Goal: Task Accomplishment & Management: Use online tool/utility

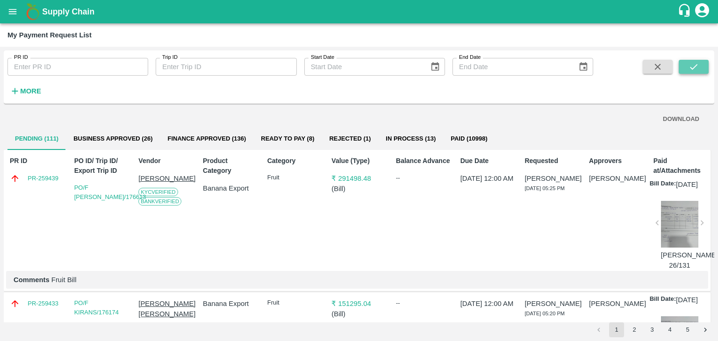
click at [693, 70] on icon "submit" at bounding box center [694, 67] width 10 height 10
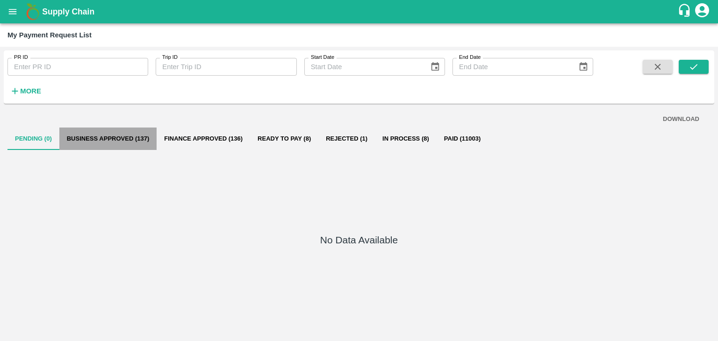
click at [109, 141] on button "Business Approved (137)" at bounding box center [108, 139] width 98 height 22
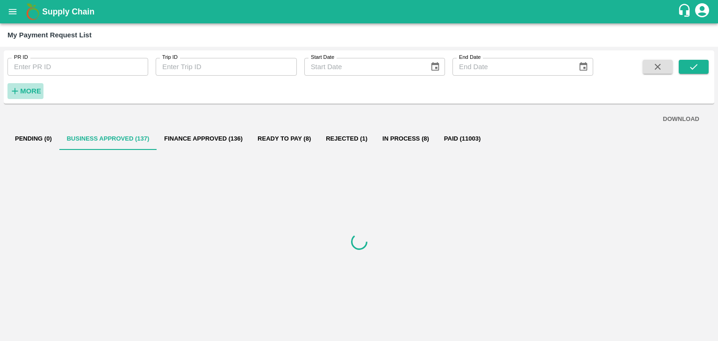
click at [26, 90] on strong "More" at bounding box center [30, 90] width 21 height 7
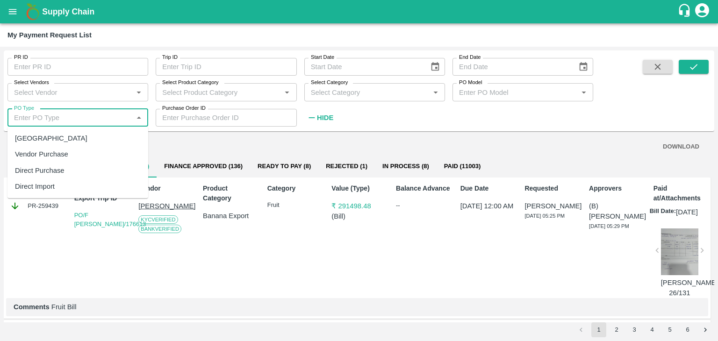
click at [70, 113] on input "PO Type" at bounding box center [70, 118] width 120 height 12
click at [67, 140] on div "Farm Gate" at bounding box center [77, 138] width 141 height 16
type input "Farm Gate"
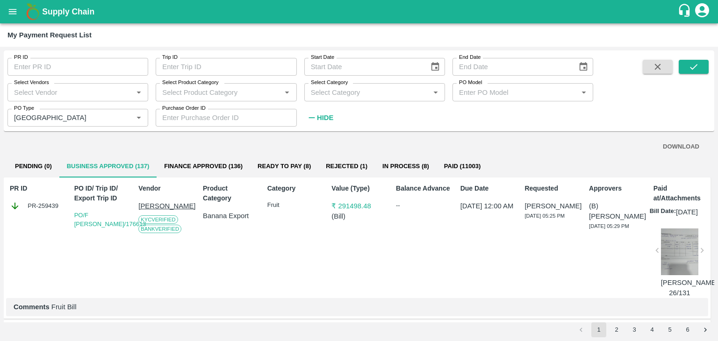
click at [694, 74] on span at bounding box center [694, 93] width 30 height 66
click at [697, 72] on icon "submit" at bounding box center [694, 67] width 10 height 10
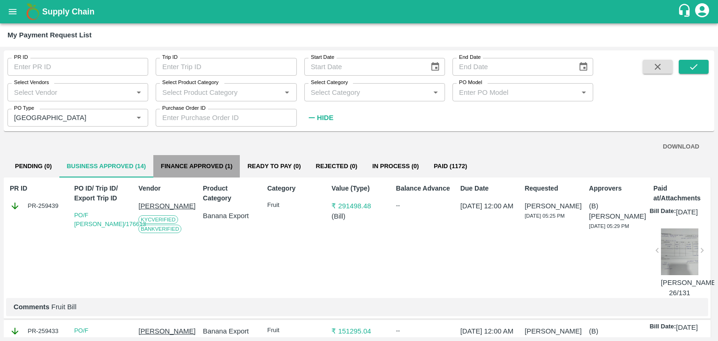
click at [216, 161] on button "Finance Approved (1)" at bounding box center [196, 166] width 86 height 22
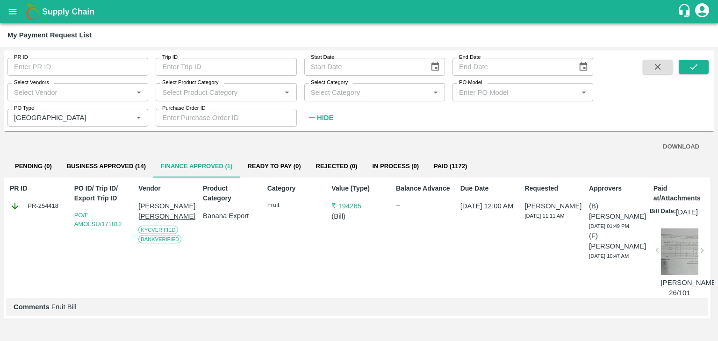
click at [681, 255] on div at bounding box center [679, 252] width 37 height 47
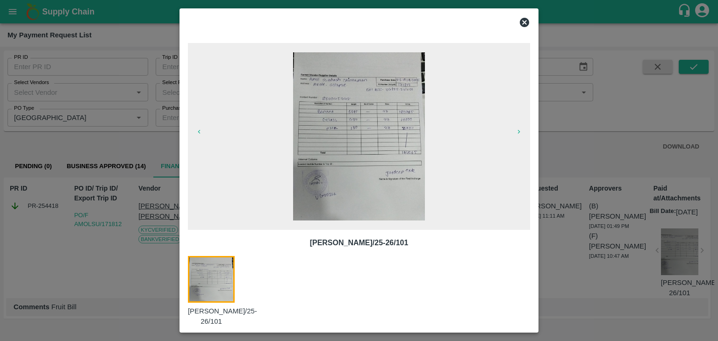
click at [523, 24] on icon at bounding box center [524, 22] width 11 height 11
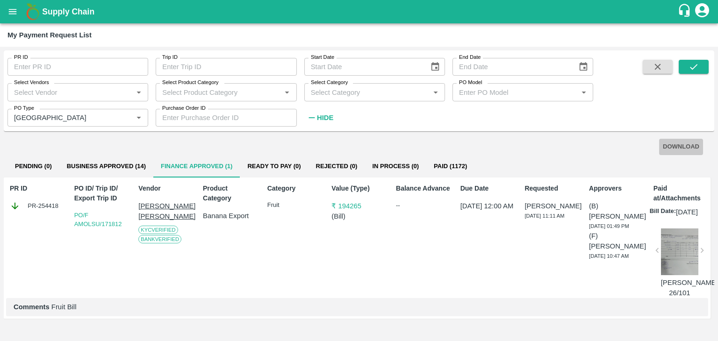
click at [682, 148] on button "DOWNLOAD" at bounding box center [681, 147] width 44 height 16
click at [120, 166] on button "Business Approved (14)" at bounding box center [106, 166] width 94 height 22
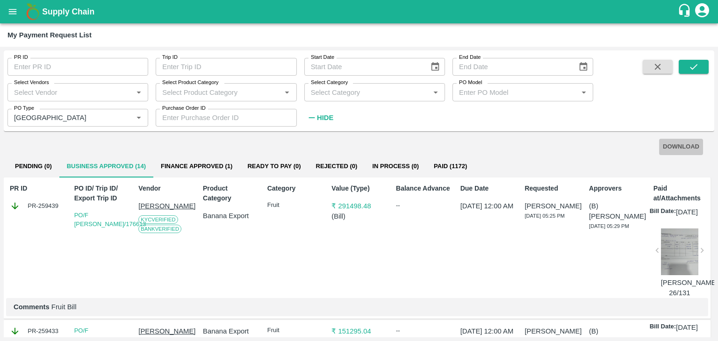
click at [679, 148] on button "DOWNLOAD" at bounding box center [681, 147] width 44 height 16
click at [3, 8] on button "open drawer" at bounding box center [13, 12] width 22 height 22
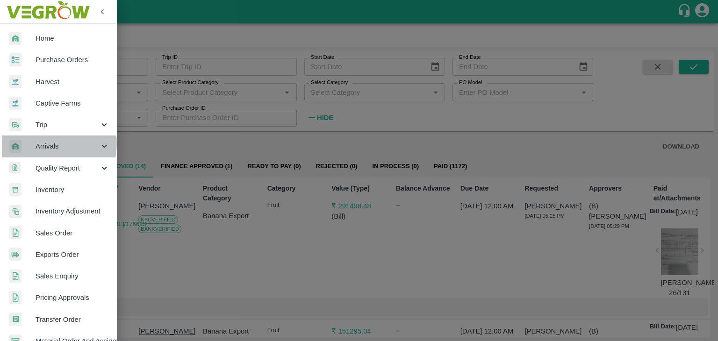
click at [49, 144] on span "Arrivals" at bounding box center [68, 146] width 64 height 10
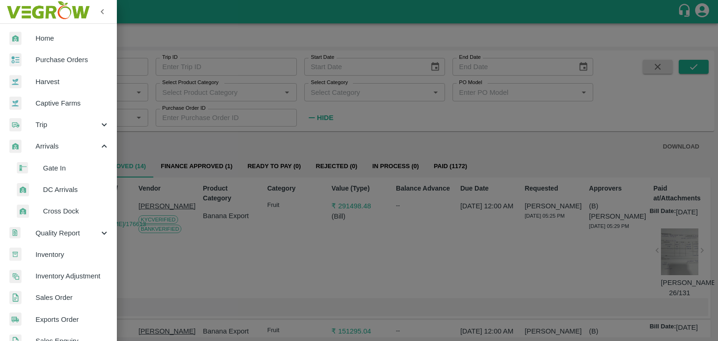
click at [64, 193] on span "DC Arrivals" at bounding box center [76, 190] width 66 height 10
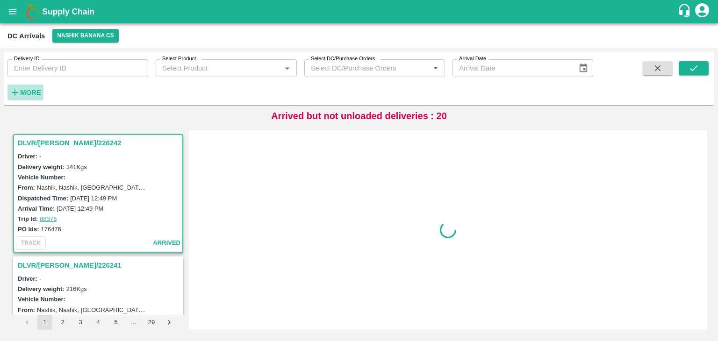
click at [31, 86] on h6 "More" at bounding box center [30, 92] width 21 height 12
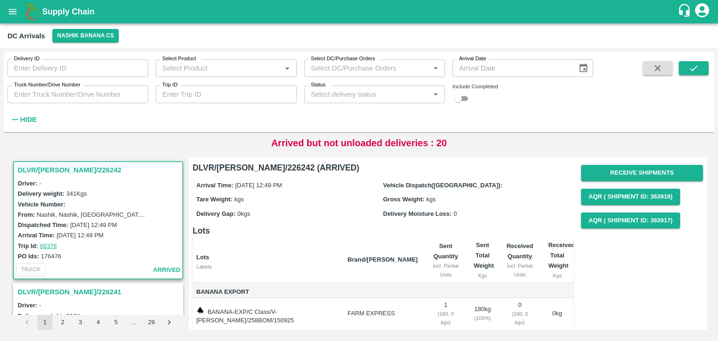
click at [259, 92] on input "Trip ID" at bounding box center [226, 95] width 141 height 18
type input "88279"
click at [706, 66] on button "submit" at bounding box center [694, 68] width 30 height 14
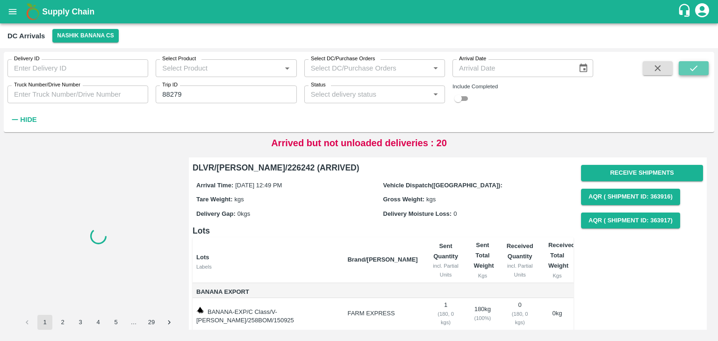
click at [706, 66] on button "submit" at bounding box center [694, 68] width 30 height 14
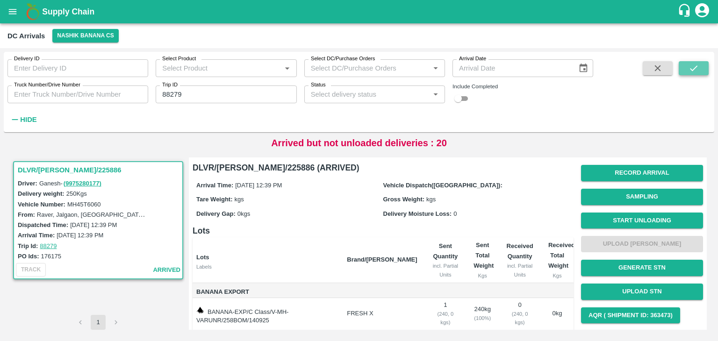
click at [706, 66] on button "submit" at bounding box center [694, 68] width 30 height 14
click at [645, 215] on button "Start Unloading" at bounding box center [642, 221] width 122 height 16
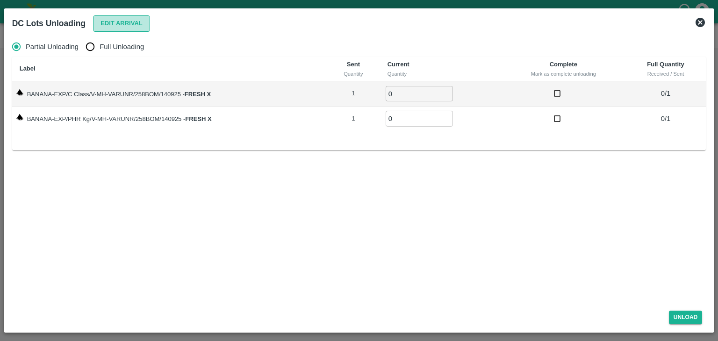
click at [112, 23] on button "Edit Arrival" at bounding box center [121, 23] width 57 height 16
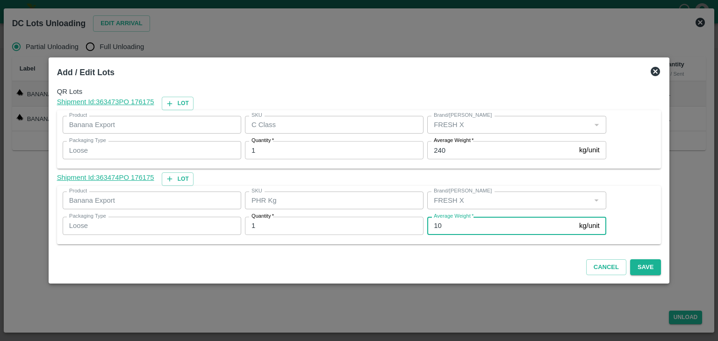
click at [454, 230] on input "10" at bounding box center [501, 226] width 148 height 18
type input "1"
type input "66"
click at [630, 262] on button "Save" at bounding box center [645, 267] width 31 height 16
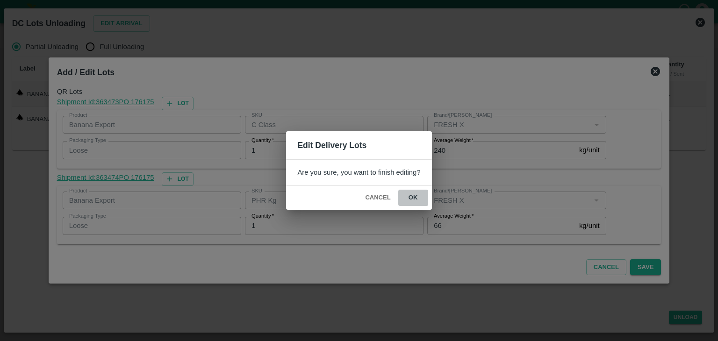
click at [407, 204] on button "ok" at bounding box center [413, 198] width 30 height 16
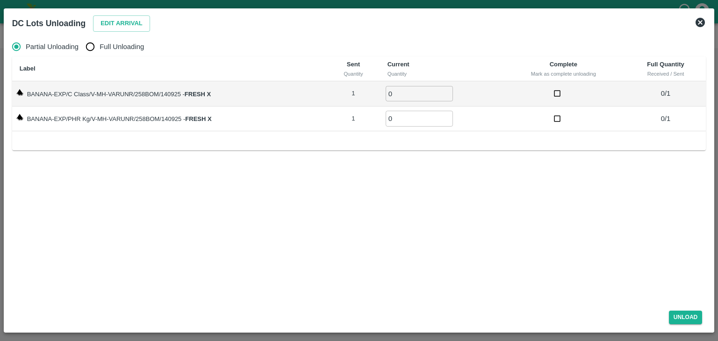
click at [118, 40] on label "Full Unloading" at bounding box center [112, 46] width 63 height 19
click at [100, 40] on input "Full Unloading" at bounding box center [90, 46] width 19 height 19
radio input "true"
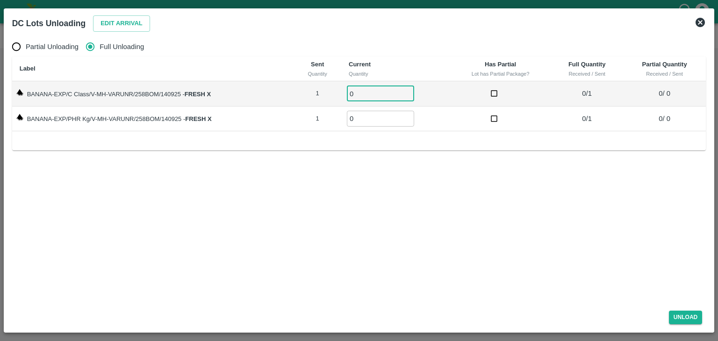
click at [374, 90] on input "0" at bounding box center [380, 93] width 67 height 15
type input "01"
click at [370, 116] on input "0" at bounding box center [380, 118] width 67 height 15
type input "01"
click at [688, 311] on button "Unload" at bounding box center [686, 318] width 34 height 14
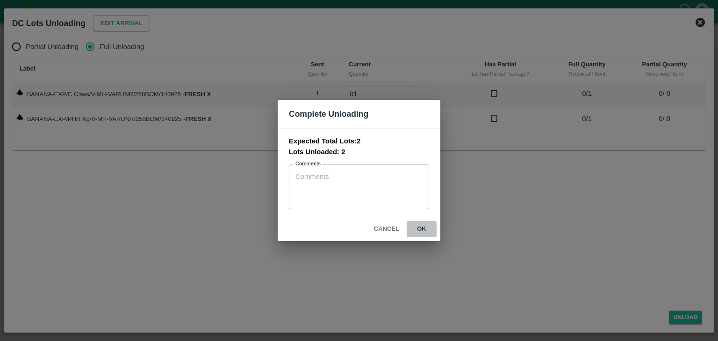
click at [424, 227] on button "ok" at bounding box center [422, 229] width 30 height 16
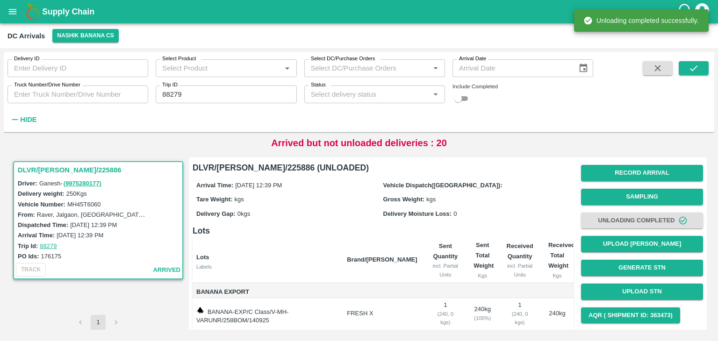
scroll to position [49, 0]
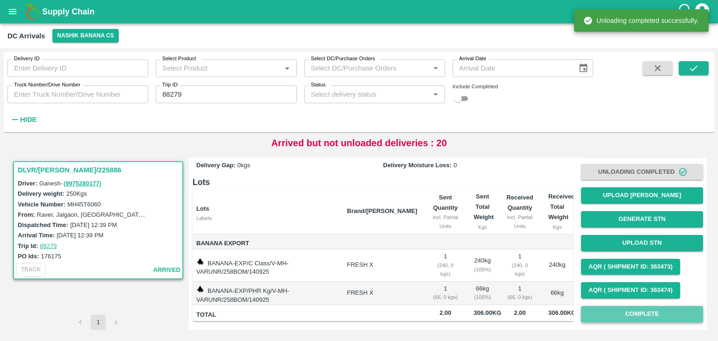
click at [649, 313] on button "Complete" at bounding box center [642, 314] width 122 height 16
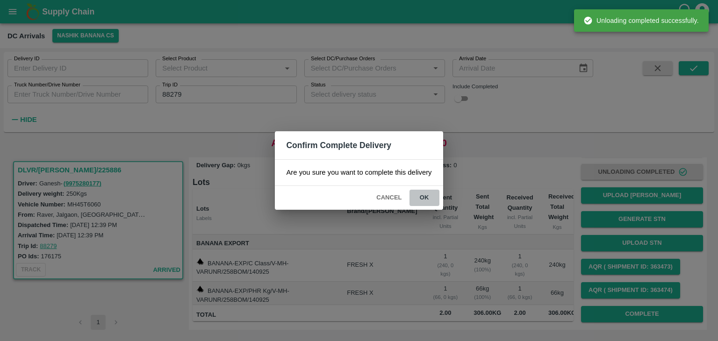
click at [431, 197] on button "ok" at bounding box center [425, 198] width 30 height 16
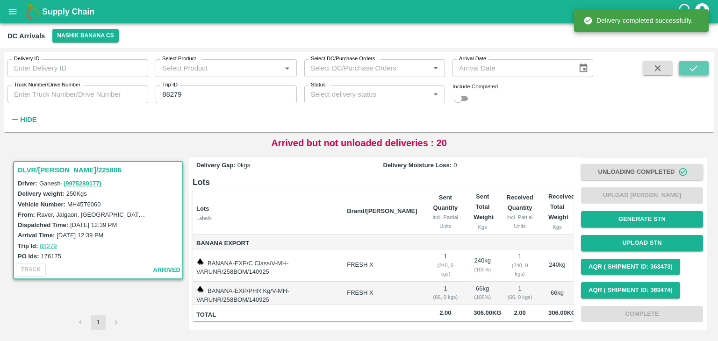
click at [693, 61] on button "submit" at bounding box center [694, 68] width 30 height 14
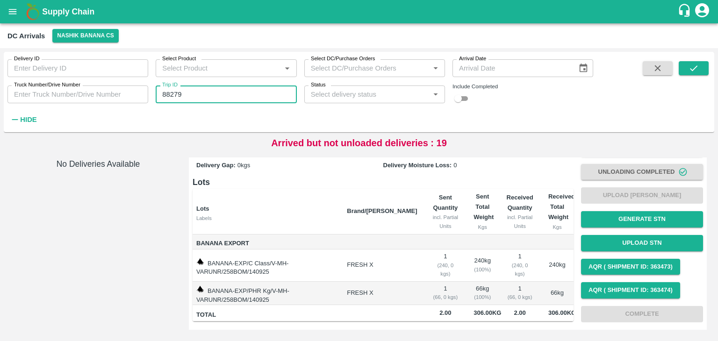
click at [204, 97] on input "88279" at bounding box center [226, 95] width 141 height 18
type input "88243"
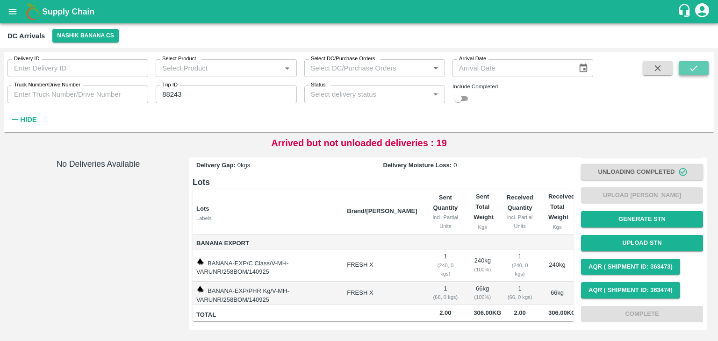
click at [694, 72] on icon "submit" at bounding box center [694, 68] width 10 height 10
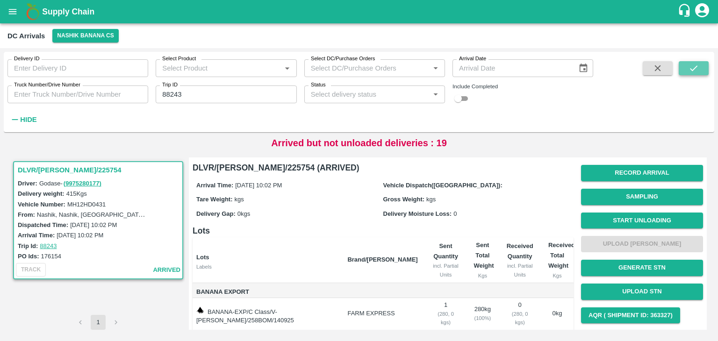
click at [694, 72] on icon "submit" at bounding box center [694, 68] width 10 height 10
click at [652, 216] on button "Start Unloading" at bounding box center [642, 221] width 122 height 16
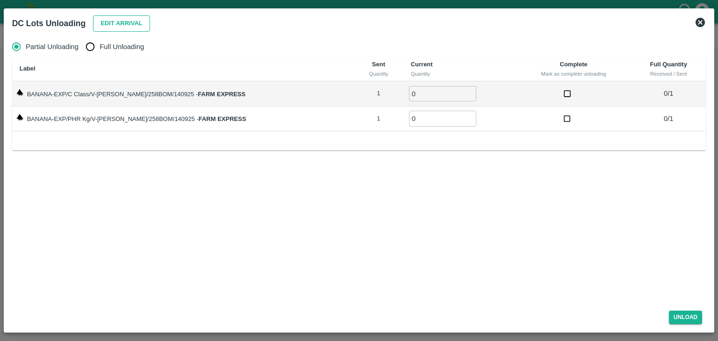
click at [109, 22] on button "Edit Arrival" at bounding box center [121, 23] width 57 height 16
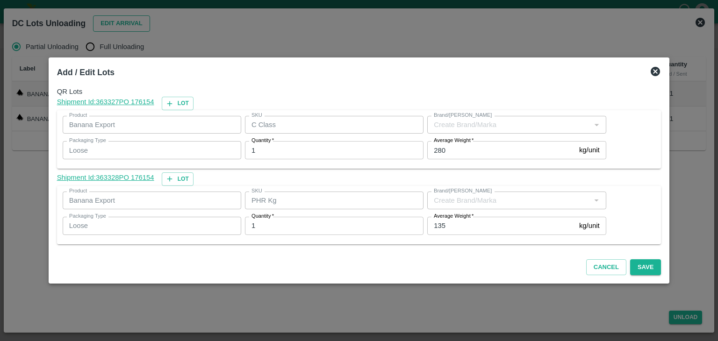
type input "FARM EXPRESS"
click at [460, 223] on input "135" at bounding box center [501, 226] width 148 height 18
type input "1"
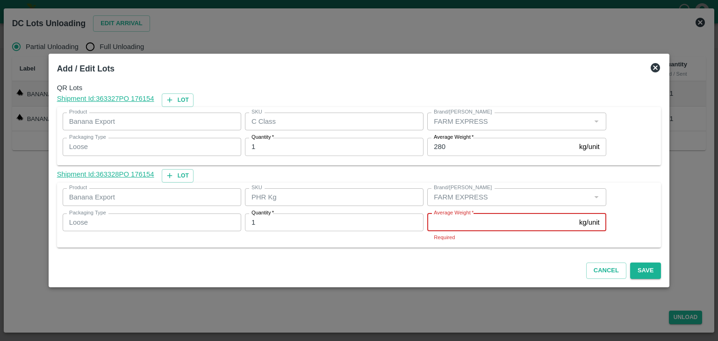
click at [473, 222] on input "Average Weight   *" at bounding box center [501, 223] width 148 height 18
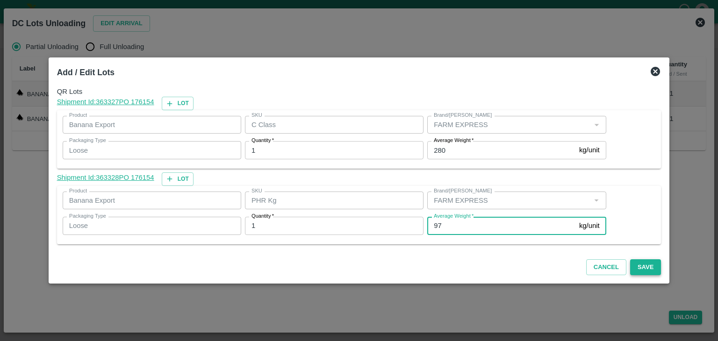
type input "97"
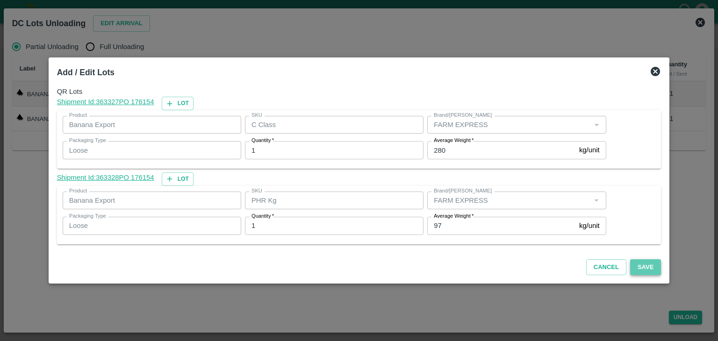
click at [636, 265] on button "Save" at bounding box center [645, 267] width 31 height 16
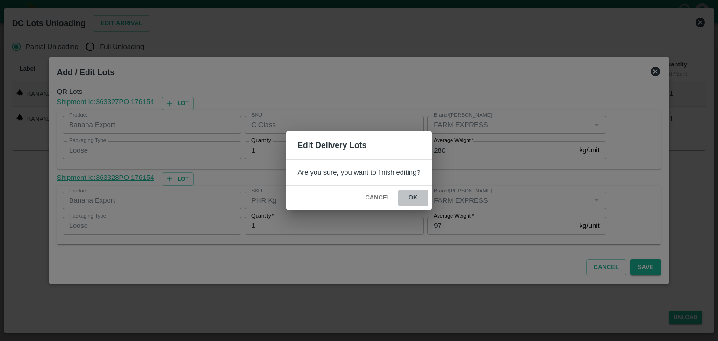
click at [413, 195] on button "ok" at bounding box center [413, 198] width 30 height 16
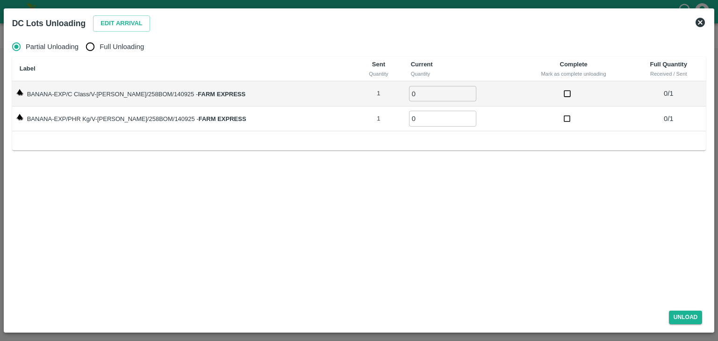
click at [136, 45] on span "Full Unloading" at bounding box center [122, 47] width 44 height 10
click at [100, 45] on input "Full Unloading" at bounding box center [90, 46] width 19 height 19
radio input "true"
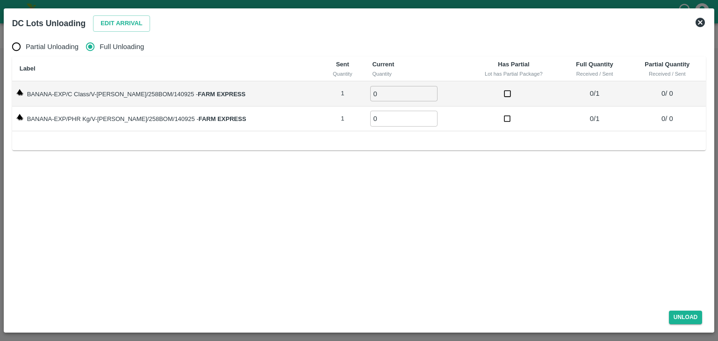
click at [374, 95] on input "0" at bounding box center [403, 93] width 67 height 15
type input "01"
drag, startPoint x: 370, startPoint y: 130, endPoint x: 380, endPoint y: 123, distance: 12.6
click at [380, 123] on td "0 ​" at bounding box center [416, 119] width 102 height 25
click at [380, 123] on input "0" at bounding box center [403, 118] width 67 height 15
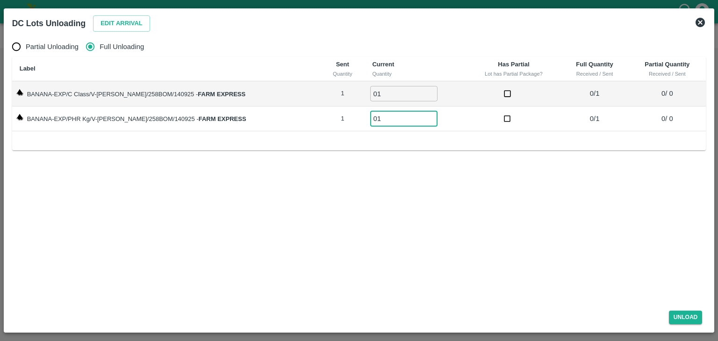
type input "01"
click at [688, 318] on button "Unload" at bounding box center [686, 318] width 34 height 14
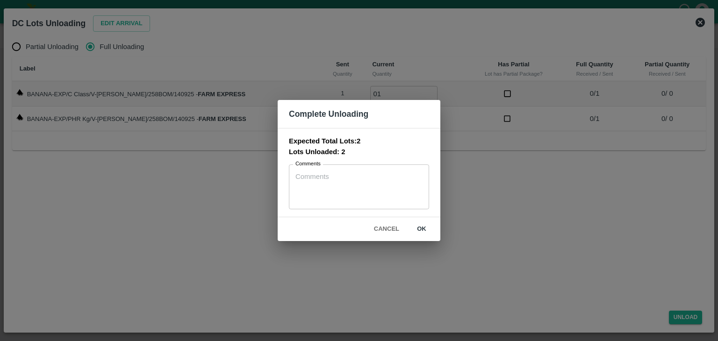
click at [422, 231] on button "ok" at bounding box center [422, 229] width 30 height 16
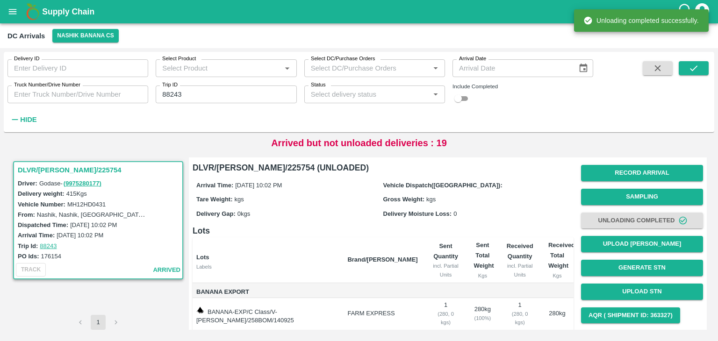
scroll to position [58, 0]
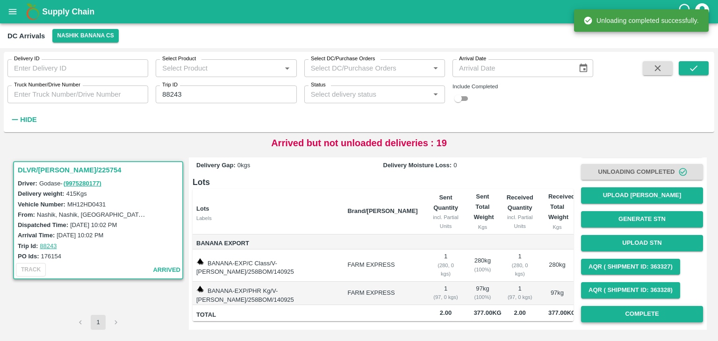
click at [614, 306] on button "Complete" at bounding box center [642, 314] width 122 height 16
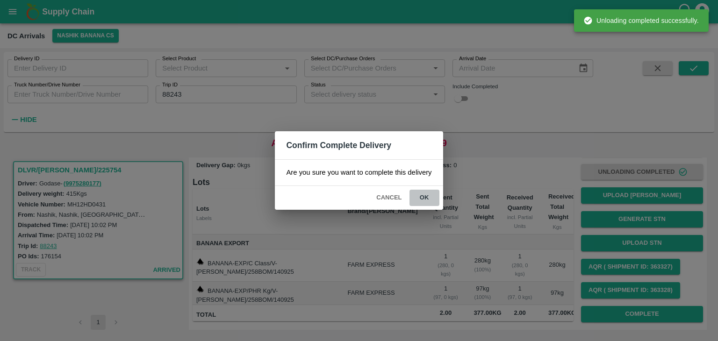
click at [416, 200] on button "ok" at bounding box center [425, 198] width 30 height 16
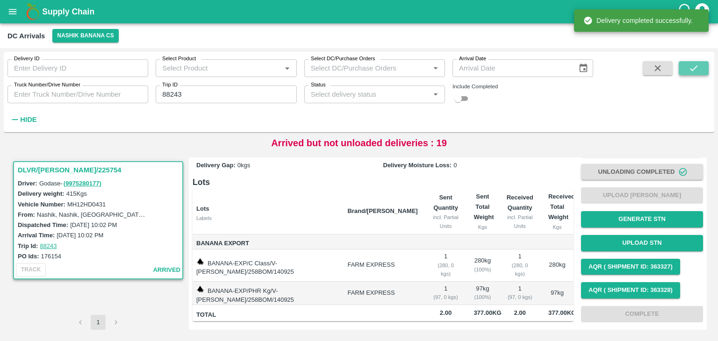
click at [694, 71] on icon "submit" at bounding box center [694, 68] width 10 height 10
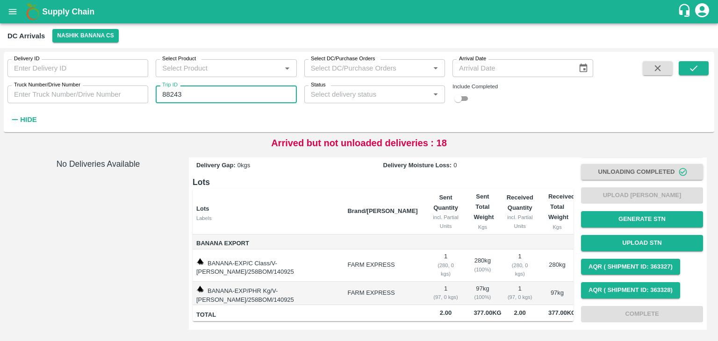
click at [242, 91] on input "88243" at bounding box center [226, 95] width 141 height 18
type input "88264"
drag, startPoint x: 697, startPoint y: 78, endPoint x: 700, endPoint y: 69, distance: 9.5
click at [700, 69] on span at bounding box center [694, 93] width 30 height 65
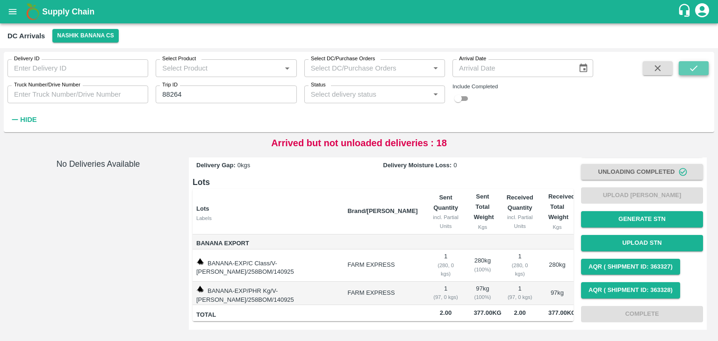
click at [700, 69] on button "submit" at bounding box center [694, 68] width 30 height 14
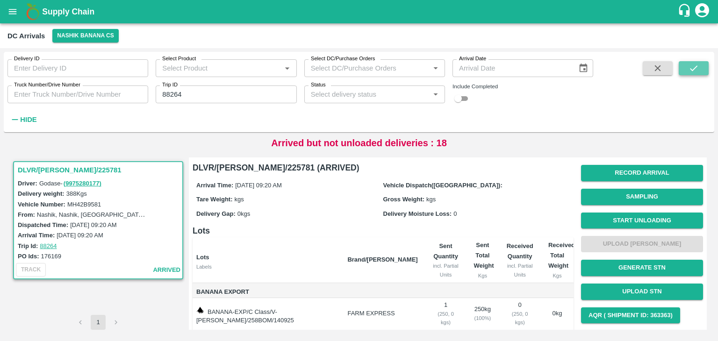
click at [700, 69] on button "submit" at bounding box center [694, 68] width 30 height 14
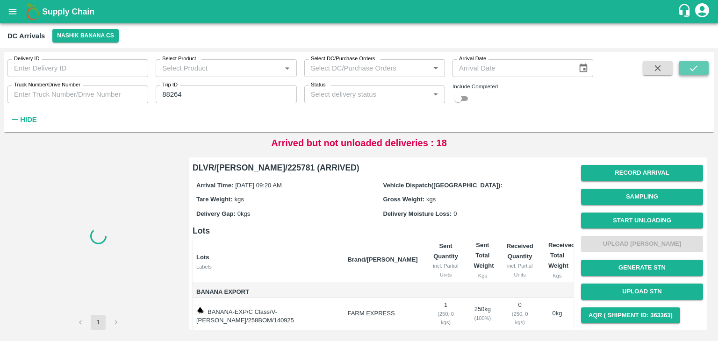
click at [700, 69] on button "submit" at bounding box center [694, 68] width 30 height 14
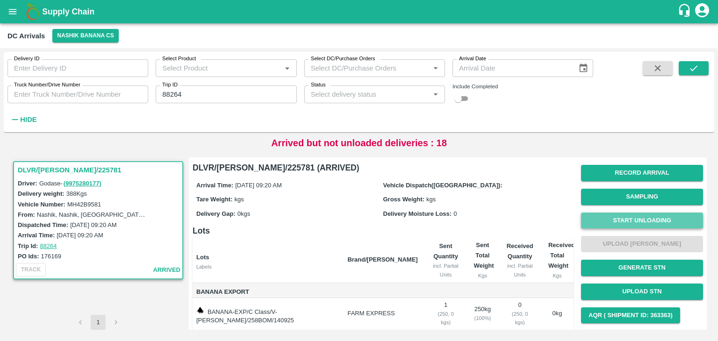
click at [630, 216] on button "Start Unloading" at bounding box center [642, 221] width 122 height 16
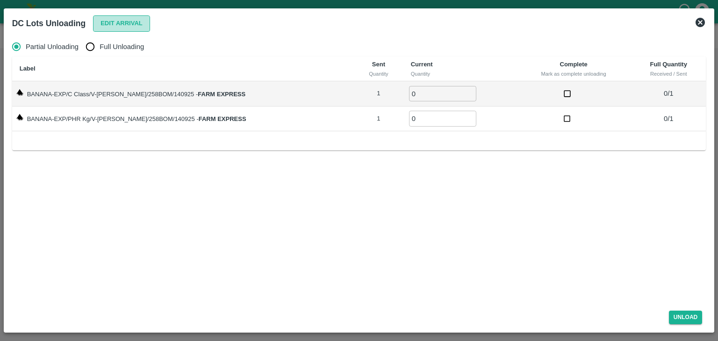
click at [113, 17] on button "Edit Arrival" at bounding box center [121, 23] width 57 height 16
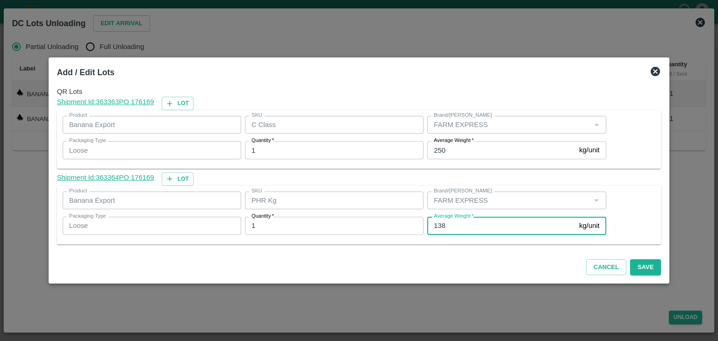
click at [462, 225] on input "138" at bounding box center [501, 226] width 148 height 18
type input "1"
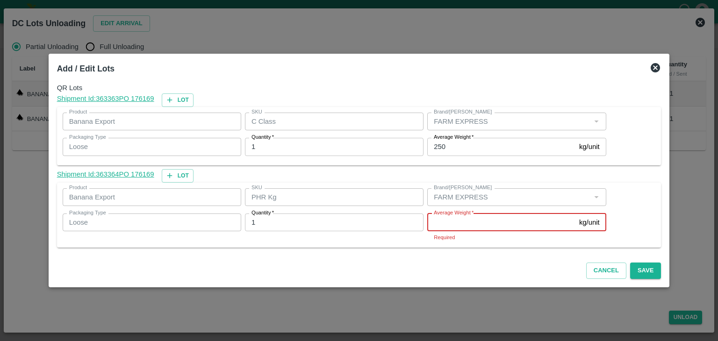
click at [467, 222] on input "Average Weight   *" at bounding box center [501, 223] width 148 height 18
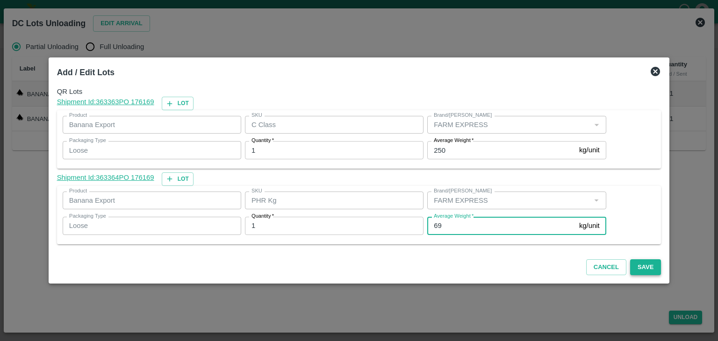
type input "69"
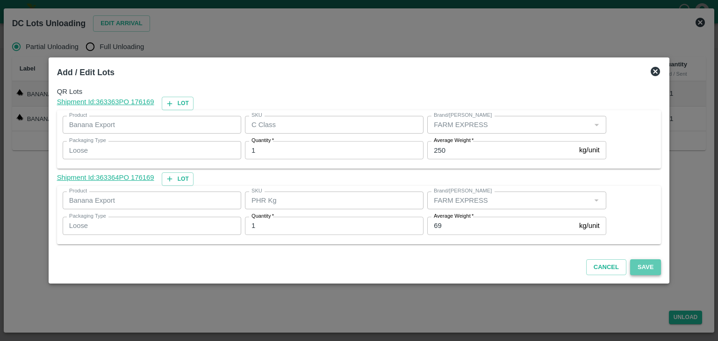
click at [632, 265] on button "Save" at bounding box center [645, 267] width 31 height 16
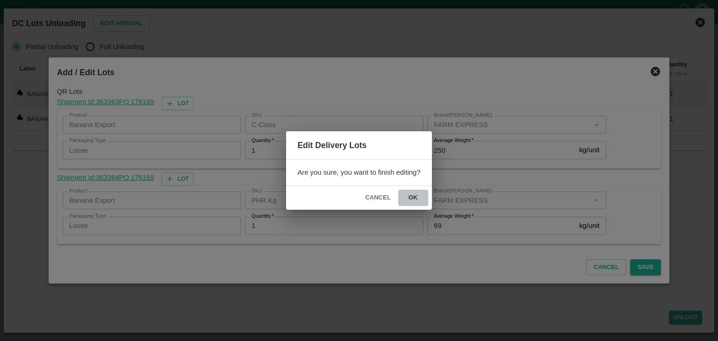
click at [416, 197] on button "ok" at bounding box center [413, 198] width 30 height 16
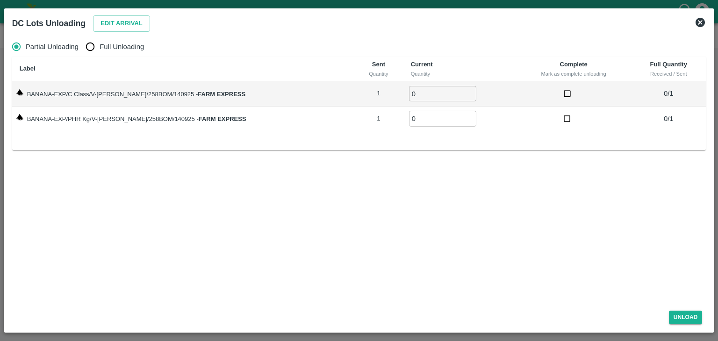
click at [141, 43] on span "Full Unloading" at bounding box center [122, 47] width 44 height 10
click at [100, 43] on input "Full Unloading" at bounding box center [90, 46] width 19 height 19
radio input "true"
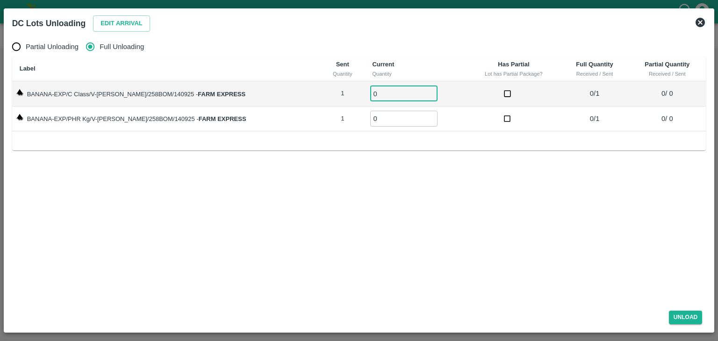
click at [372, 87] on input "0" at bounding box center [403, 93] width 67 height 15
type input "01"
click at [375, 120] on input "0" at bounding box center [403, 118] width 67 height 15
type input "01"
click at [685, 313] on button "Unload" at bounding box center [686, 318] width 34 height 14
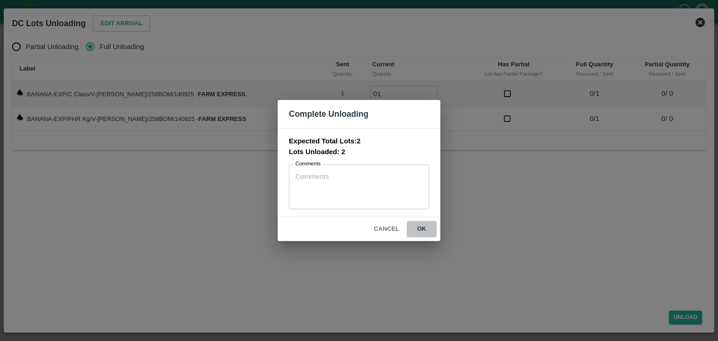
click at [417, 226] on button "ok" at bounding box center [422, 229] width 30 height 16
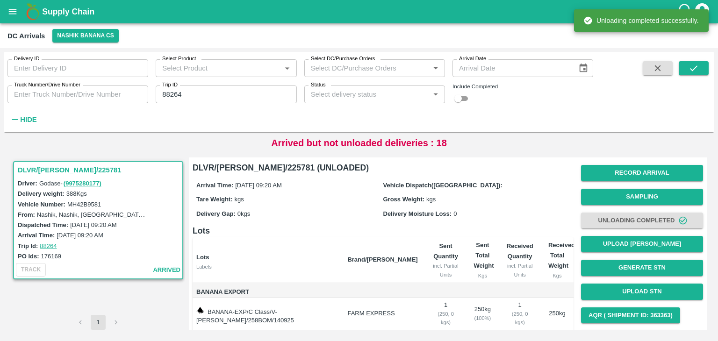
scroll to position [58, 0]
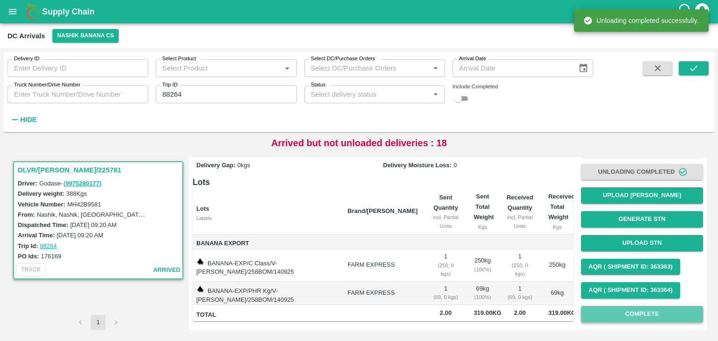
click at [653, 306] on button "Complete" at bounding box center [642, 314] width 122 height 16
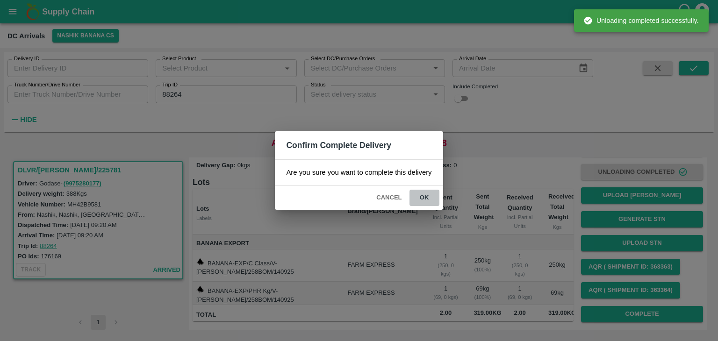
click at [432, 198] on button "ok" at bounding box center [425, 198] width 30 height 16
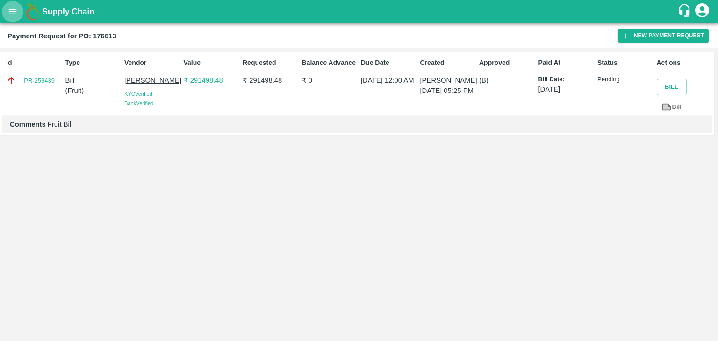
click at [13, 16] on icon "open drawer" at bounding box center [12, 12] width 10 height 10
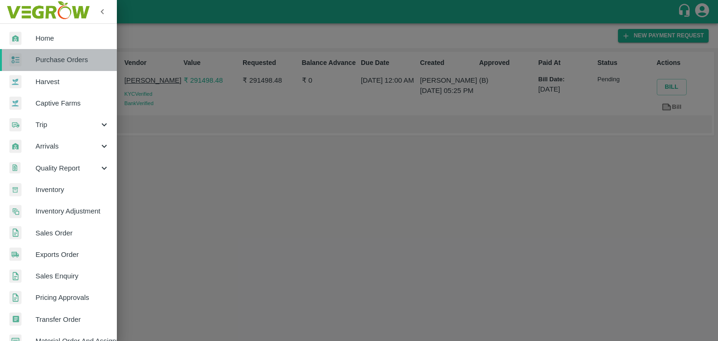
click at [59, 65] on span "Purchase Orders" at bounding box center [73, 60] width 74 height 10
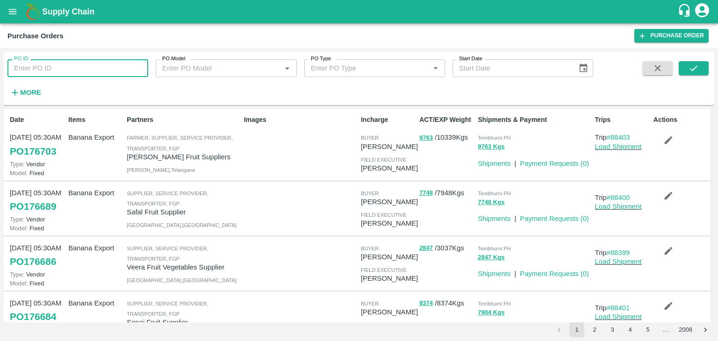
click at [103, 65] on input "PO ID" at bounding box center [77, 68] width 141 height 18
paste input "176175"
type input "176175"
click at [700, 73] on button "submit" at bounding box center [694, 68] width 30 height 14
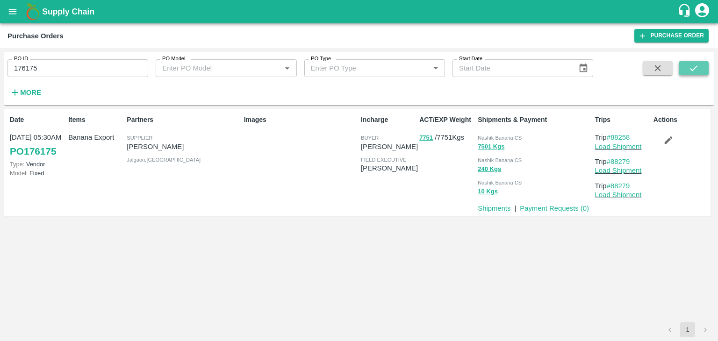
click at [693, 65] on icon "submit" at bounding box center [694, 68] width 10 height 10
click at [628, 147] on link "Load Shipment" at bounding box center [618, 146] width 47 height 7
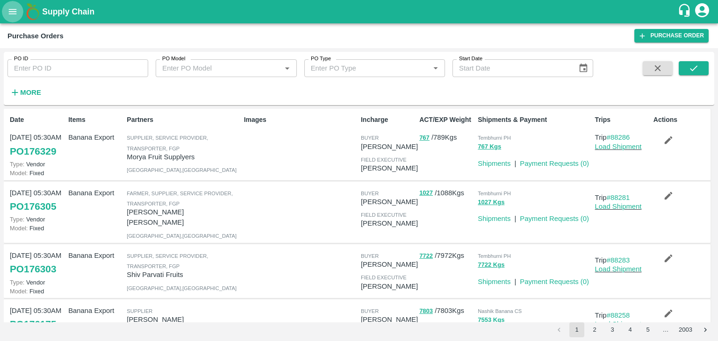
click at [13, 12] on icon "open drawer" at bounding box center [13, 11] width 8 height 5
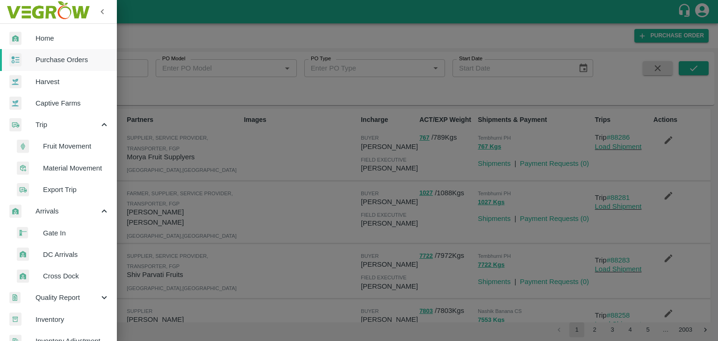
click at [64, 143] on span "Fruit Movement" at bounding box center [76, 146] width 66 height 10
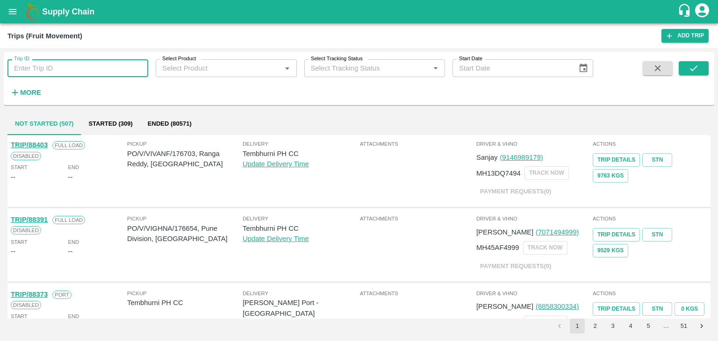
click at [88, 69] on input "Trip ID" at bounding box center [77, 68] width 141 height 18
type input "88279"
click at [697, 69] on icon "submit" at bounding box center [694, 68] width 10 height 10
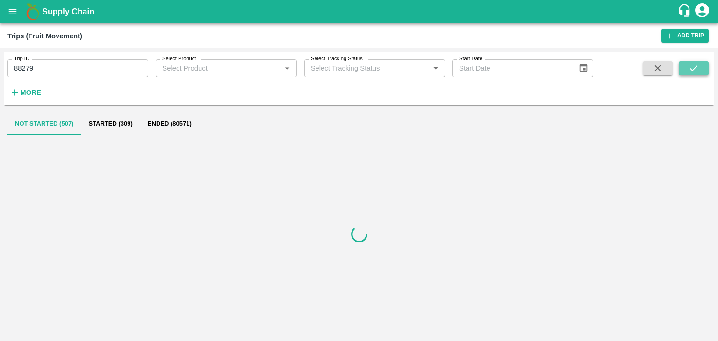
click at [697, 69] on icon "submit" at bounding box center [694, 68] width 10 height 10
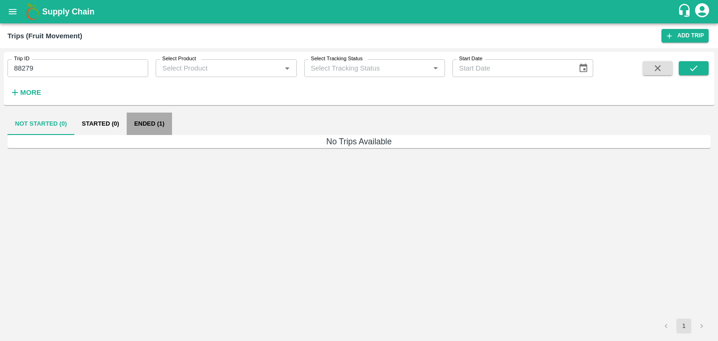
click at [166, 125] on button "Ended (1)" at bounding box center [149, 124] width 45 height 22
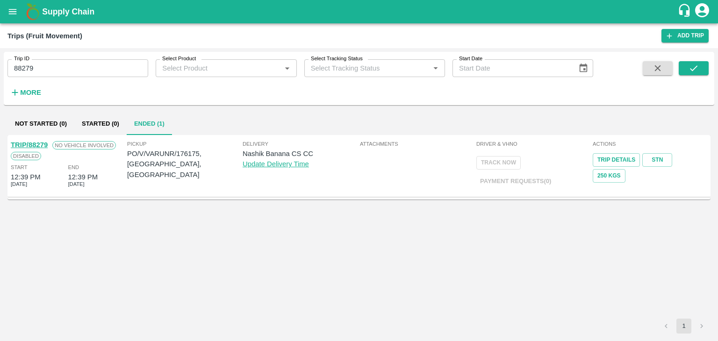
click at [42, 144] on link "TRIP/88279" at bounding box center [29, 144] width 37 height 7
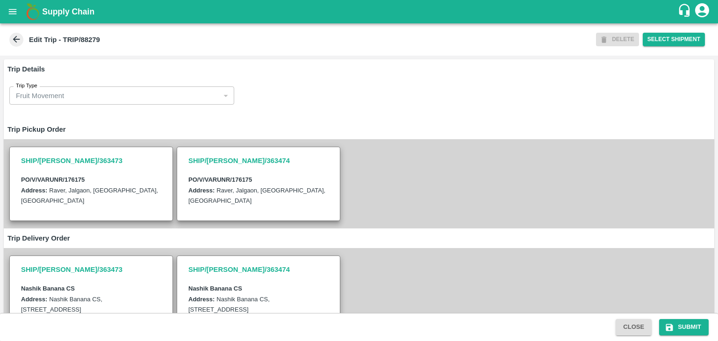
scroll to position [219, 0]
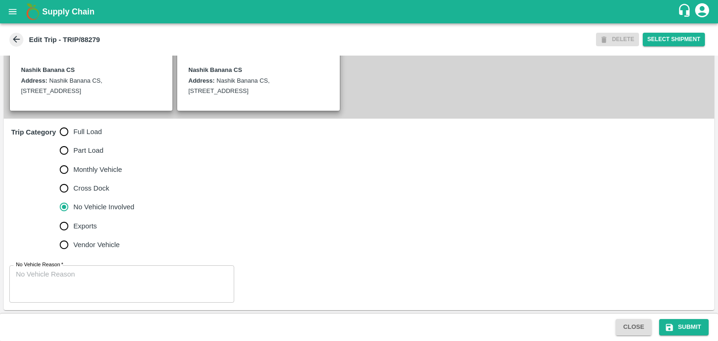
click at [84, 131] on span "Full Load" at bounding box center [87, 132] width 29 height 10
click at [73, 131] on input "Full Load" at bounding box center [64, 132] width 19 height 19
radio input "true"
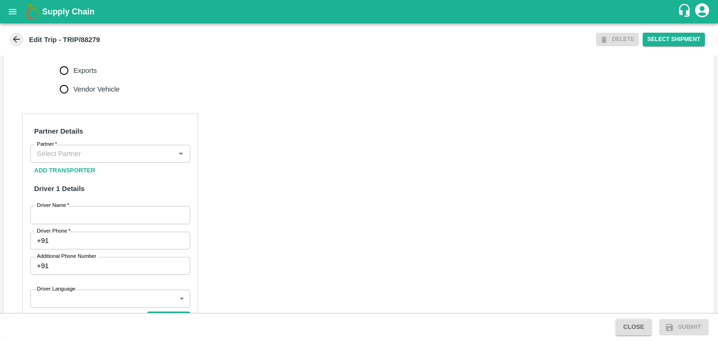
scroll to position [376, 0]
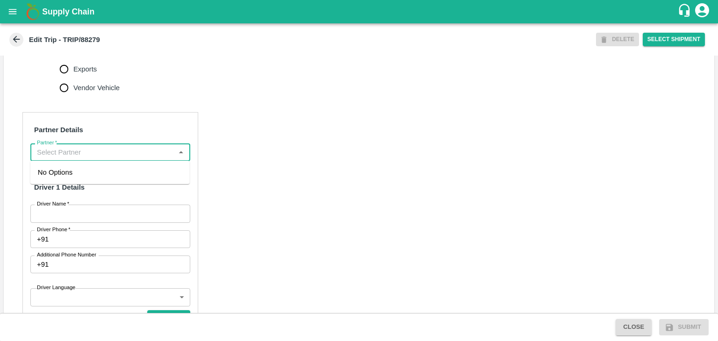
click at [80, 146] on input "Partner   *" at bounding box center [102, 152] width 139 height 12
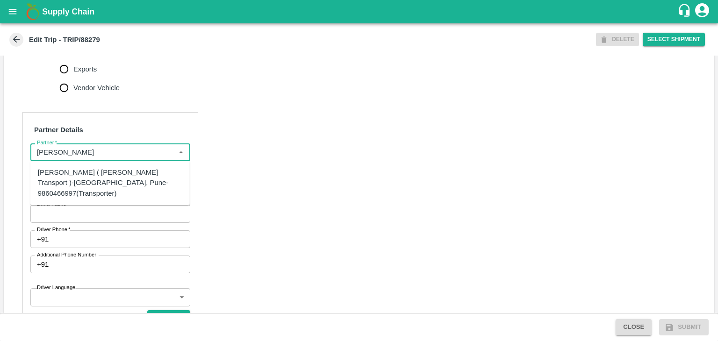
click at [75, 174] on div "Nitin Rasal ( Bhairavnath Transport )-Deulgaon, Pune-9860466997(Transporter)" at bounding box center [110, 182] width 144 height 31
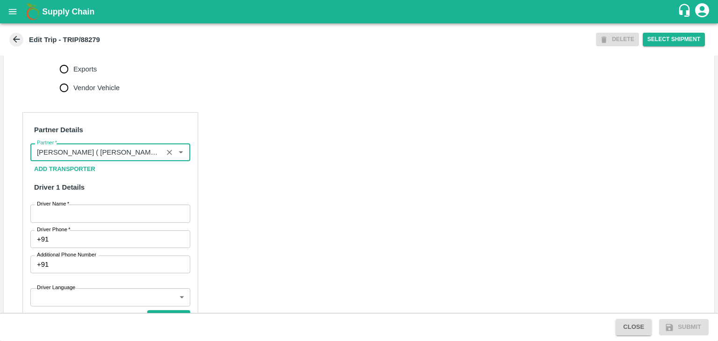
scroll to position [434, 0]
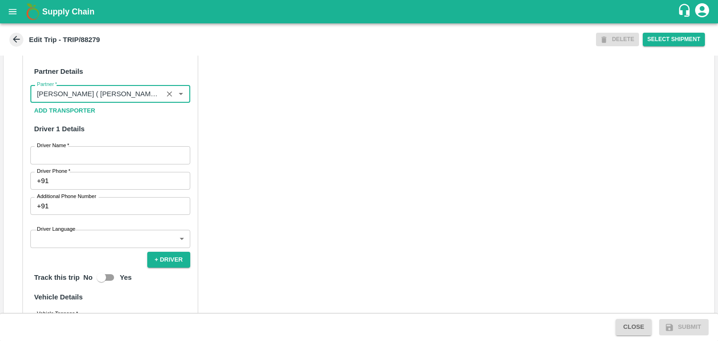
type input "Nitin Rasal ( Bhairavnath Transport )-Deulgaon, Pune-9860466997(Transporter)"
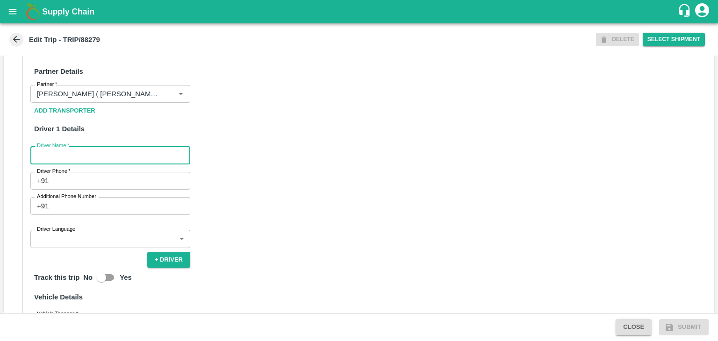
drag, startPoint x: 50, startPoint y: 156, endPoint x: 90, endPoint y: 194, distance: 55.6
click at [90, 194] on div "Partner Details Partner   * Partner Add Transporter Driver 1 Details Driver Nam…" at bounding box center [110, 266] width 176 height 425
type input "Ganesh"
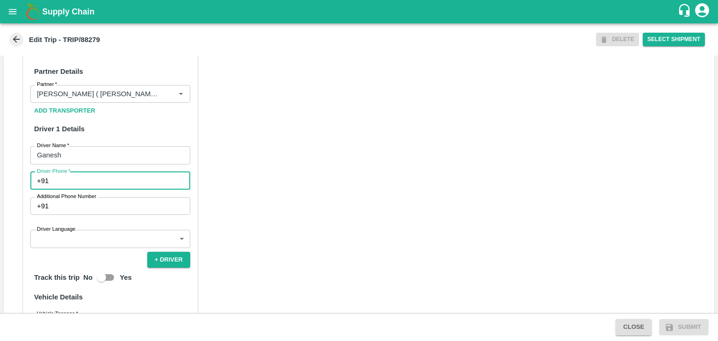
drag, startPoint x: 81, startPoint y: 184, endPoint x: 108, endPoint y: 200, distance: 31.6
click at [108, 200] on div "Partner Details Partner   * Partner Add Transporter Driver 1 Details Driver Nam…" at bounding box center [110, 266] width 176 height 425
type input "9975280177"
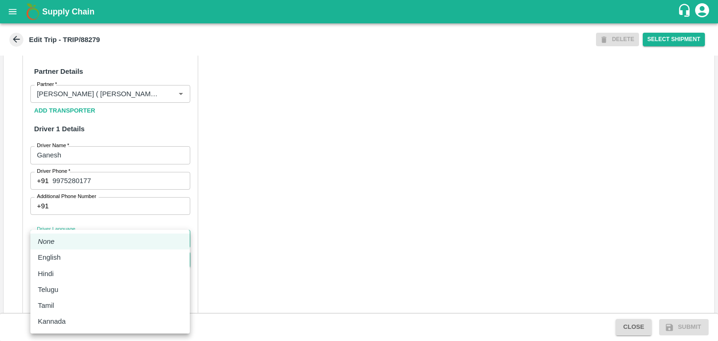
drag, startPoint x: 86, startPoint y: 236, endPoint x: 78, endPoint y: 275, distance: 40.2
click at [78, 275] on body "Supply Chain Edit Trip - TRIP/88279 DELETE Select Shipment Trip Details Trip Ty…" at bounding box center [359, 170] width 718 height 341
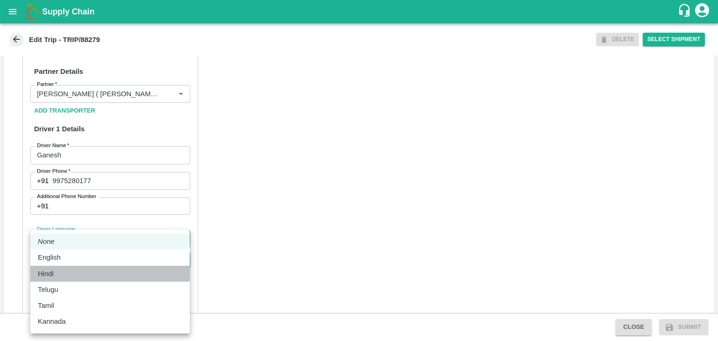
click at [78, 275] on div "Hindi" at bounding box center [110, 274] width 144 height 10
type input "hi"
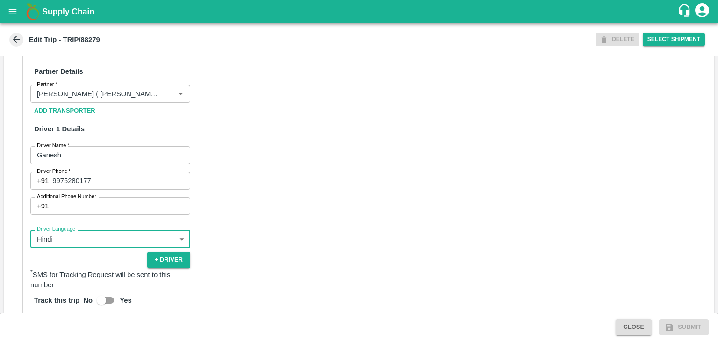
scroll to position [636, 0]
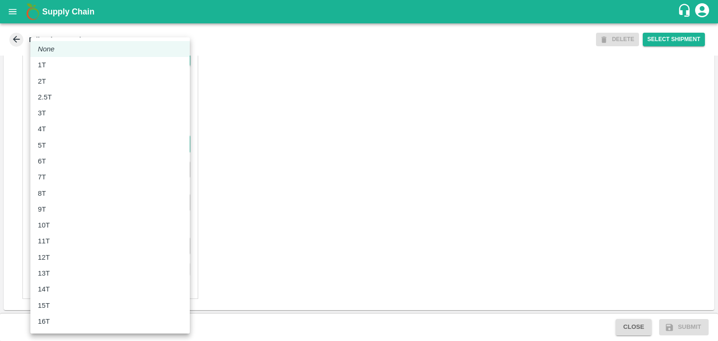
drag, startPoint x: 52, startPoint y: 150, endPoint x: 69, endPoint y: 185, distance: 38.9
click at [69, 185] on body "Supply Chain Edit Trip - TRIP/88279 DELETE Select Shipment Trip Details Trip Ty…" at bounding box center [359, 170] width 718 height 341
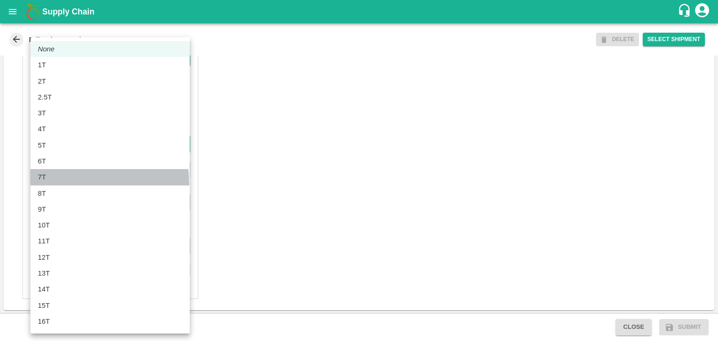
click at [69, 185] on li "7T" at bounding box center [109, 177] width 159 height 16
type input "7000"
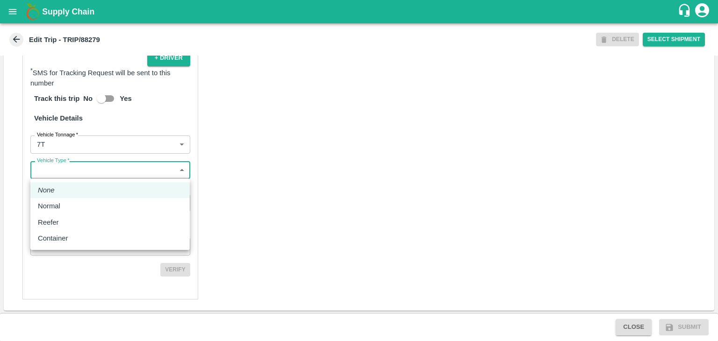
drag, startPoint x: 77, startPoint y: 174, endPoint x: 68, endPoint y: 208, distance: 34.4
click at [68, 208] on body "Supply Chain Edit Trip - TRIP/88279 DELETE Select Shipment Trip Details Trip Ty…" at bounding box center [359, 170] width 718 height 341
click at [68, 208] on div "Normal" at bounding box center [110, 206] width 144 height 10
type input "Normal"
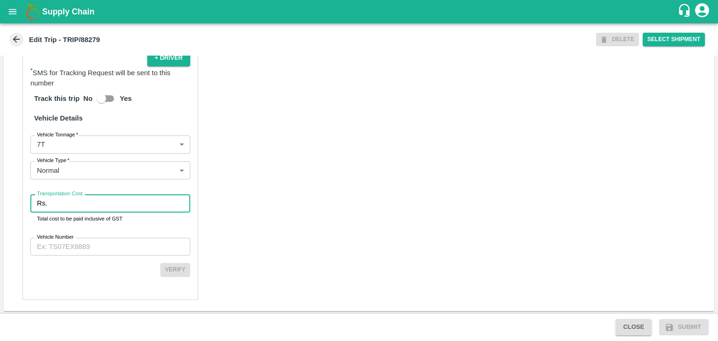
click at [76, 204] on input "Transportation Cost" at bounding box center [120, 204] width 139 height 18
type input "1"
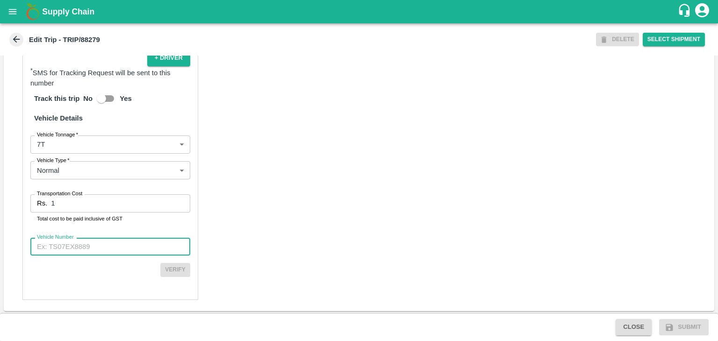
click at [98, 248] on input "Vehicle Number" at bounding box center [110, 247] width 160 height 18
type input "MH45T6060"
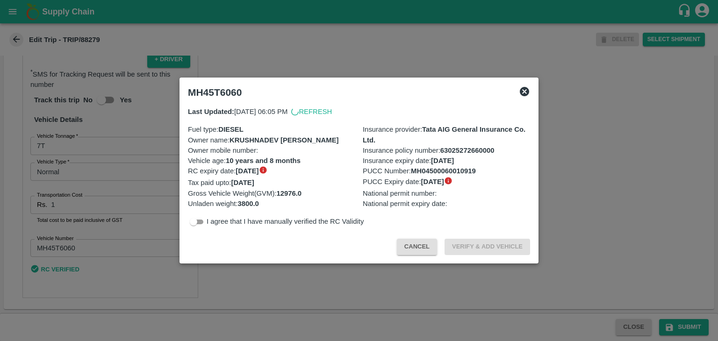
scroll to position [634, 0]
click at [692, 322] on div at bounding box center [359, 170] width 718 height 341
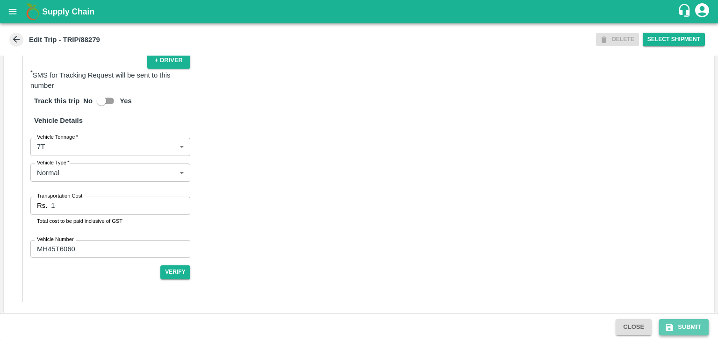
click at [691, 327] on button "Submit" at bounding box center [684, 327] width 50 height 16
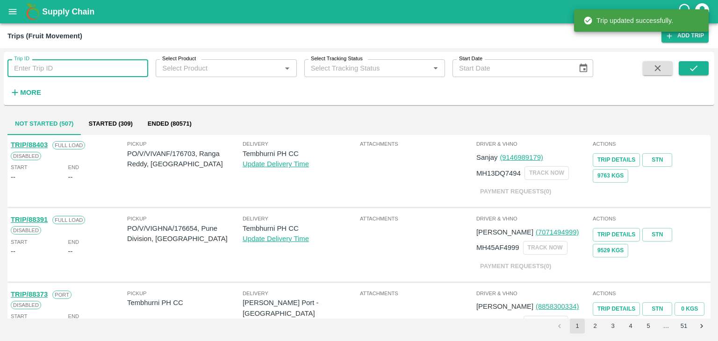
click at [78, 70] on input "Trip ID" at bounding box center [77, 68] width 141 height 18
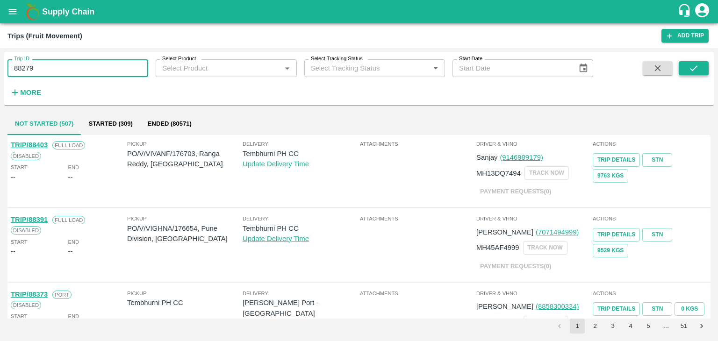
type input "88279"
click at [702, 66] on button "submit" at bounding box center [694, 68] width 30 height 14
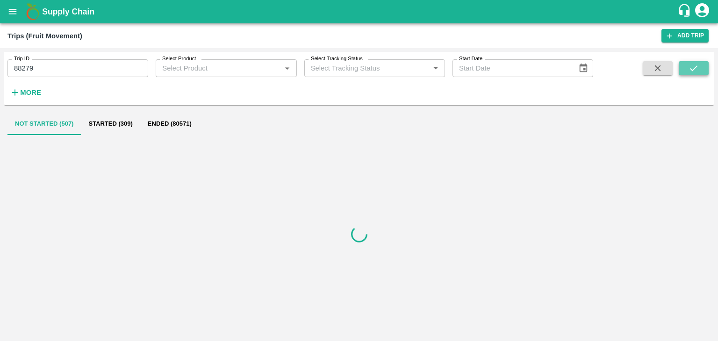
click at [702, 66] on button "submit" at bounding box center [694, 68] width 30 height 14
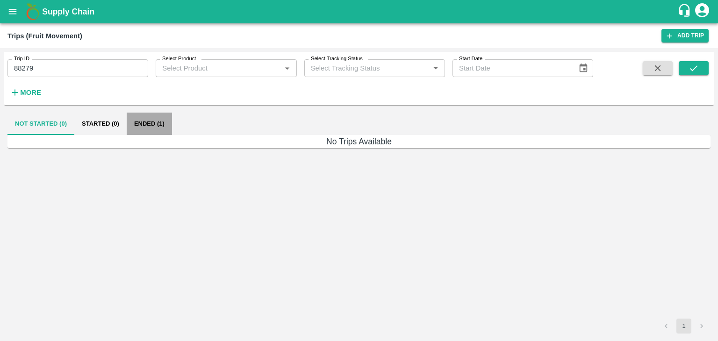
click at [144, 126] on button "Ended (1)" at bounding box center [149, 124] width 45 height 22
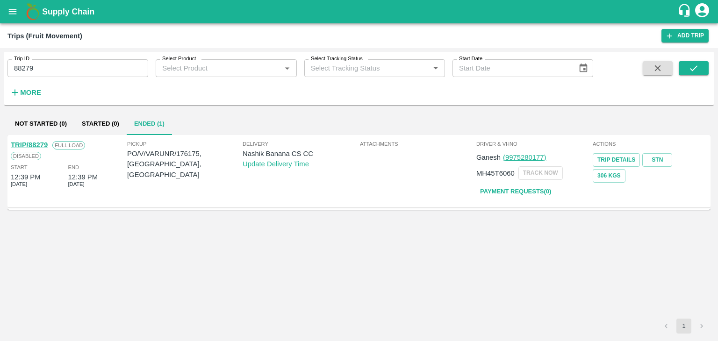
click at [37, 141] on link "TRIP/88279" at bounding box center [29, 144] width 37 height 7
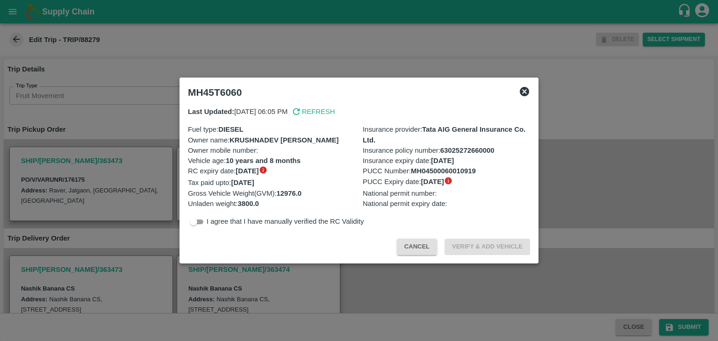
click at [174, 267] on div at bounding box center [359, 170] width 718 height 341
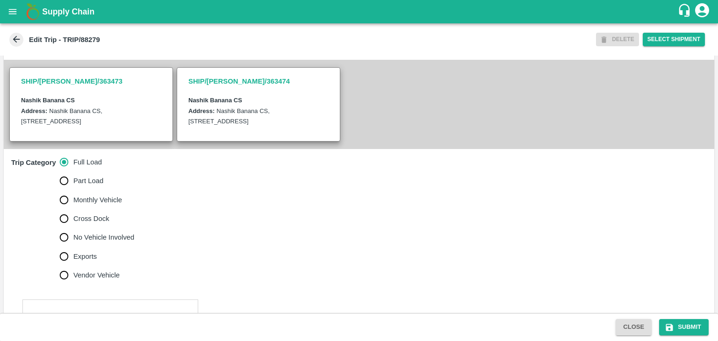
scroll to position [190, 0]
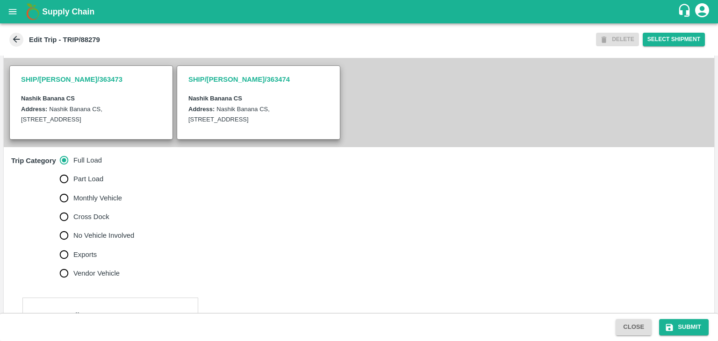
click at [100, 229] on label "No Vehicle Involved" at bounding box center [95, 235] width 80 height 19
click at [73, 229] on input "No Vehicle Involved" at bounding box center [64, 235] width 19 height 19
radio input "true"
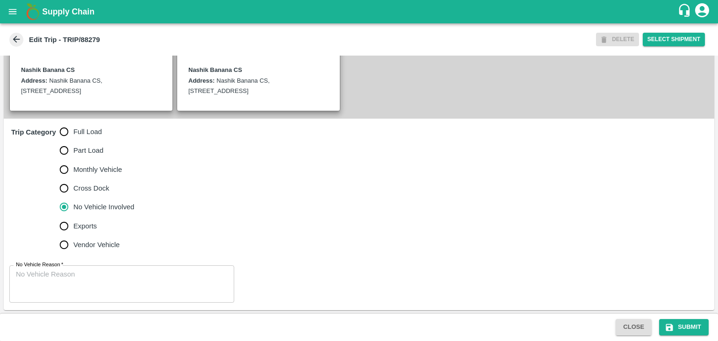
scroll to position [219, 0]
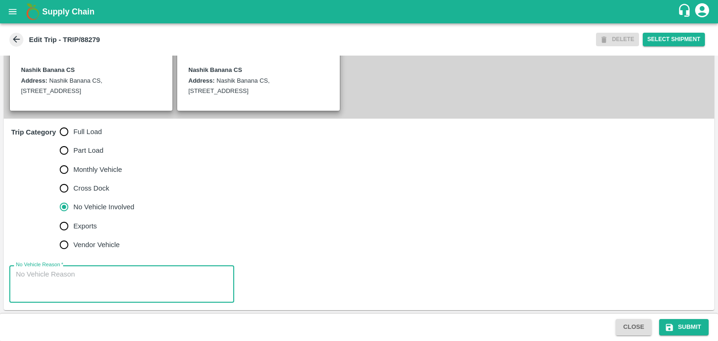
click at [108, 277] on textarea "No Vehicle Reason   *" at bounding box center [122, 284] width 212 height 29
type textarea "Field Dump"
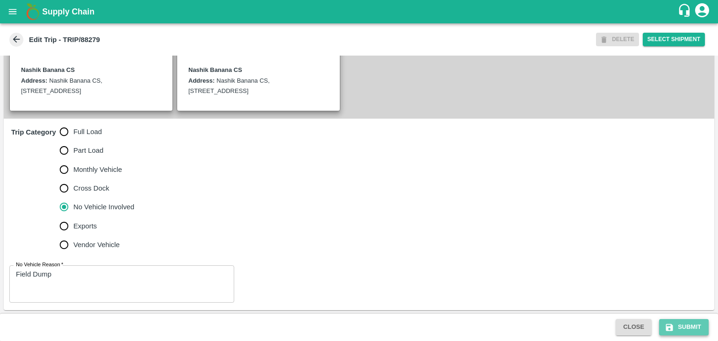
click at [677, 319] on button "Submit" at bounding box center [684, 327] width 50 height 16
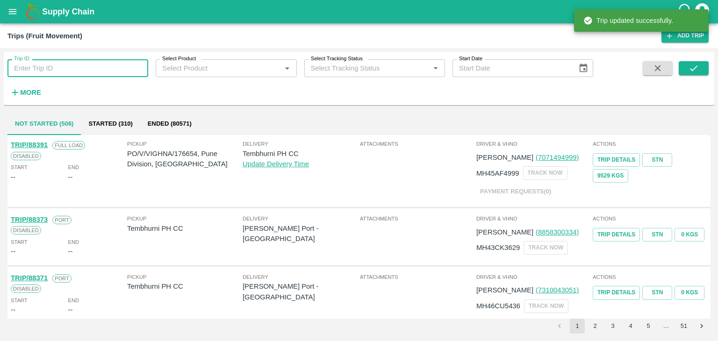
click at [123, 61] on input "Trip ID" at bounding box center [77, 68] width 141 height 18
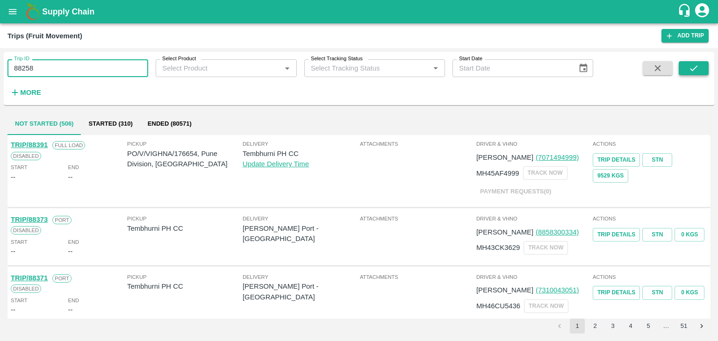
type input "88258"
click at [692, 67] on icon "submit" at bounding box center [694, 68] width 10 height 10
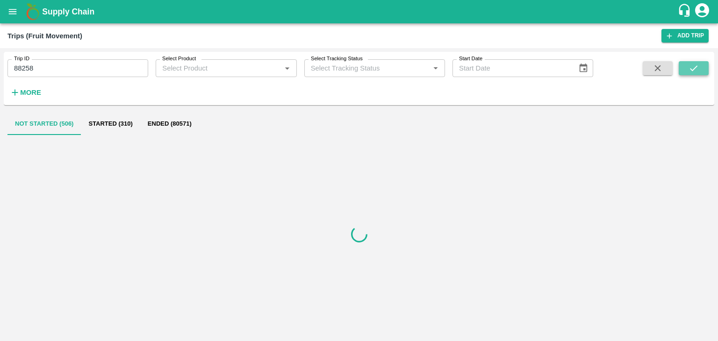
click at [692, 67] on icon "submit" at bounding box center [694, 68] width 10 height 10
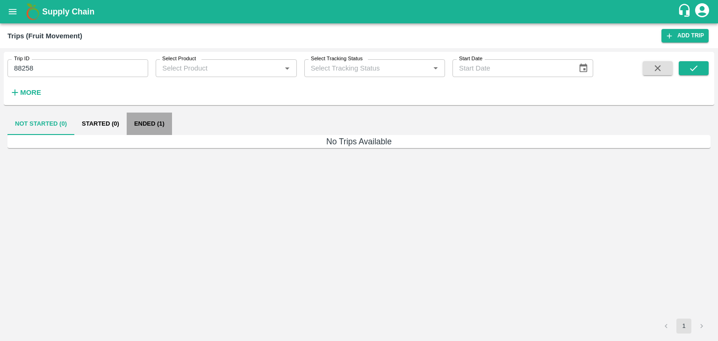
click at [153, 123] on button "Ended (1)" at bounding box center [149, 124] width 45 height 22
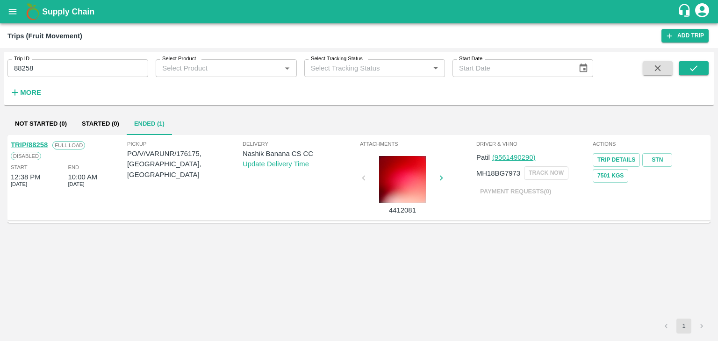
click at [37, 143] on link "TRIP/88258" at bounding box center [29, 144] width 37 height 7
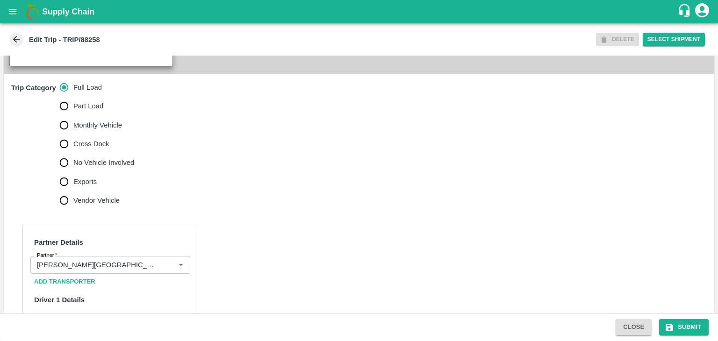
scroll to position [292, 0]
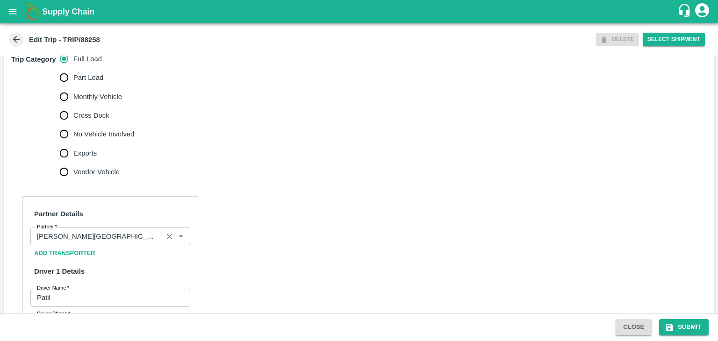
click at [165, 236] on icon "Clear" at bounding box center [169, 236] width 9 height 9
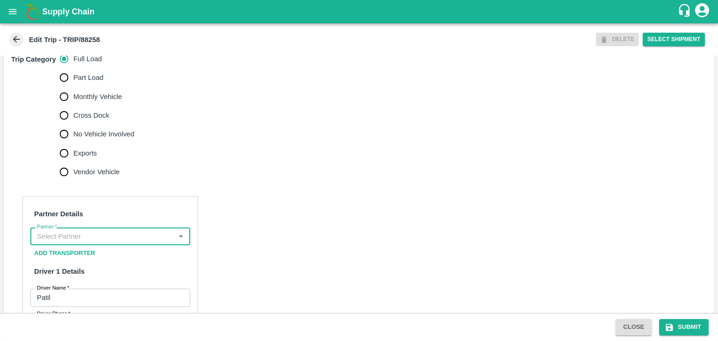
scroll to position [0, 0]
click at [151, 233] on input "Partner   *" at bounding box center [102, 237] width 139 height 12
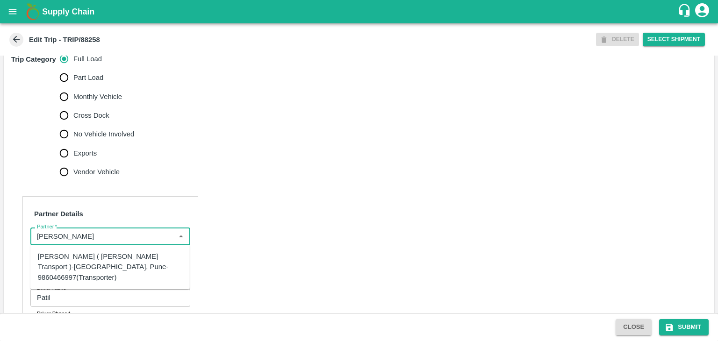
click at [113, 255] on div "[PERSON_NAME] ( [PERSON_NAME] Transport )-[GEOGRAPHIC_DATA], Pune-9860466997(Tr…" at bounding box center [110, 267] width 144 height 31
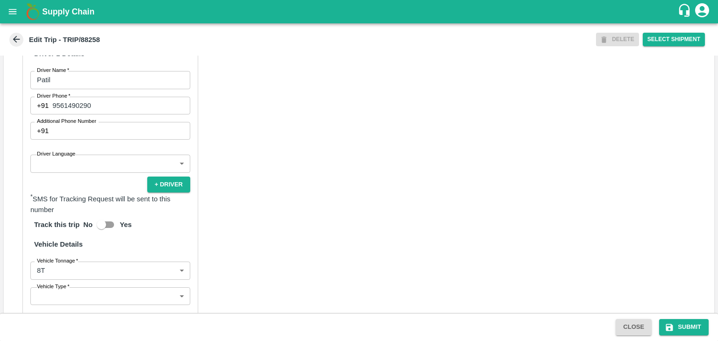
scroll to position [512, 0]
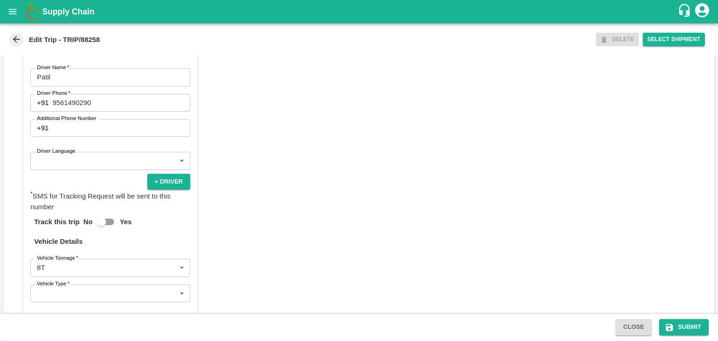
type input "[PERSON_NAME] ( [PERSON_NAME] Transport )-[GEOGRAPHIC_DATA], Pune-9860466997(Tr…"
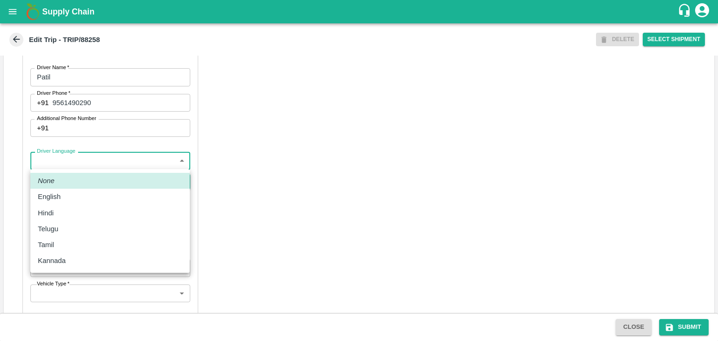
click at [91, 159] on body "Supply Chain Edit Trip - TRIP/88258 DELETE Select Shipment Trip Details Trip Ty…" at bounding box center [359, 170] width 718 height 341
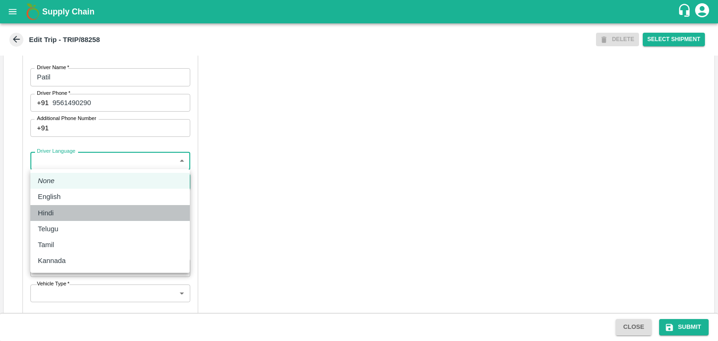
click at [60, 205] on li "Hindi" at bounding box center [109, 213] width 159 height 16
type input "hi"
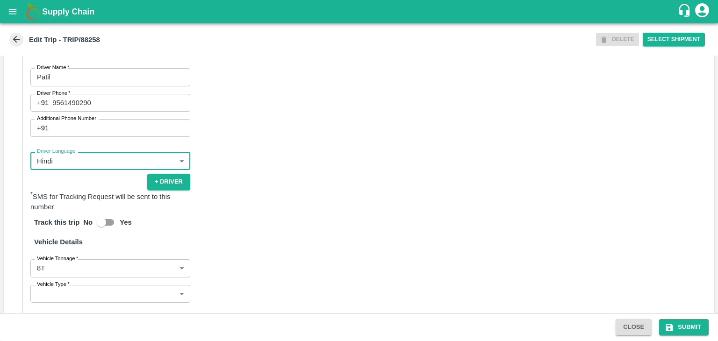
scroll to position [656, 0]
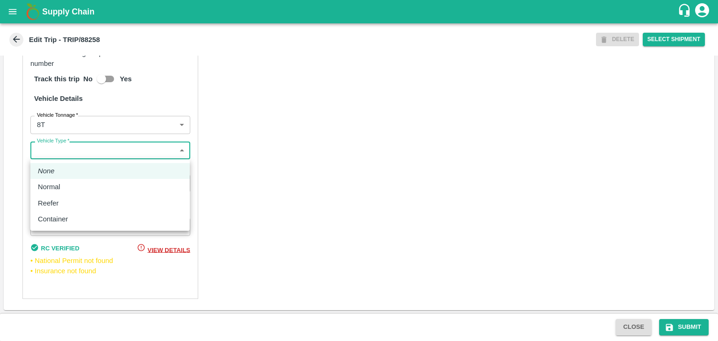
click at [55, 158] on body "Supply Chain Edit Trip - TRIP/88258 DELETE Select Shipment Trip Details Trip Ty…" at bounding box center [359, 170] width 718 height 341
click at [64, 195] on li "Reefer" at bounding box center [109, 203] width 159 height 16
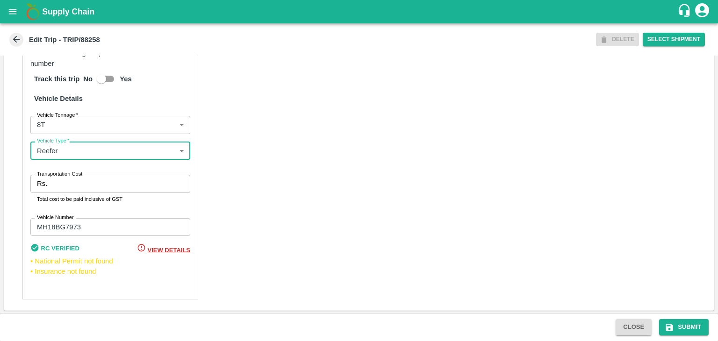
click at [64, 147] on body "Supply Chain Edit Trip - TRIP/88258 DELETE Select Shipment Trip Details Trip Ty…" at bounding box center [359, 170] width 718 height 341
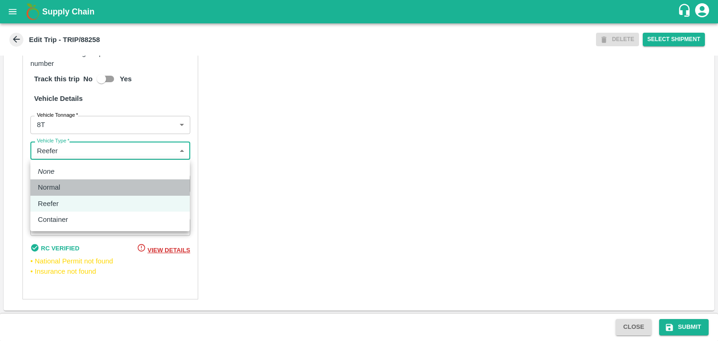
click at [63, 191] on div "Normal" at bounding box center [51, 187] width 27 height 10
type input "Normal"
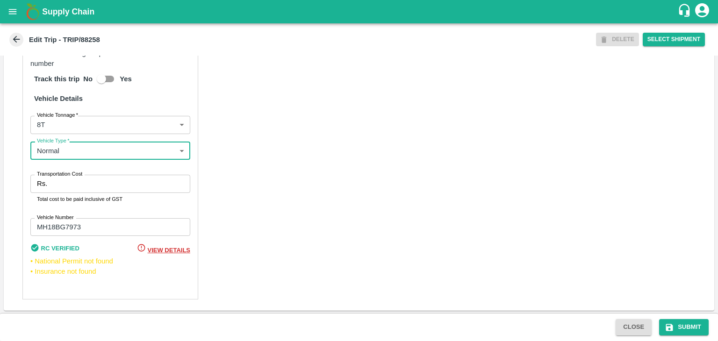
scroll to position [656, 0]
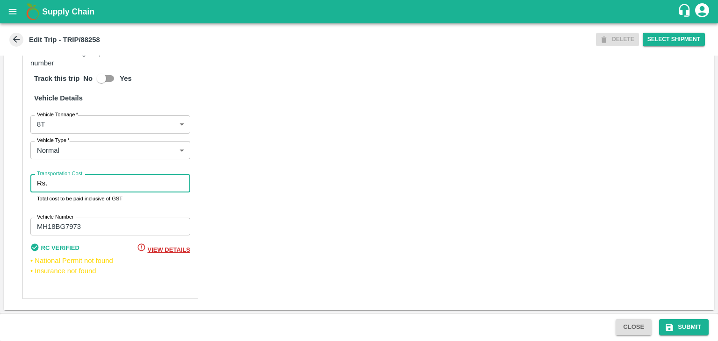
click at [108, 179] on input "Transportation Cost" at bounding box center [120, 183] width 139 height 18
type input "10000"
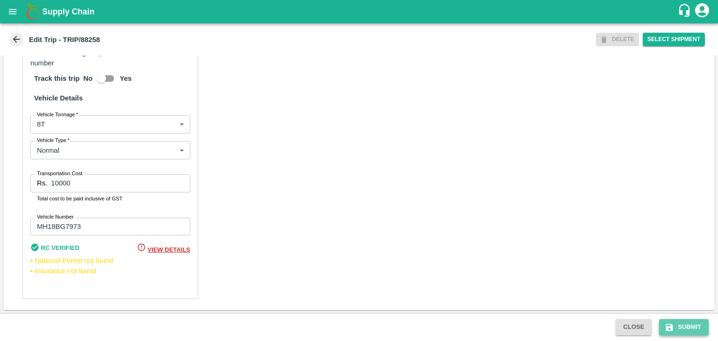
click at [671, 322] on button "Submit" at bounding box center [684, 327] width 50 height 16
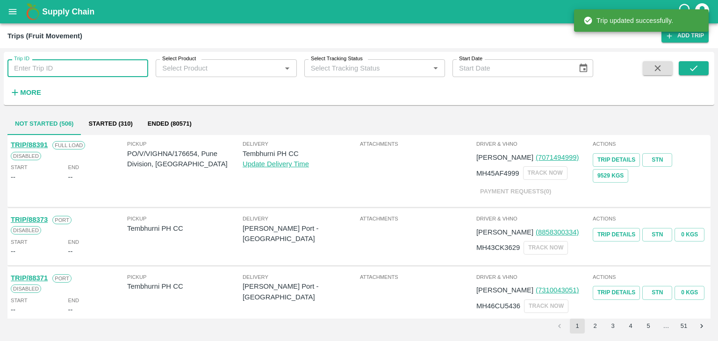
click at [121, 66] on input "Trip ID" at bounding box center [77, 68] width 141 height 18
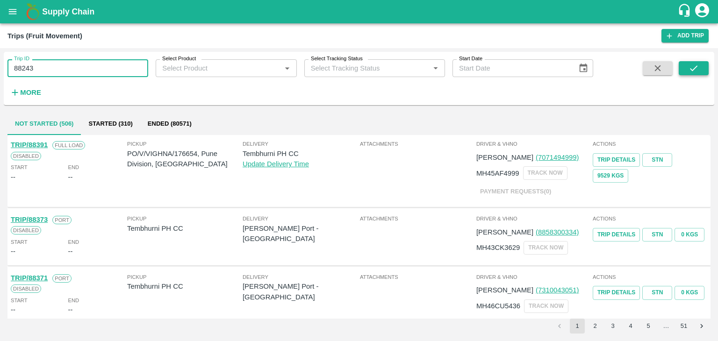
type input "88243"
click at [692, 66] on icon "submit" at bounding box center [694, 68] width 10 height 10
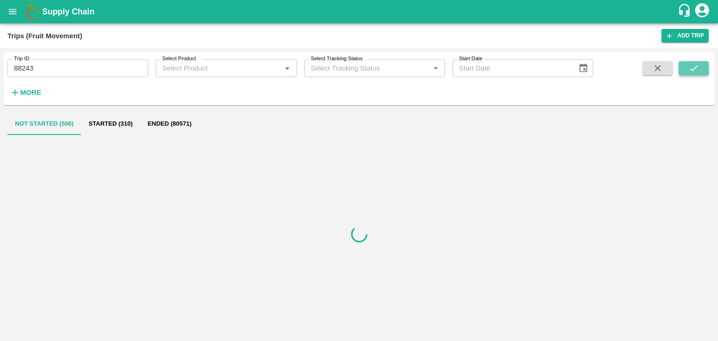
click at [692, 66] on icon "submit" at bounding box center [694, 68] width 10 height 10
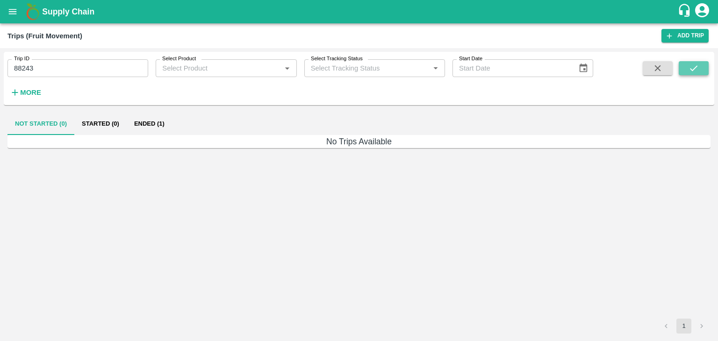
click at [692, 66] on icon "submit" at bounding box center [694, 68] width 10 height 10
click at [146, 116] on button "Ended (1)" at bounding box center [149, 124] width 45 height 22
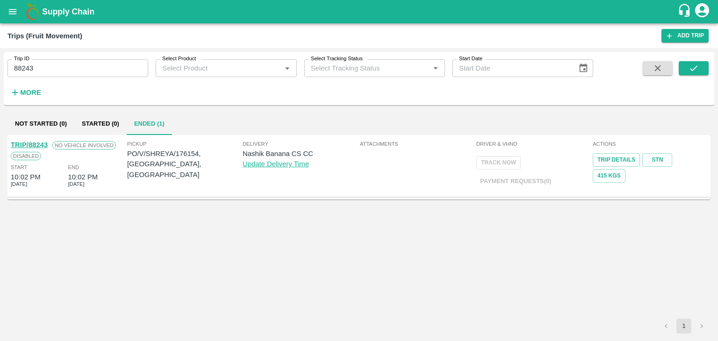
click at [28, 141] on link "TRIP/88243" at bounding box center [29, 144] width 37 height 7
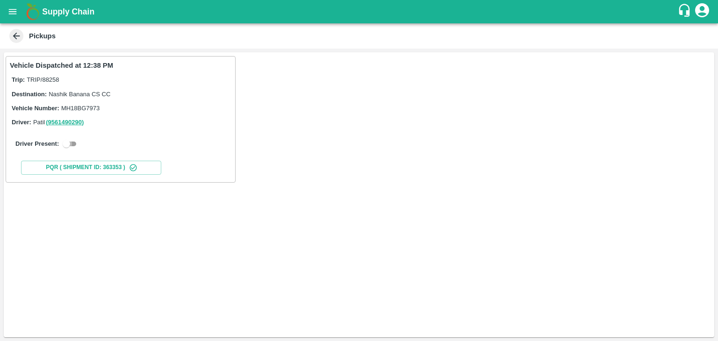
click at [74, 147] on input "checkbox" at bounding box center [67, 143] width 34 height 11
checkbox input "true"
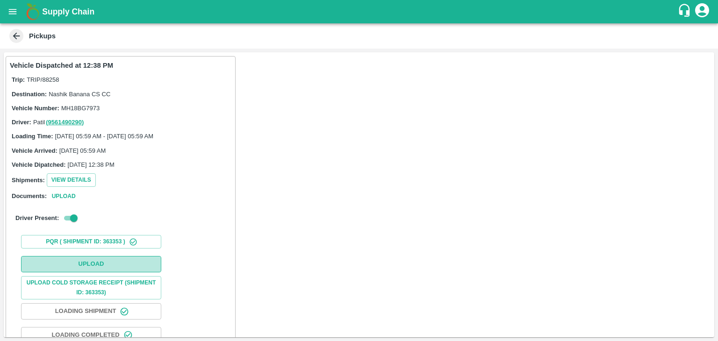
click at [113, 271] on button "Upload" at bounding box center [91, 264] width 140 height 16
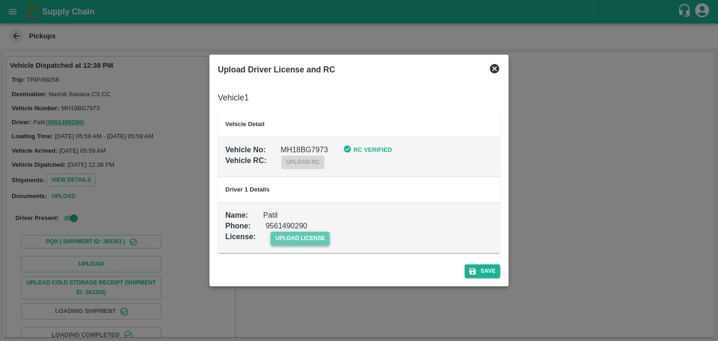
click at [319, 236] on span "upload license" at bounding box center [300, 239] width 59 height 14
click at [0, 0] on input "upload license" at bounding box center [0, 0] width 0 height 0
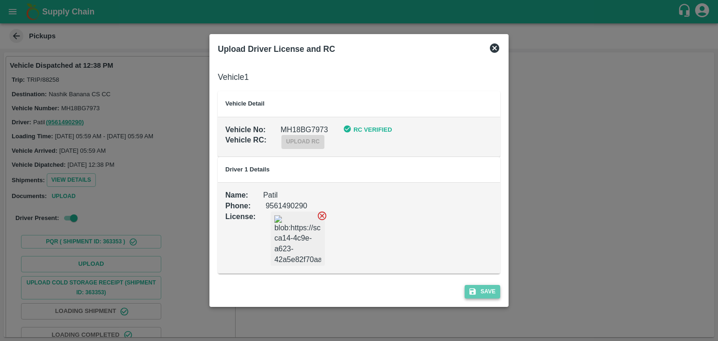
click at [487, 286] on button "Save" at bounding box center [483, 292] width 36 height 14
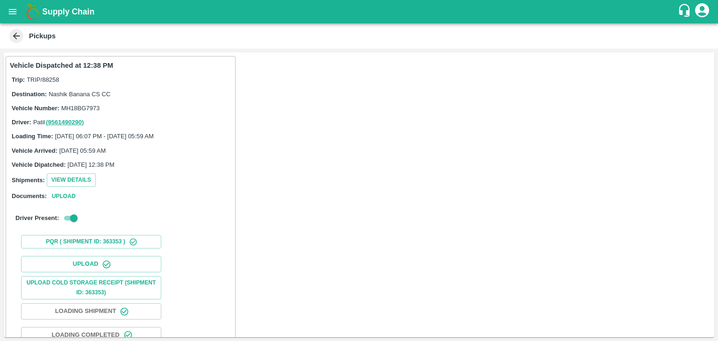
scroll to position [98, 0]
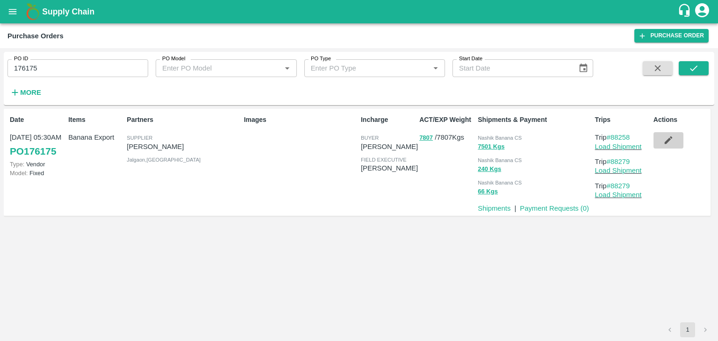
click at [670, 143] on icon "button" at bounding box center [668, 140] width 10 height 10
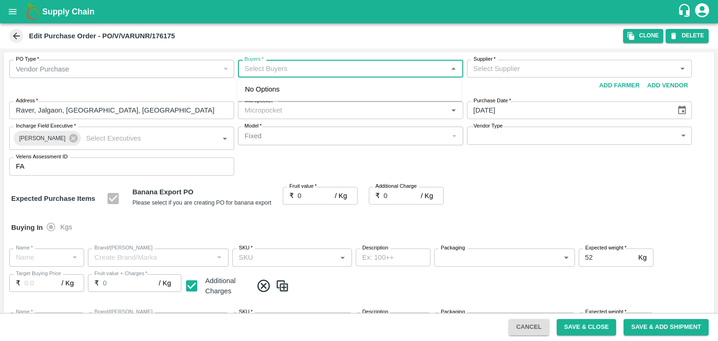
click at [299, 71] on input "Buyers   *" at bounding box center [343, 69] width 204 height 12
type input "Ajit"
type input "[PERSON_NAME]-undefined"
type input "172-Savda"
type input "Banana Export"
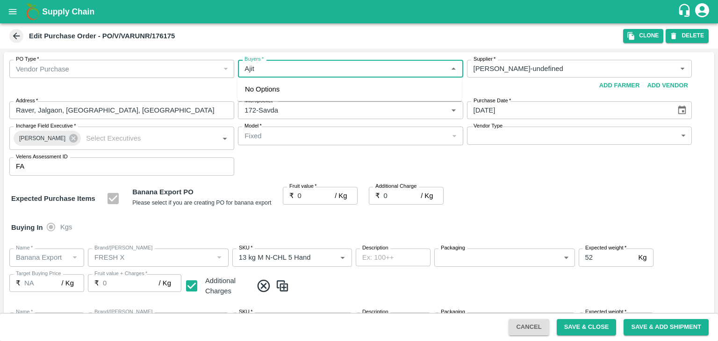
type input "FRESH X"
type input "13 kg M N-CHL 5 Hand"
type input "NA"
type input "Banana Export"
type input "FRESH X"
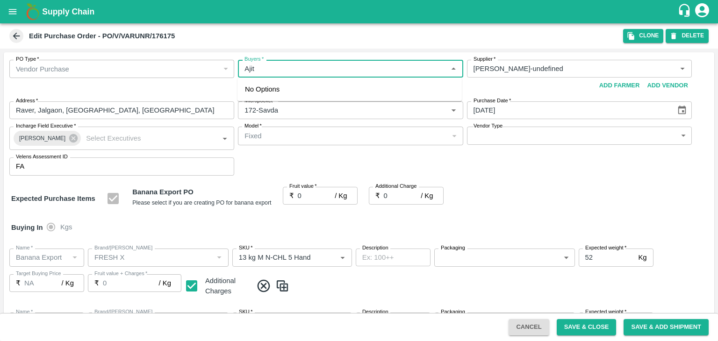
type input "13 kg M N-CHL 6 Hand"
type input "NA"
type input "Banana Export"
type input "FRESH X"
type input "13 kg M N-CHL 8 Hand"
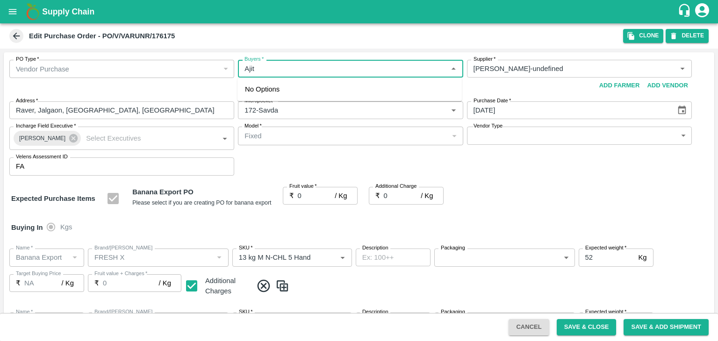
type input "NA"
type input "Banana Export"
type input "FRESH X"
type input "13 kg M N-CHL CL"
type input "NA"
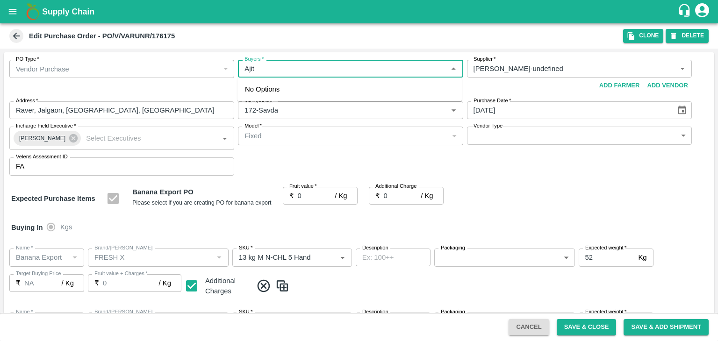
type input "Banana Export"
type input "FRESH X"
type input "C Class"
type input "NA"
type input "Banana Export"
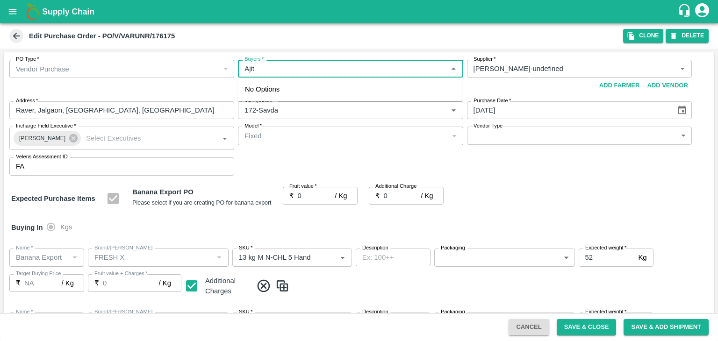
type input "FRESH X"
type input "PHR Kg"
type input "NA"
click at [293, 93] on div "[PERSON_NAME]" at bounding box center [295, 93] width 57 height 10
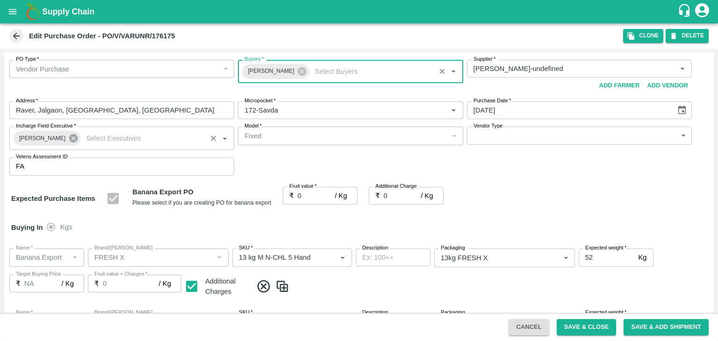
click at [69, 137] on icon at bounding box center [73, 138] width 8 height 8
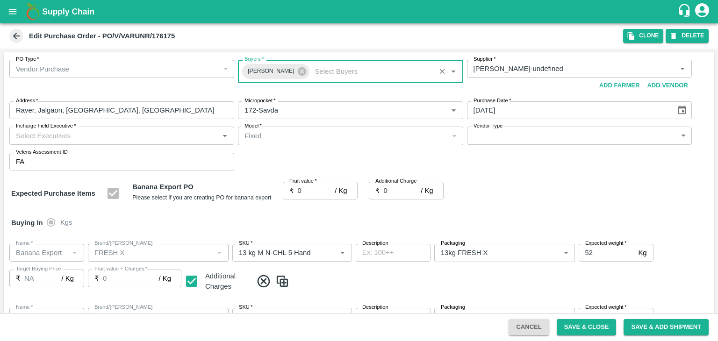
click at [83, 136] on input "Incharge Field Executive   *" at bounding box center [114, 136] width 204 height 12
type input "[PERSON_NAME]"
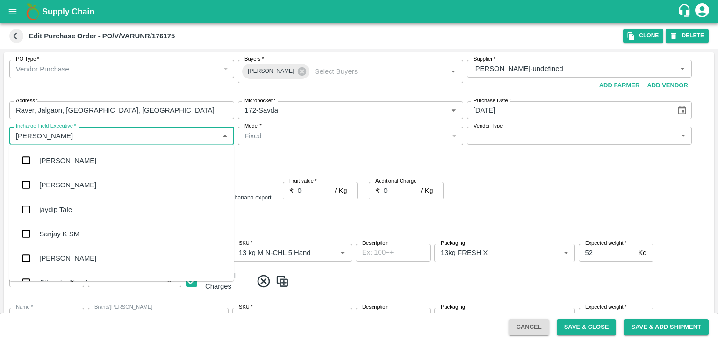
click at [97, 207] on div "jaydip Tale" at bounding box center [121, 209] width 224 height 24
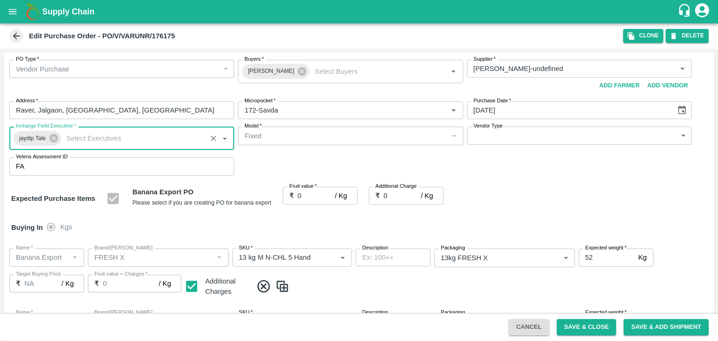
click at [497, 143] on body "Supply Chain Edit Purchase Order - PO/V/VARUNR/176175 Clone DELETE PO Type   * …" at bounding box center [359, 170] width 718 height 341
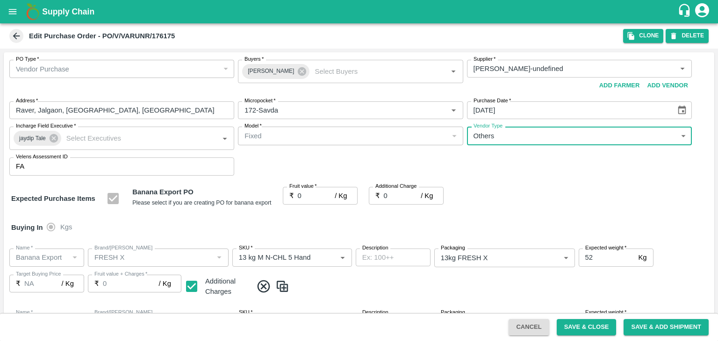
type input "OTHER"
click at [306, 192] on div at bounding box center [359, 170] width 718 height 341
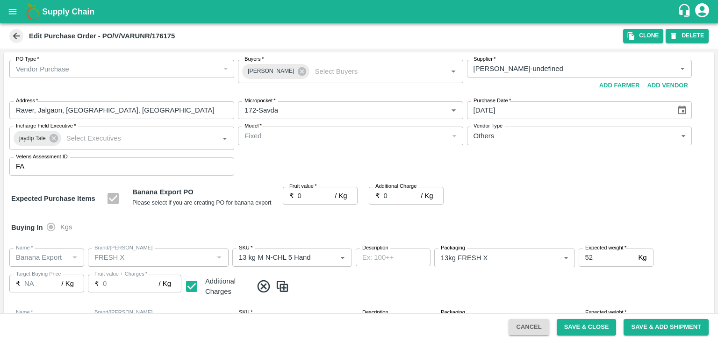
click at [314, 197] on div at bounding box center [359, 170] width 718 height 341
click at [324, 197] on div at bounding box center [359, 170] width 718 height 341
click at [325, 197] on div at bounding box center [359, 170] width 718 height 341
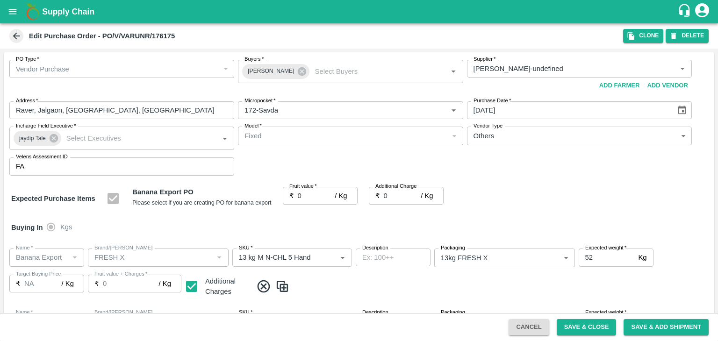
click at [325, 197] on div at bounding box center [359, 170] width 718 height 341
click at [325, 195] on div at bounding box center [359, 170] width 718 height 341
click at [322, 195] on div at bounding box center [359, 170] width 718 height 341
drag, startPoint x: 318, startPoint y: 195, endPoint x: 303, endPoint y: 197, distance: 15.1
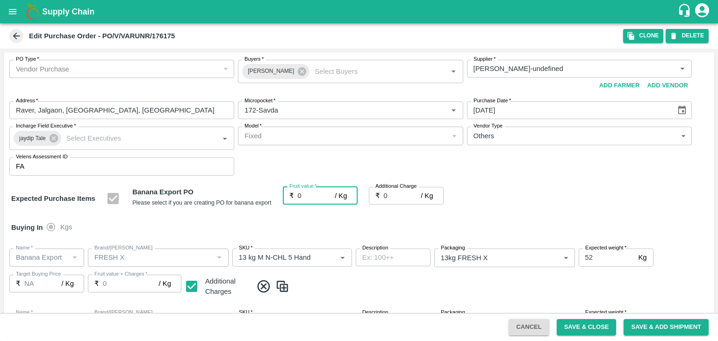
click at [303, 197] on input "0" at bounding box center [316, 196] width 37 height 18
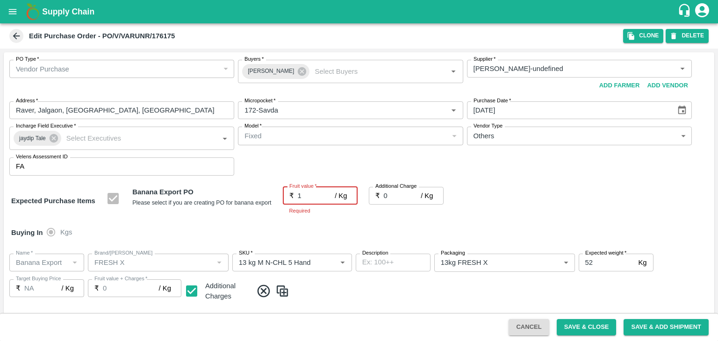
type input "12"
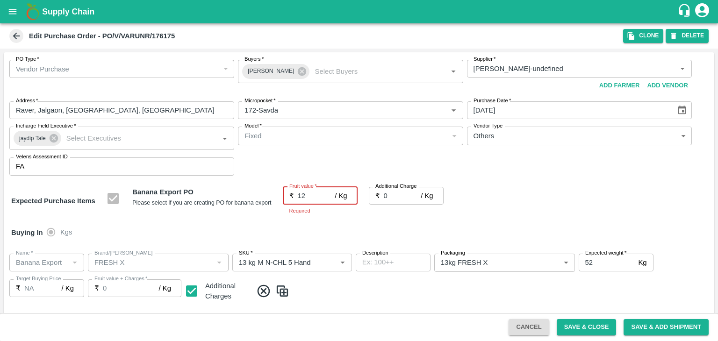
type input "12"
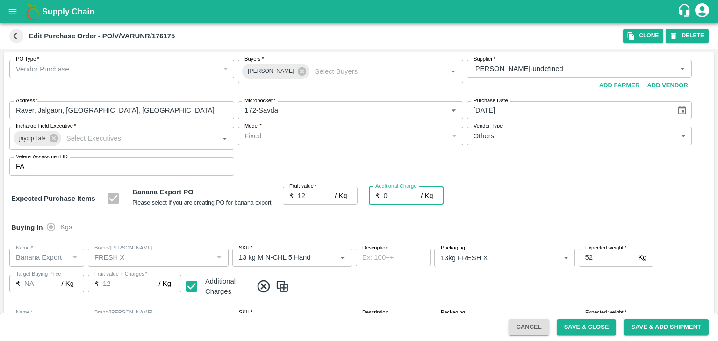
type input "2"
type input "14"
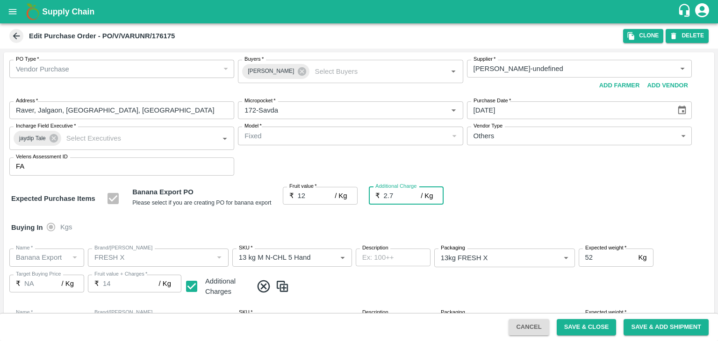
type input "2.75"
type input "14.75"
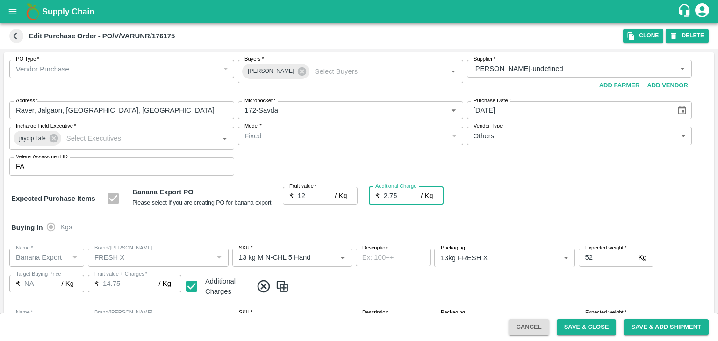
type input "2.75"
click at [266, 229] on div "Buying In Kgs" at bounding box center [359, 227] width 711 height 27
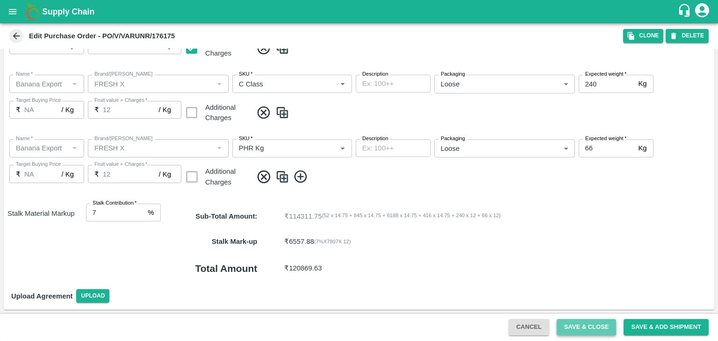
click at [581, 323] on button "Save & Close" at bounding box center [587, 327] width 60 height 16
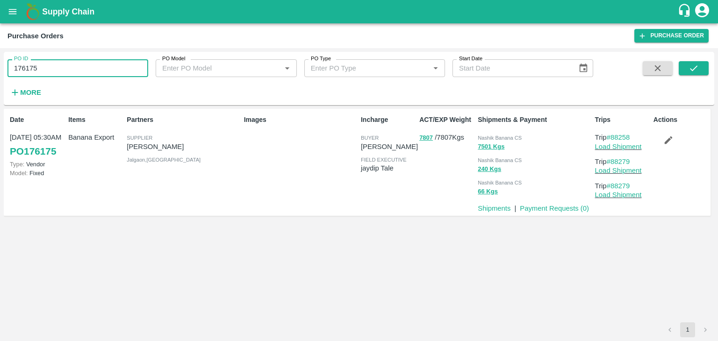
click at [54, 60] on input "176175" at bounding box center [77, 68] width 141 height 18
paste input "text"
type input "176154"
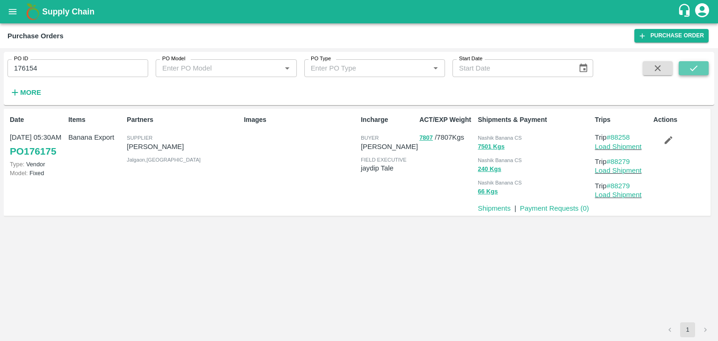
click at [701, 73] on button "submit" at bounding box center [694, 68] width 30 height 14
click at [699, 70] on button "submit" at bounding box center [694, 68] width 30 height 14
click at [625, 152] on p "Load Shipment" at bounding box center [622, 147] width 55 height 10
click at [632, 144] on link "Load Shipment" at bounding box center [618, 146] width 47 height 7
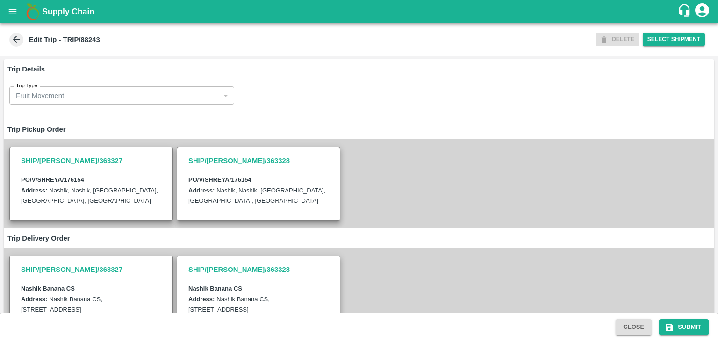
scroll to position [230, 0]
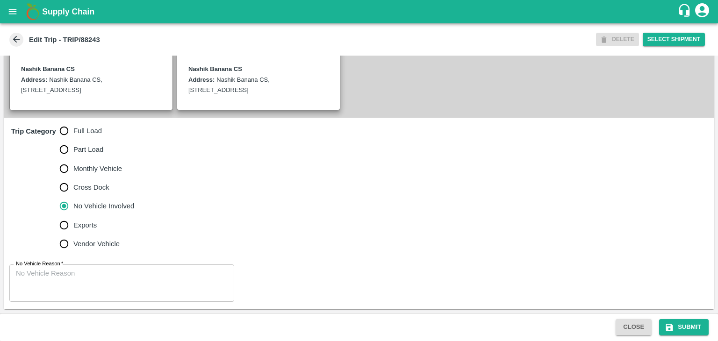
click at [79, 134] on span "Full Load" at bounding box center [87, 131] width 29 height 10
click at [73, 134] on input "Full Load" at bounding box center [64, 131] width 19 height 19
radio input "true"
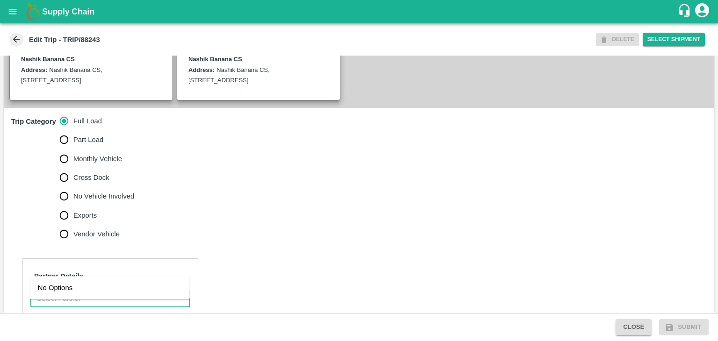
click at [103, 303] on input "Partner   *" at bounding box center [102, 299] width 139 height 12
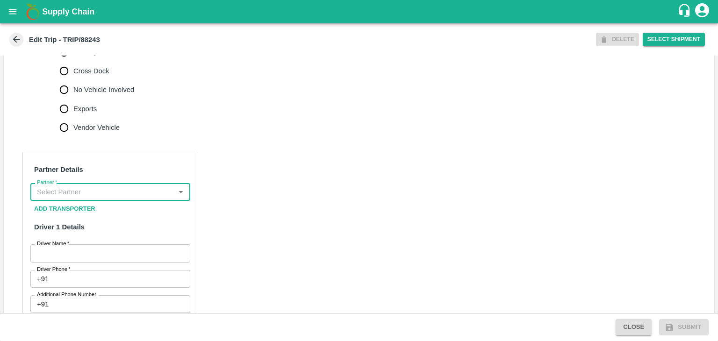
click at [112, 198] on input "Partner   *" at bounding box center [102, 192] width 139 height 12
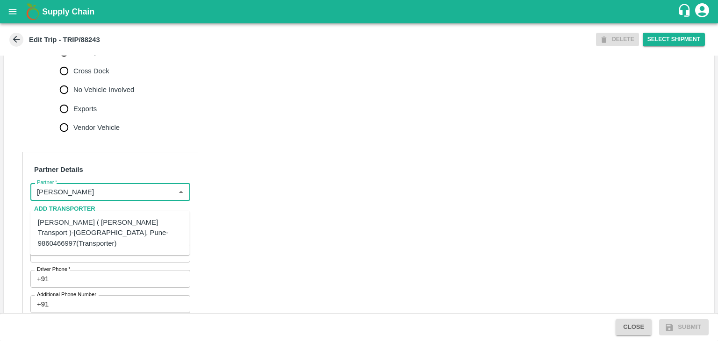
click at [93, 231] on div "[PERSON_NAME] ( [PERSON_NAME] Transport )-[GEOGRAPHIC_DATA], Pune-9860466997(Tr…" at bounding box center [110, 232] width 144 height 31
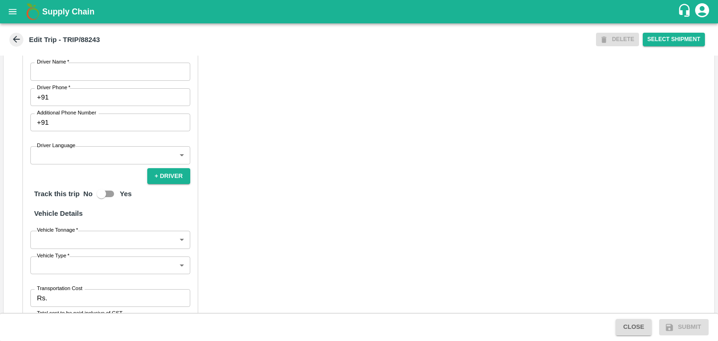
scroll to position [520, 0]
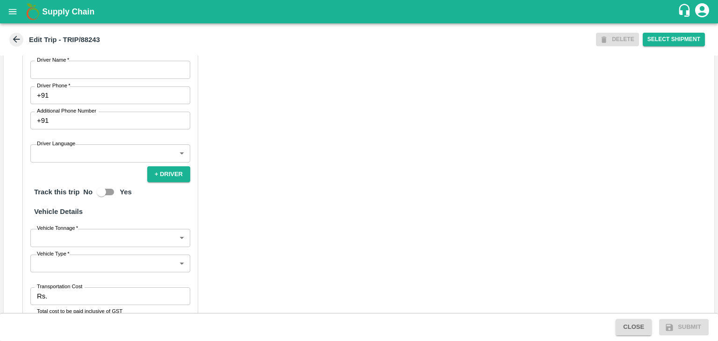
type input "[PERSON_NAME] ( [PERSON_NAME] Transport )-[GEOGRAPHIC_DATA], Pune-9860466997(Tr…"
click at [71, 79] on input "Driver Name   *" at bounding box center [110, 70] width 160 height 18
type input "Godase"
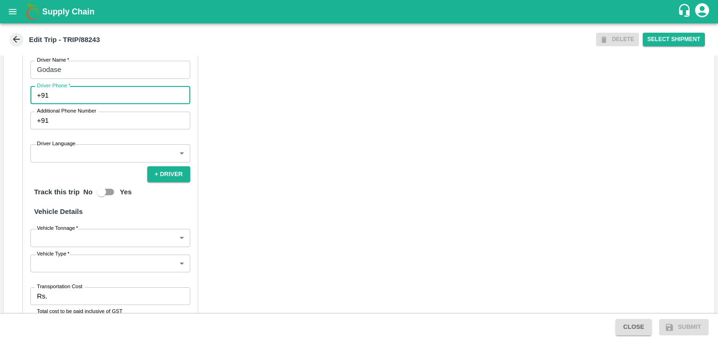
click at [85, 104] on input "Driver Phone   *" at bounding box center [121, 95] width 138 height 18
type input "9975280177"
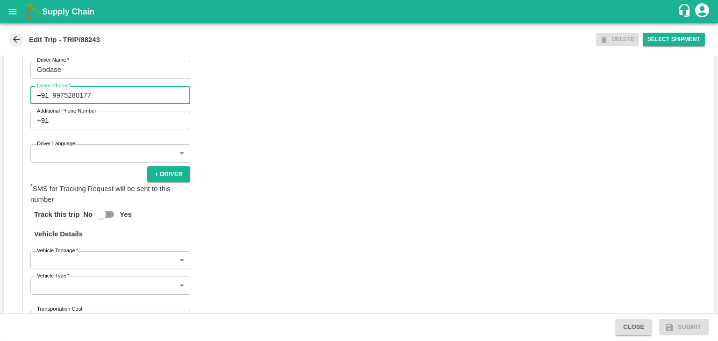
click at [78, 172] on body "Supply Chain Edit Trip - TRIP/88243 DELETE Select Shipment Trip Details Trip Ty…" at bounding box center [359, 170] width 718 height 341
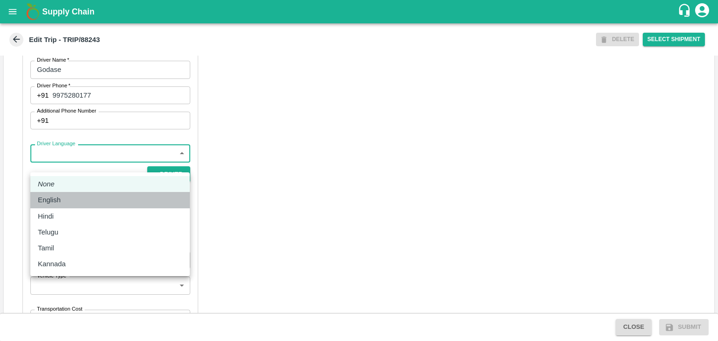
click at [73, 202] on div "English" at bounding box center [110, 200] width 144 height 10
type input "en"
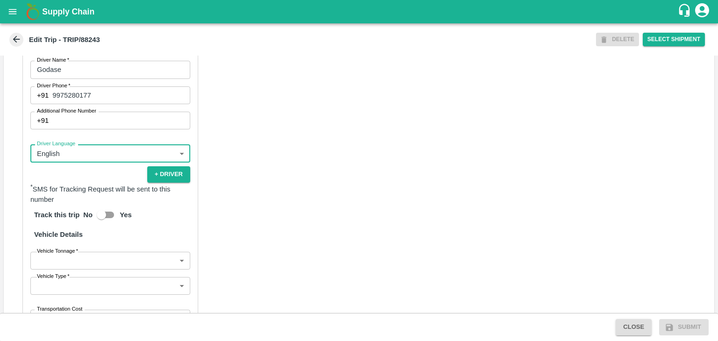
scroll to position [647, 0]
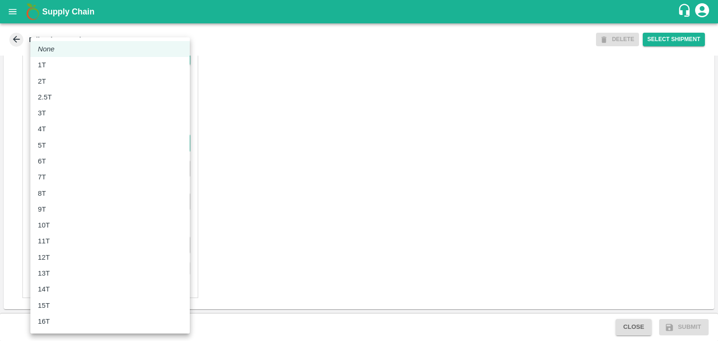
drag, startPoint x: 79, startPoint y: 140, endPoint x: 75, endPoint y: 185, distance: 45.5
click at [75, 185] on body "Supply Chain Edit Trip - TRIP/88243 DELETE Select Shipment Trip Details Trip Ty…" at bounding box center [359, 170] width 718 height 341
click at [75, 186] on li "8T" at bounding box center [109, 194] width 159 height 16
type input "8000"
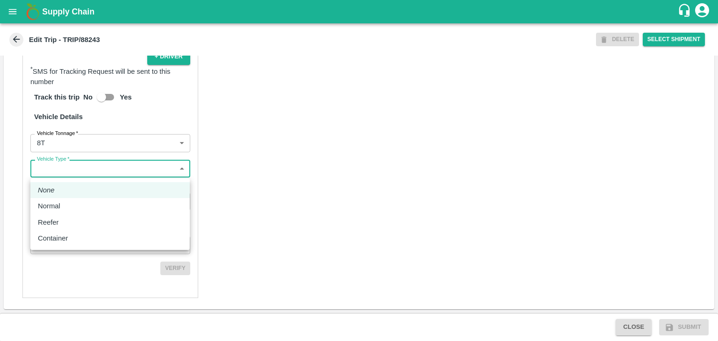
click at [103, 176] on body "Supply Chain Edit Trip - TRIP/88243 DELETE Select Shipment Trip Details Trip Ty…" at bounding box center [359, 170] width 718 height 341
click at [84, 204] on div "Normal" at bounding box center [110, 206] width 144 height 10
type input "Normal"
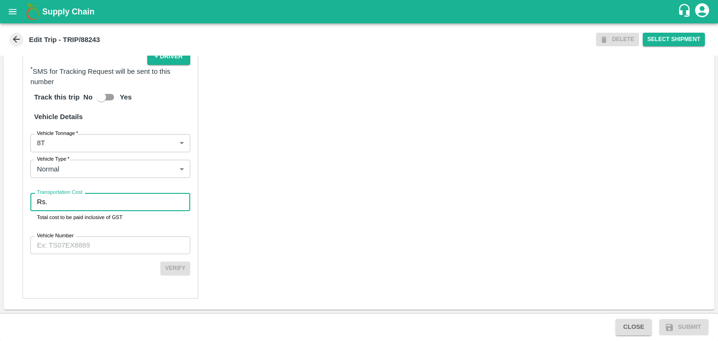
click at [89, 202] on input "Transportation Cost" at bounding box center [120, 202] width 139 height 18
type input "1"
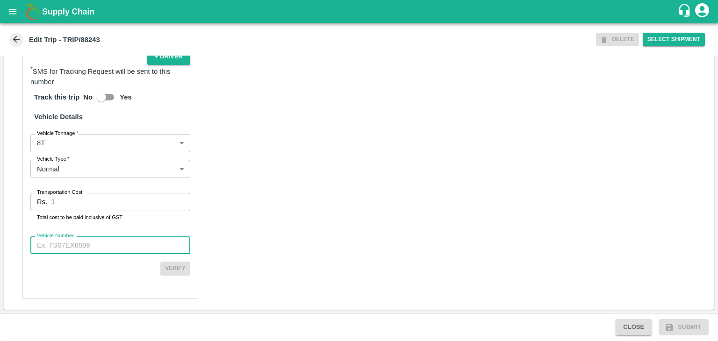
click at [108, 247] on input "Vehicle Number" at bounding box center [110, 246] width 160 height 18
type input "MH12HD0431"
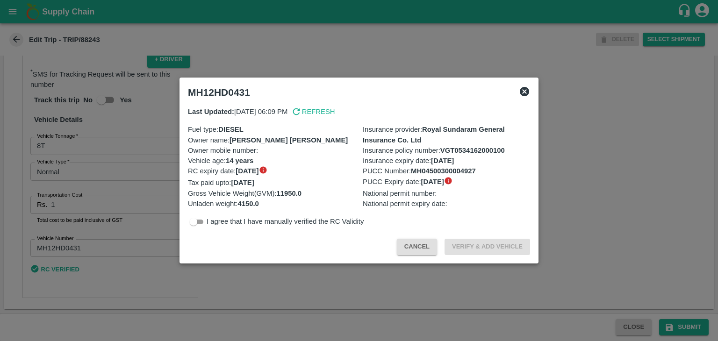
click at [674, 326] on div at bounding box center [359, 170] width 718 height 341
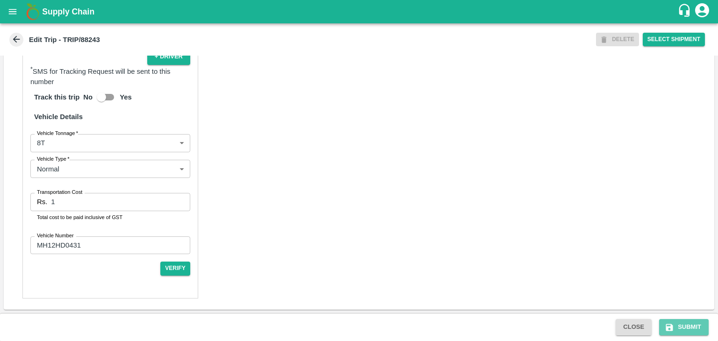
click at [674, 326] on button "Submit" at bounding box center [684, 327] width 50 height 16
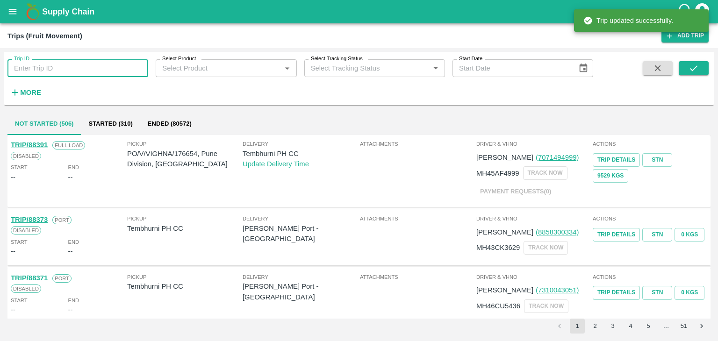
click at [106, 65] on input "Trip ID" at bounding box center [77, 68] width 141 height 18
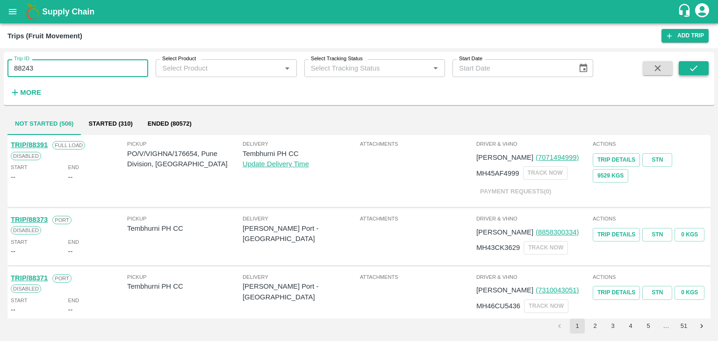
type input "88243"
click at [698, 67] on icon "submit" at bounding box center [694, 68] width 10 height 10
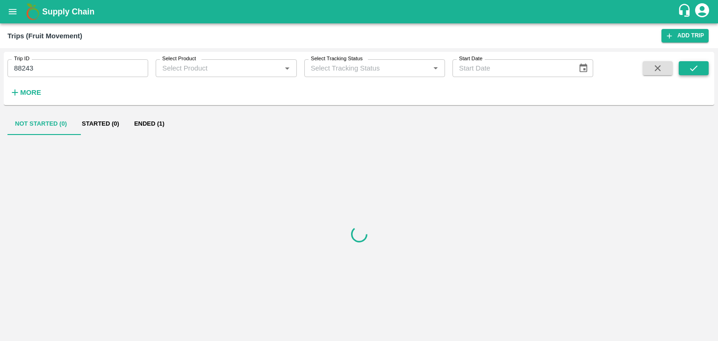
click at [698, 67] on icon "submit" at bounding box center [694, 68] width 10 height 10
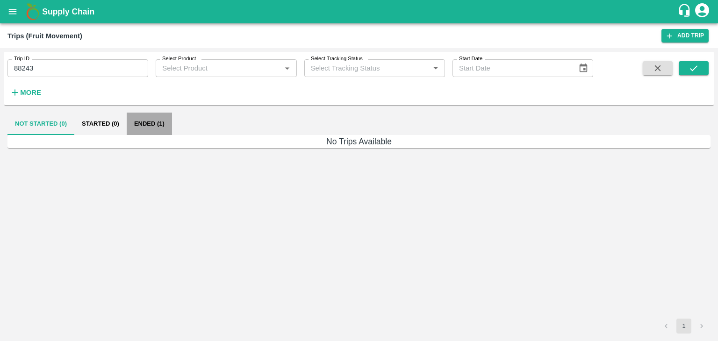
click at [147, 126] on button "Ended (1)" at bounding box center [149, 124] width 45 height 22
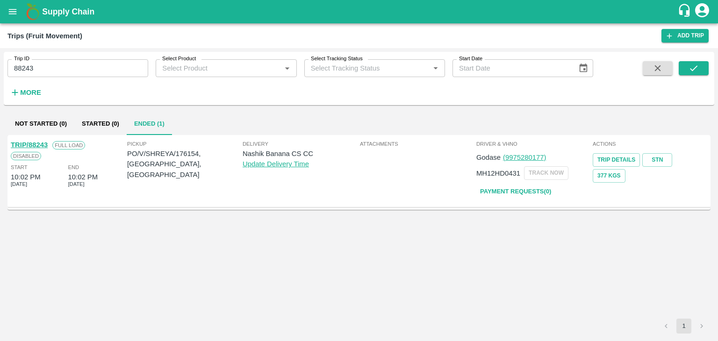
click at [37, 143] on link "TRIP/88243" at bounding box center [29, 144] width 37 height 7
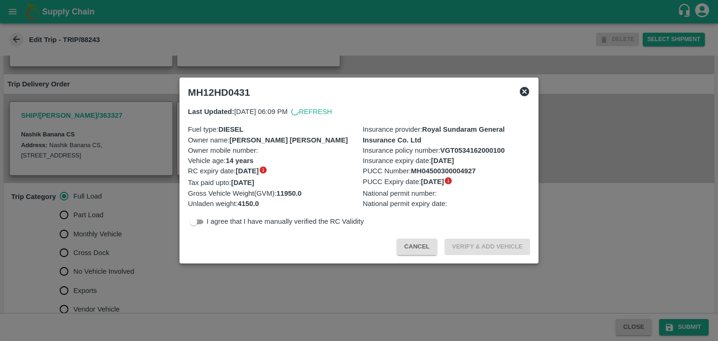
scroll to position [213, 0]
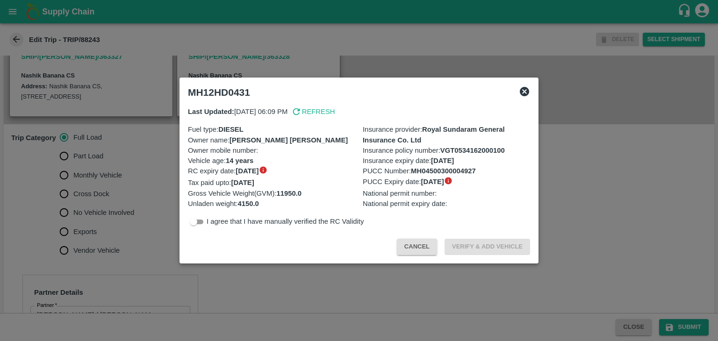
click at [117, 224] on div at bounding box center [359, 170] width 718 height 341
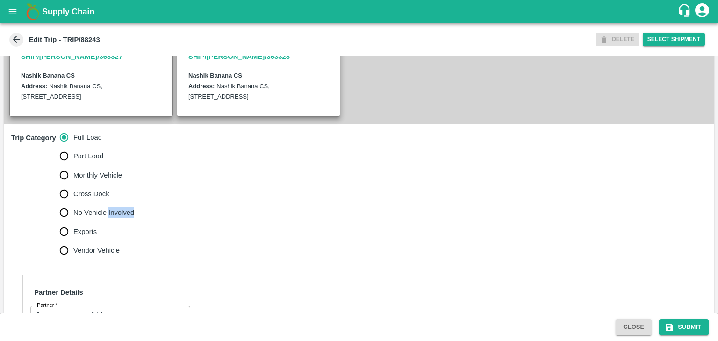
click at [117, 218] on span "No Vehicle Involved" at bounding box center [103, 213] width 61 height 10
click at [73, 222] on input "No Vehicle Involved" at bounding box center [64, 212] width 19 height 19
radio input "true"
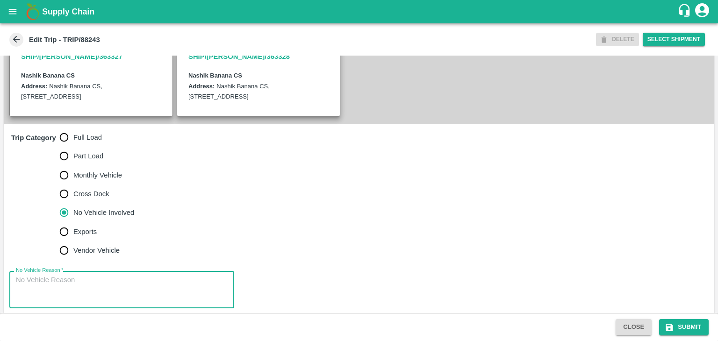
click at [123, 292] on textarea "No Vehicle Reason   *" at bounding box center [122, 289] width 212 height 29
type textarea "Field Dump"
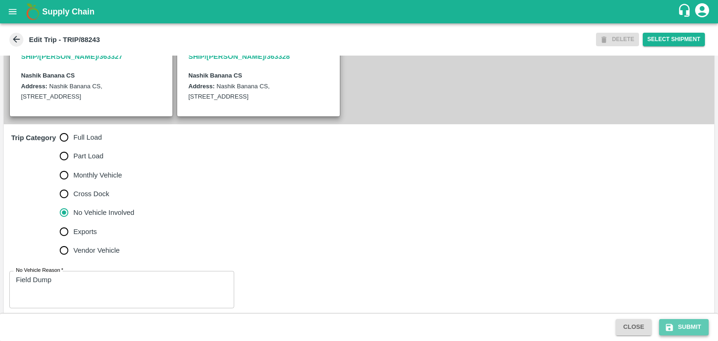
click at [676, 322] on button "Submit" at bounding box center [684, 327] width 50 height 16
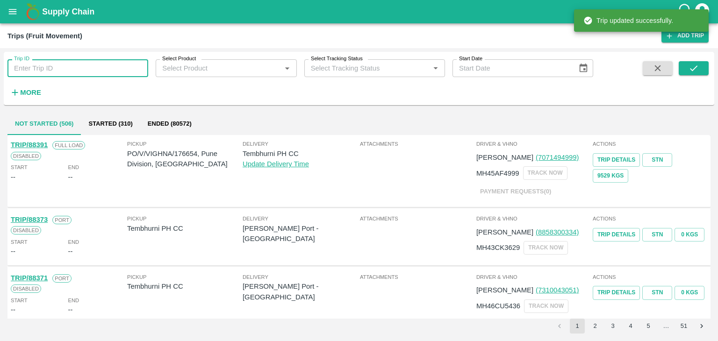
click at [118, 72] on input "Trip ID" at bounding box center [77, 68] width 141 height 18
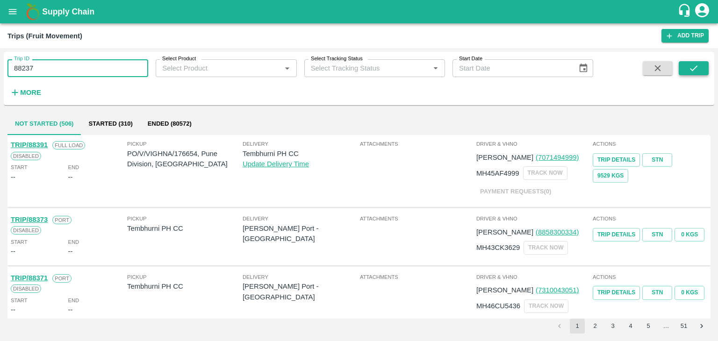
type input "88237"
click at [699, 72] on icon "submit" at bounding box center [694, 68] width 10 height 10
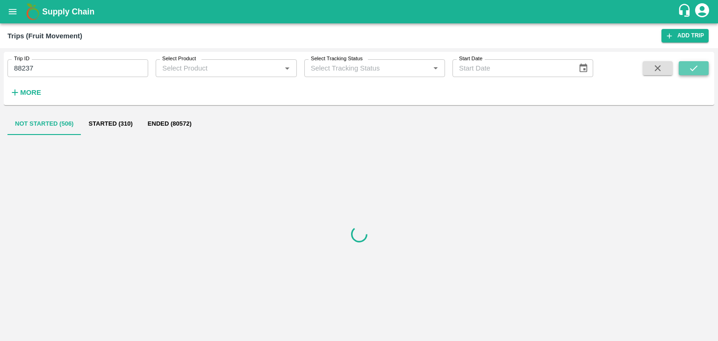
click at [699, 72] on icon "submit" at bounding box center [694, 68] width 10 height 10
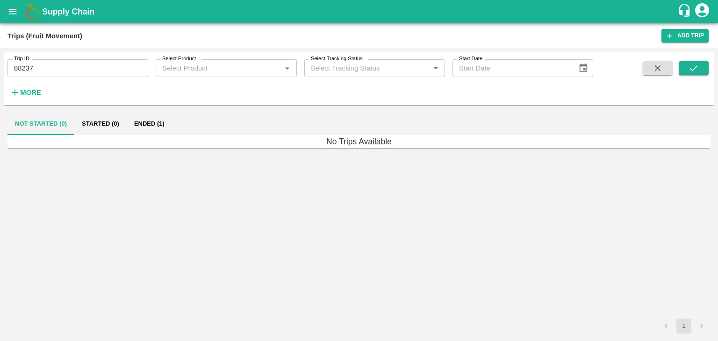
drag, startPoint x: 161, startPoint y: 112, endPoint x: 153, endPoint y: 124, distance: 14.1
click at [153, 124] on div "Not Started (0) Started (0) Ended (1) No Trips Available 1" at bounding box center [359, 223] width 711 height 229
click at [153, 124] on button "Ended (1)" at bounding box center [149, 124] width 45 height 22
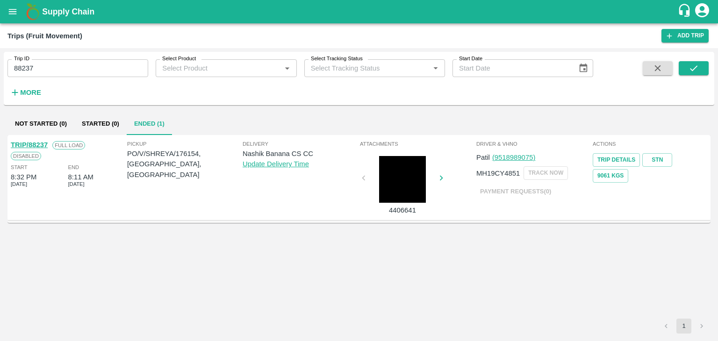
click at [28, 144] on link "TRIP/88237" at bounding box center [29, 144] width 37 height 7
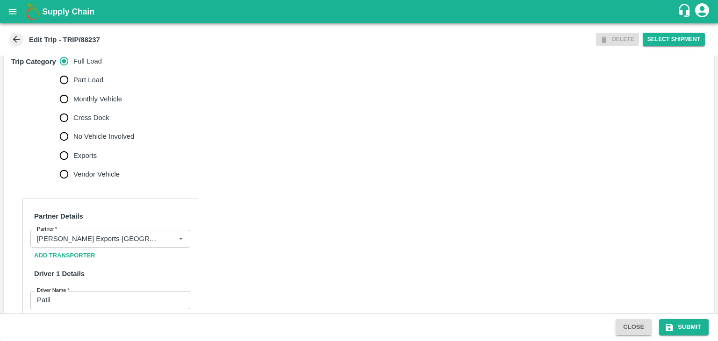
scroll to position [290, 0]
click at [165, 243] on icon "Clear" at bounding box center [169, 238] width 9 height 9
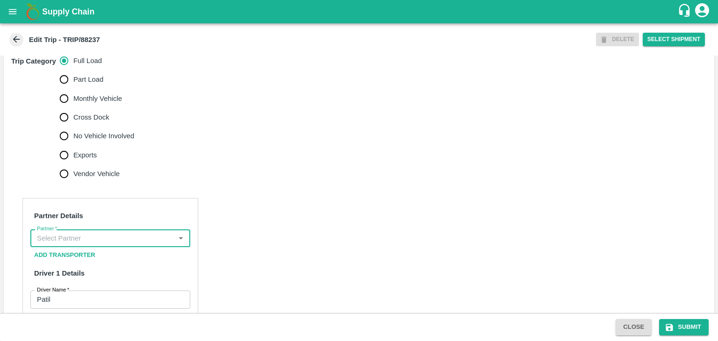
scroll to position [0, 0]
click at [152, 245] on input "Partner   *" at bounding box center [102, 238] width 139 height 12
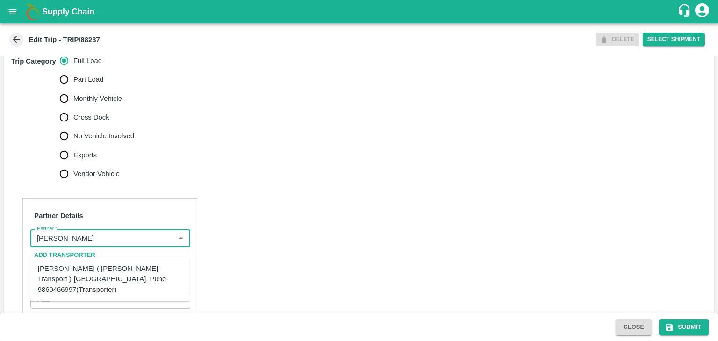
click at [131, 270] on div "[PERSON_NAME] ( [PERSON_NAME] Transport )-[GEOGRAPHIC_DATA], Pune-9860466997(Tr…" at bounding box center [110, 279] width 144 height 31
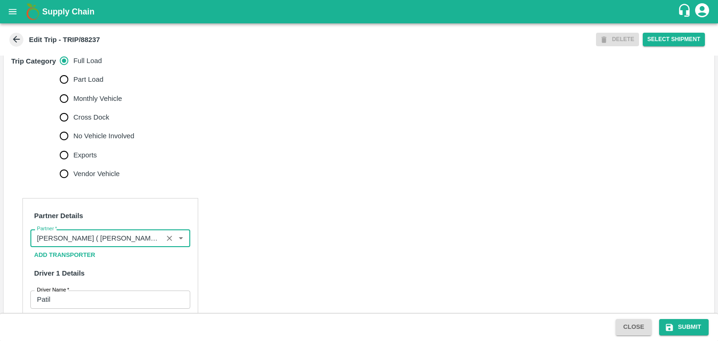
scroll to position [527, 0]
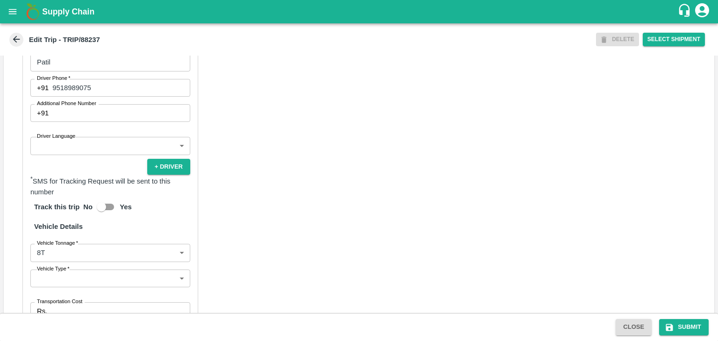
type input "[PERSON_NAME] ( [PERSON_NAME] Transport )-[GEOGRAPHIC_DATA], Pune-9860466997(Tr…"
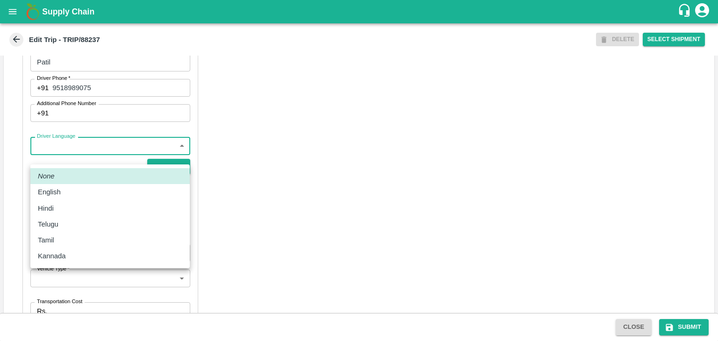
click at [79, 156] on body "Supply Chain Edit Trip - TRIP/88237 DELETE Select Shipment Trip Details Trip Ty…" at bounding box center [359, 170] width 718 height 341
click at [267, 256] on div at bounding box center [359, 170] width 718 height 341
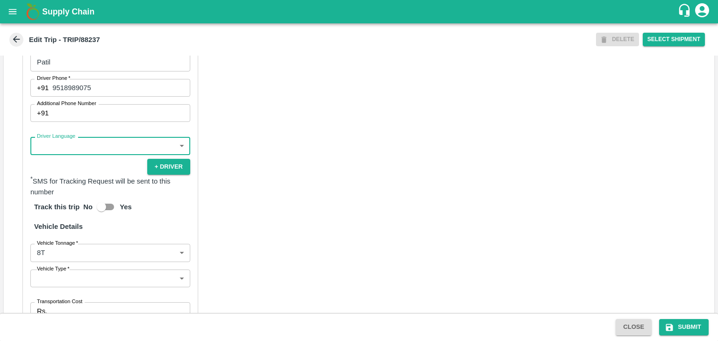
scroll to position [656, 0]
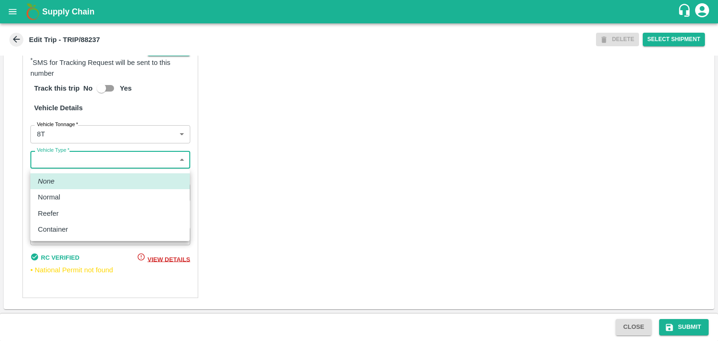
click at [49, 163] on body "Supply Chain Edit Trip - TRIP/88237 DELETE Select Shipment Trip Details Trip Ty…" at bounding box center [359, 170] width 718 height 341
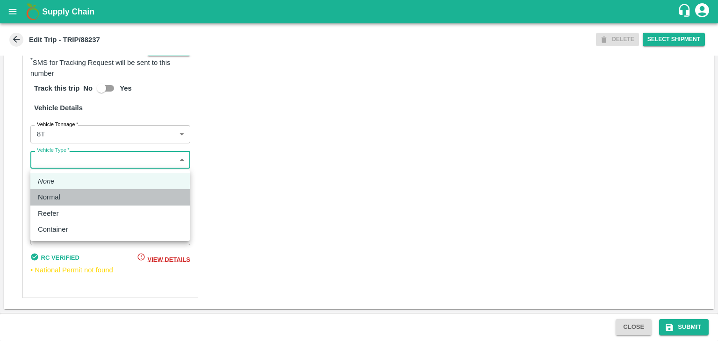
click at [63, 196] on div "Normal" at bounding box center [51, 197] width 27 height 10
type input "Normal"
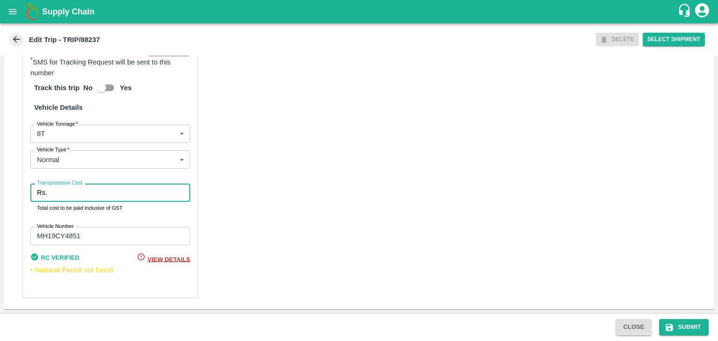
click at [79, 195] on input "Transportation Cost" at bounding box center [120, 193] width 139 height 18
type input "10000"
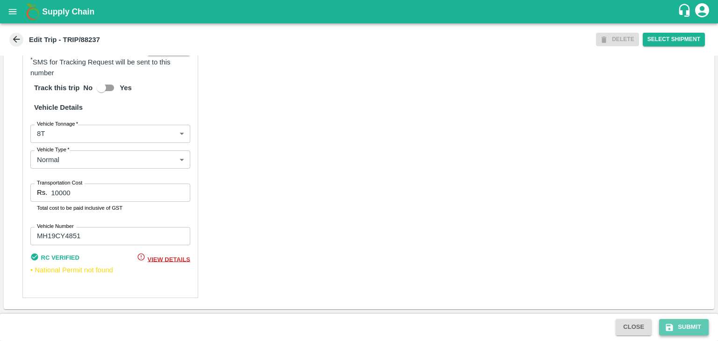
click at [681, 331] on button "Submit" at bounding box center [684, 327] width 50 height 16
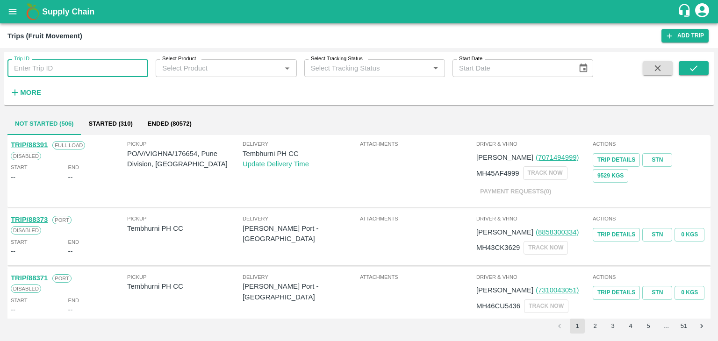
click at [67, 60] on input "Trip ID" at bounding box center [77, 68] width 141 height 18
click at [72, 64] on input "82" at bounding box center [77, 68] width 141 height 18
click at [699, 67] on button "submit" at bounding box center [694, 68] width 30 height 14
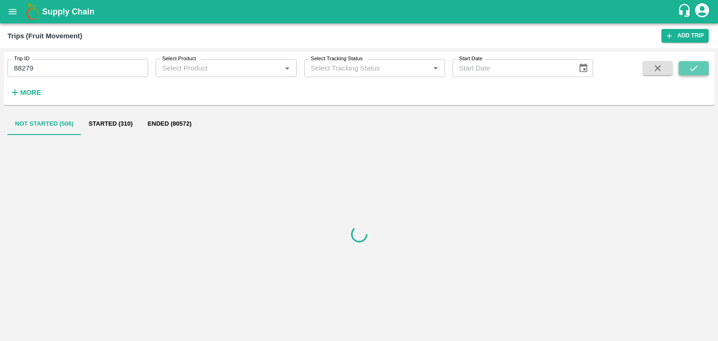
click at [699, 67] on button "submit" at bounding box center [694, 68] width 30 height 14
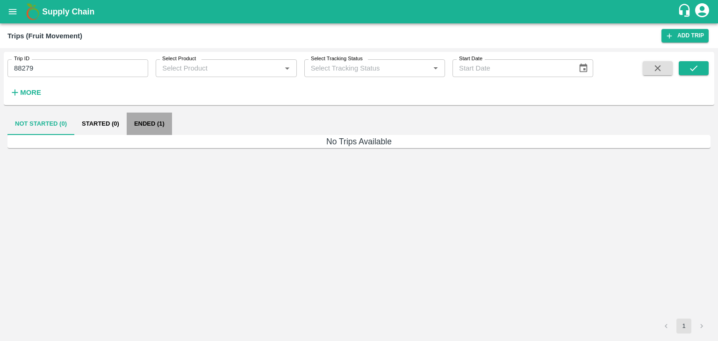
click at [150, 118] on button "Ended (1)" at bounding box center [149, 124] width 45 height 22
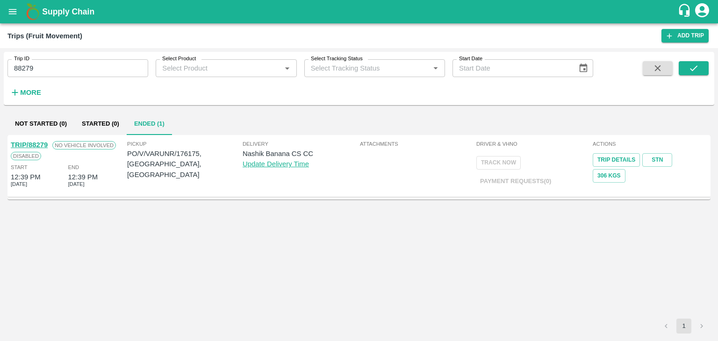
click at [29, 143] on link "TRIP/88279" at bounding box center [29, 144] width 37 height 7
click at [74, 65] on input "88279" at bounding box center [77, 68] width 141 height 18
type input "88264"
drag, startPoint x: 709, startPoint y: 73, endPoint x: 692, endPoint y: 66, distance: 18.8
click at [692, 66] on div "Trip ID 88264 Trip ID Select Product Select Product   * Select Tracking Status …" at bounding box center [359, 79] width 711 height 46
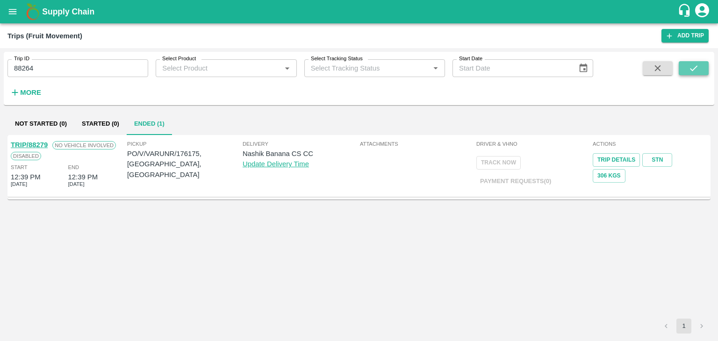
click at [692, 66] on icon "submit" at bounding box center [694, 68] width 10 height 10
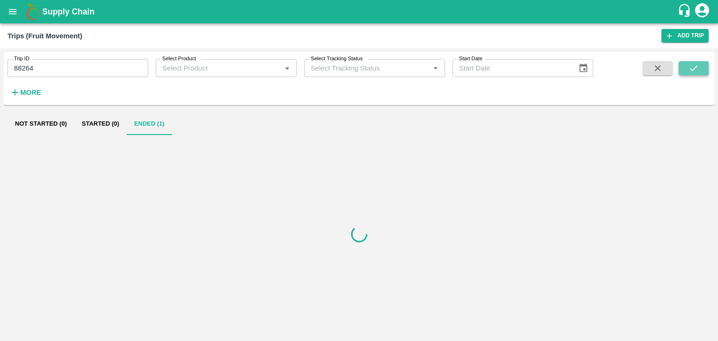
click at [692, 66] on icon "submit" at bounding box center [694, 68] width 10 height 10
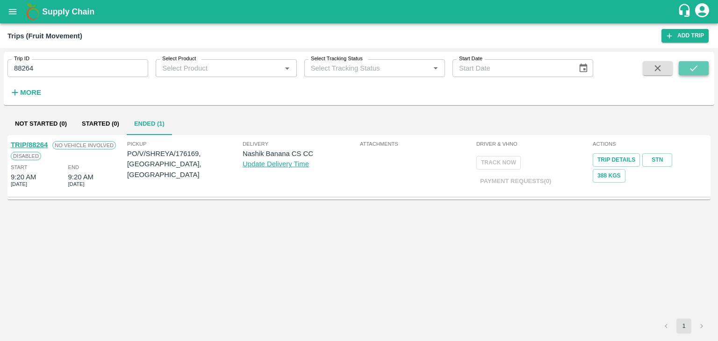
click at [692, 66] on icon "submit" at bounding box center [694, 68] width 10 height 10
click at [35, 142] on link "TRIP/88264" at bounding box center [29, 144] width 37 height 7
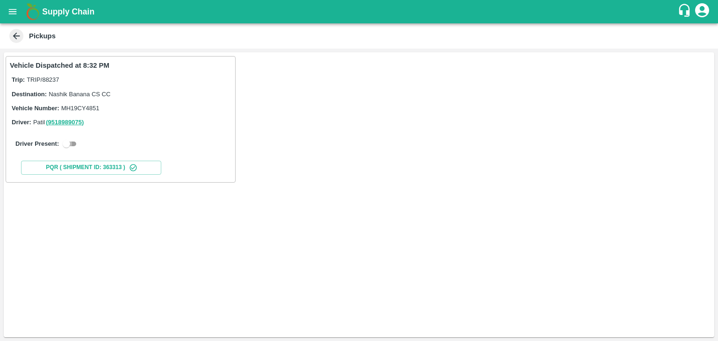
click at [75, 141] on input "checkbox" at bounding box center [67, 143] width 34 height 11
checkbox input "true"
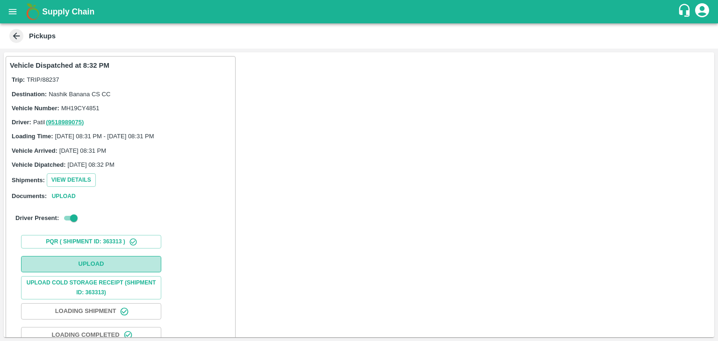
click at [101, 262] on button "Upload" at bounding box center [91, 264] width 140 height 16
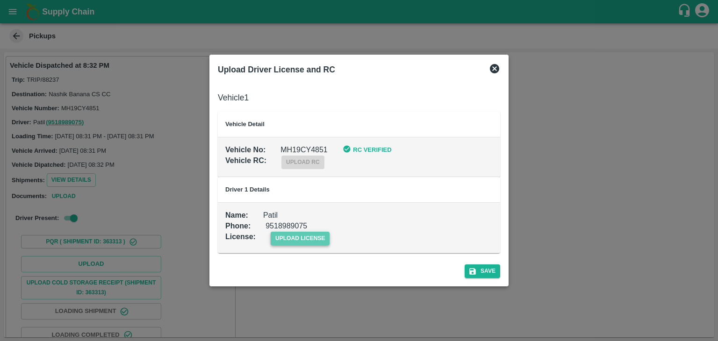
click at [304, 241] on span "upload license" at bounding box center [300, 239] width 59 height 14
click at [0, 0] on input "upload license" at bounding box center [0, 0] width 0 height 0
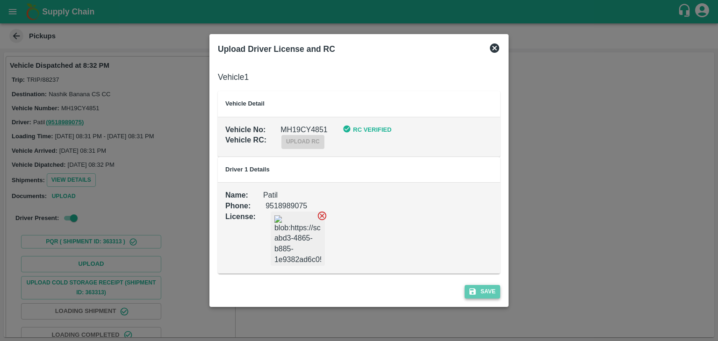
click at [484, 291] on button "Save" at bounding box center [483, 292] width 36 height 14
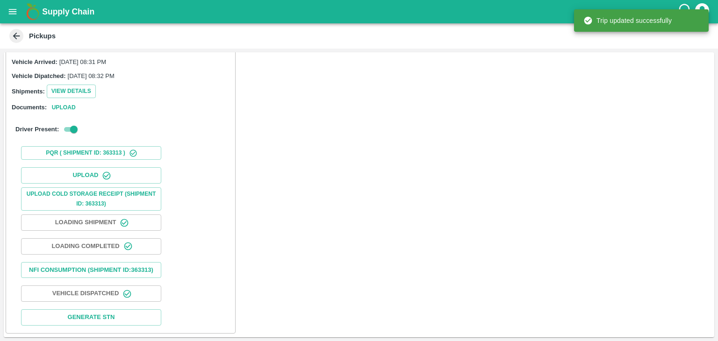
scroll to position [97, 0]
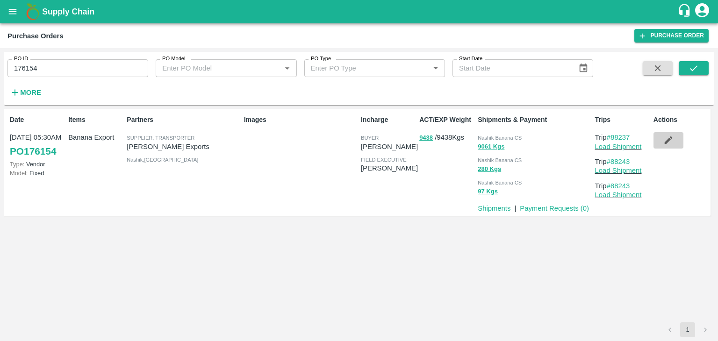
click at [667, 139] on icon "button" at bounding box center [668, 140] width 10 height 10
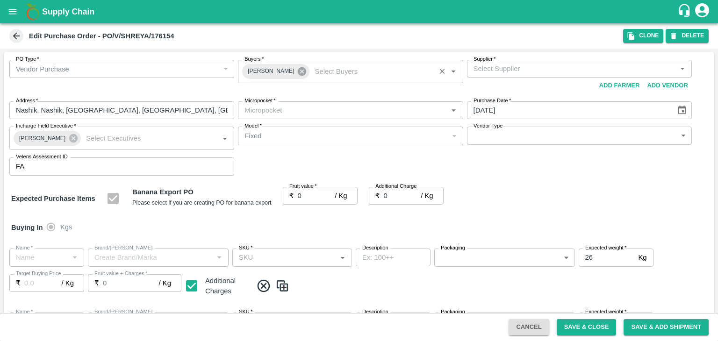
click at [298, 72] on icon at bounding box center [302, 71] width 8 height 8
click at [292, 69] on input "Buyers   *" at bounding box center [343, 69] width 204 height 12
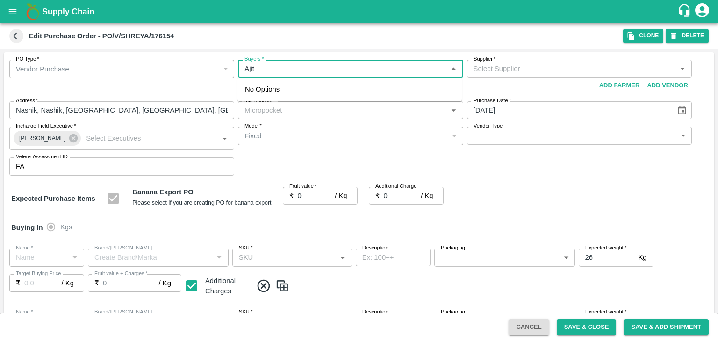
type input "Ajit O"
type input "Shreyansh Exports-undefined"
type input "172-Savda"
type input "Banana Export"
type input "FARM EXPRESS"
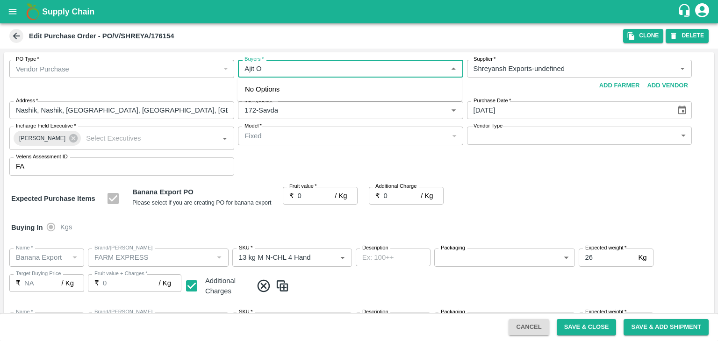
type input "13 kg M N-CHL 4 Hand"
type input "NA"
type input "Banana Export"
type input "FARM EXPRESS"
type input "13 kg M N-CHL 5 Hand"
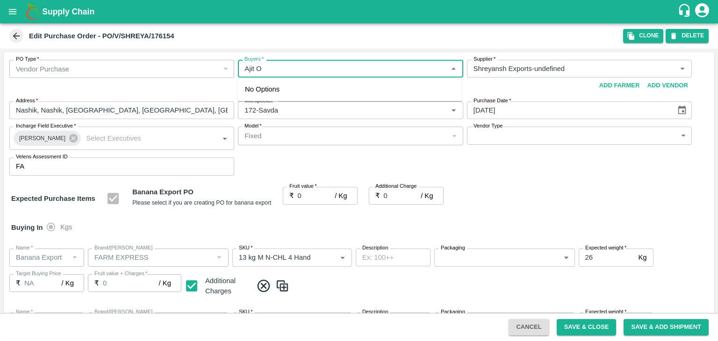
type input "NA"
type input "Banana Export"
type input "FARM EXPRESS"
type input "13 kg M N-CHL 6 Hand"
type input "NA"
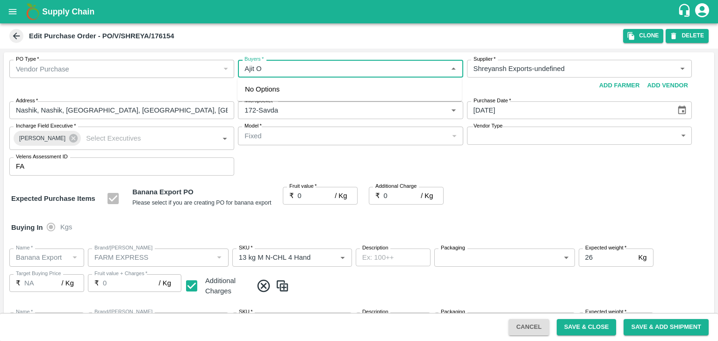
type input "Banana Export"
type input "FARM EXPRESS"
type input "13 kg M N-CHL 8 Hand"
type input "NA"
type input "Banana Export"
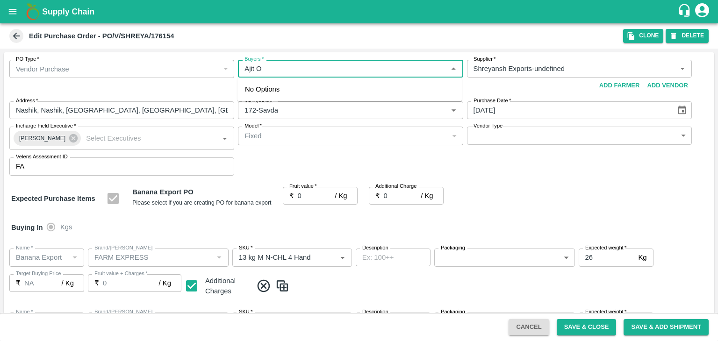
type input "FARM EXPRESS"
type input "13 kg M N-CHL CL"
type input "NA"
type input "Banana Export"
type input "FARM EXPRESS"
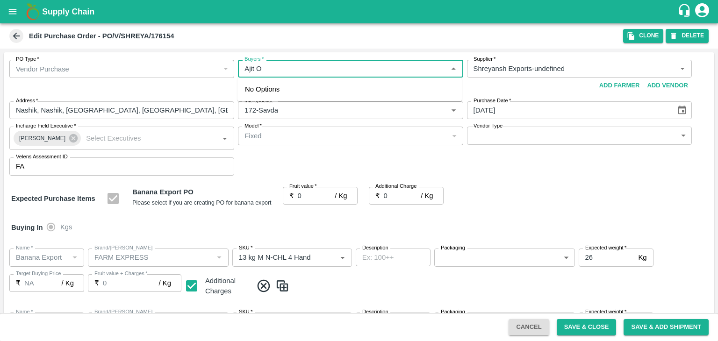
type input "C Class"
type input "NA"
type input "Banana Export"
type input "FARM EXPRESS"
type input "PHR Kg"
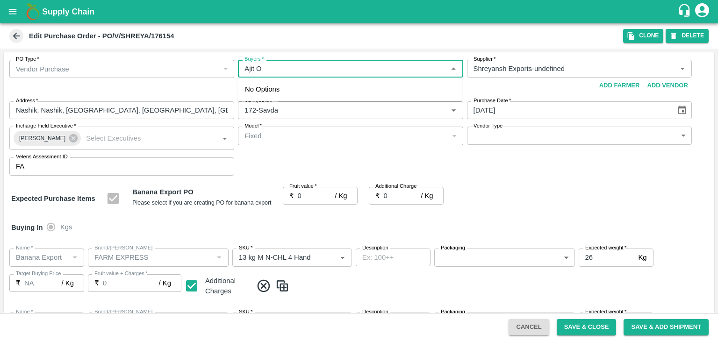
type input "NA"
click at [281, 91] on div "Ajit Otari" at bounding box center [295, 93] width 57 height 10
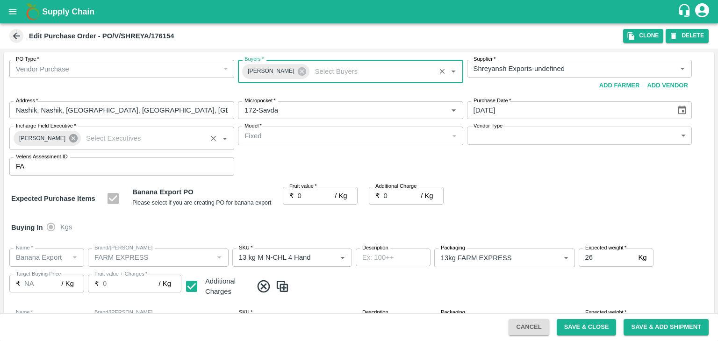
click at [69, 139] on icon at bounding box center [73, 138] width 8 height 8
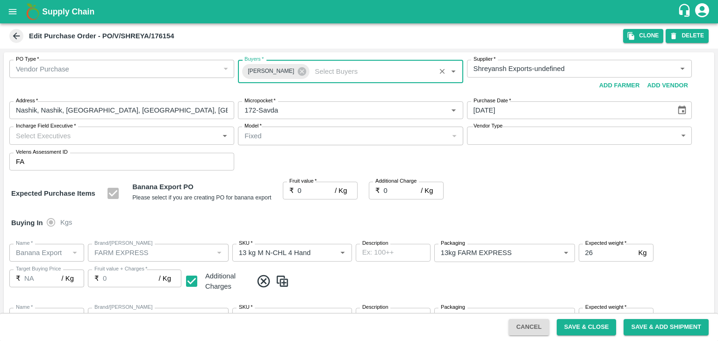
click at [84, 137] on input "Incharge Field Executive   *" at bounding box center [114, 136] width 204 height 12
type input "Jay"
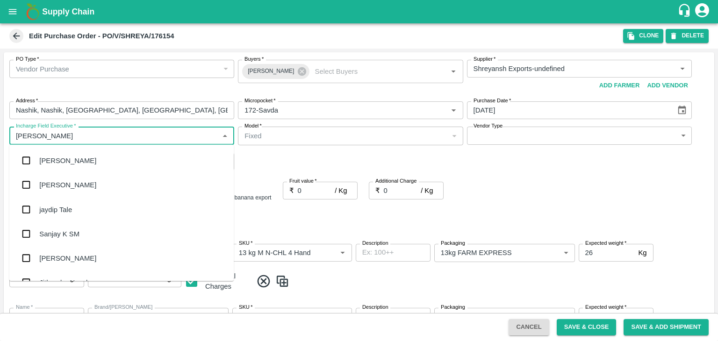
click at [71, 207] on div "jaydip Tale" at bounding box center [55, 209] width 33 height 10
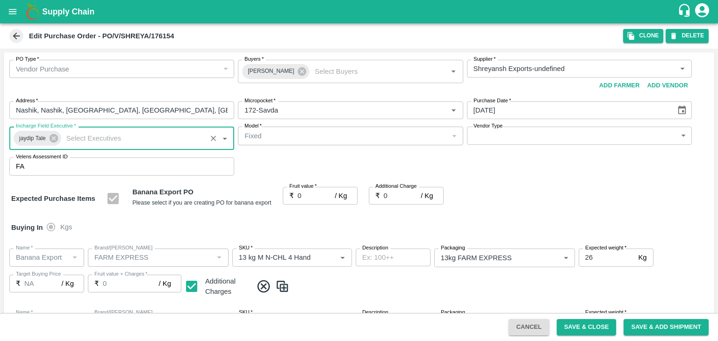
click at [487, 138] on body "Supply Chain Edit Purchase Order - PO/V/SHREYA/176154 Clone DELETE PO Type   * …" at bounding box center [359, 170] width 718 height 341
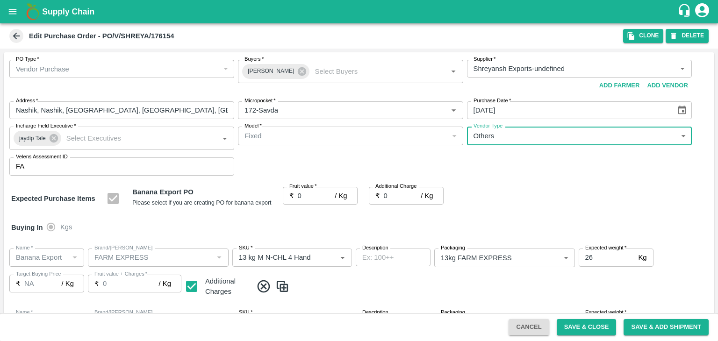
type input "OTHER"
click at [306, 195] on div at bounding box center [359, 170] width 718 height 341
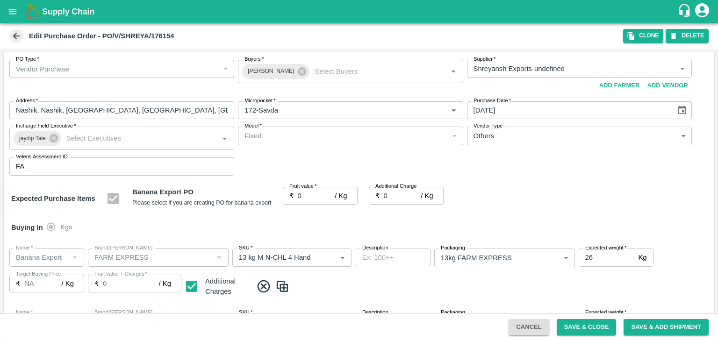
click at [310, 203] on div at bounding box center [359, 170] width 718 height 341
click at [305, 195] on div at bounding box center [359, 170] width 718 height 341
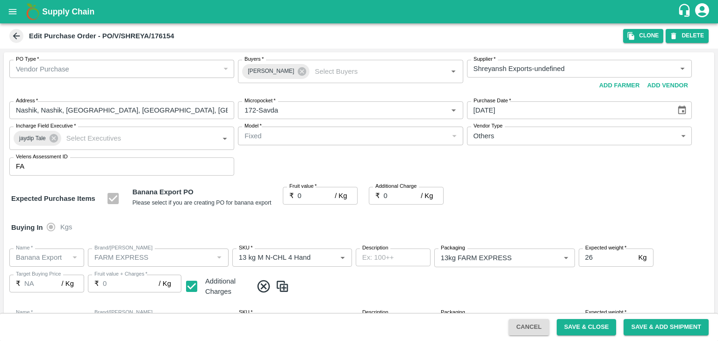
click at [305, 195] on div at bounding box center [359, 170] width 718 height 341
drag, startPoint x: 305, startPoint y: 195, endPoint x: 313, endPoint y: 206, distance: 14.4
click at [304, 193] on div at bounding box center [359, 170] width 718 height 341
click at [314, 205] on div at bounding box center [359, 170] width 718 height 341
click at [317, 202] on div at bounding box center [359, 170] width 718 height 341
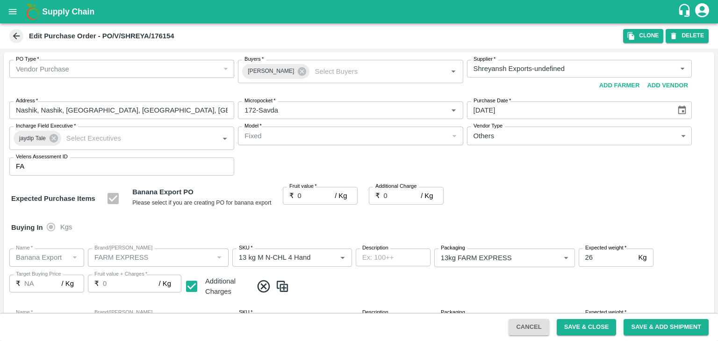
click at [317, 202] on div at bounding box center [359, 170] width 718 height 341
drag, startPoint x: 317, startPoint y: 202, endPoint x: 311, endPoint y: 192, distance: 10.9
click at [309, 187] on div at bounding box center [359, 170] width 718 height 341
drag, startPoint x: 311, startPoint y: 192, endPoint x: 316, endPoint y: 199, distance: 8.0
click at [316, 199] on div at bounding box center [359, 170] width 718 height 341
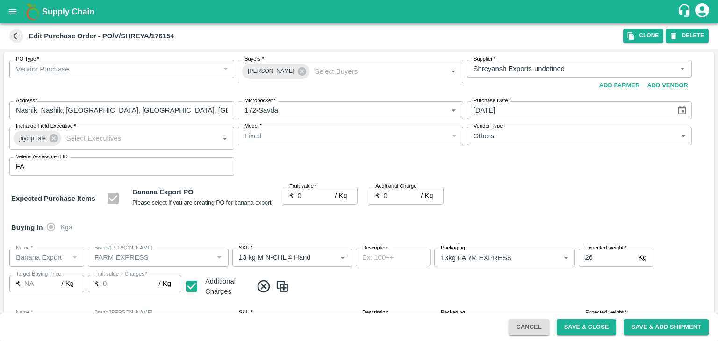
click at [316, 199] on div at bounding box center [359, 170] width 718 height 341
drag, startPoint x: 180, startPoint y: 126, endPoint x: 331, endPoint y: 143, distance: 152.5
click at [331, 143] on div at bounding box center [359, 170] width 718 height 341
click at [517, 130] on body "Supply Chain Edit Purchase Order - PO/V/SHREYA/176154 Clone DELETE PO Type   * …" at bounding box center [359, 170] width 718 height 341
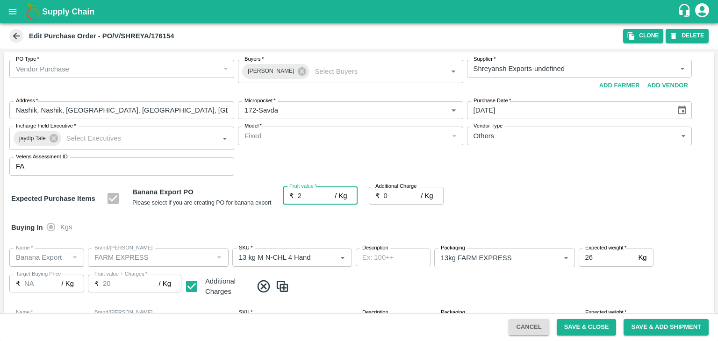
type input "20"
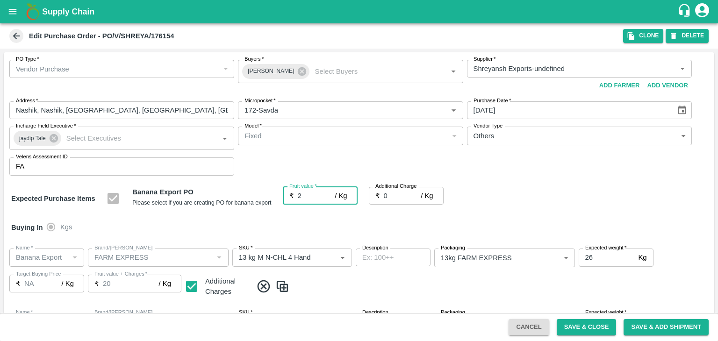
type input "20"
type input "2"
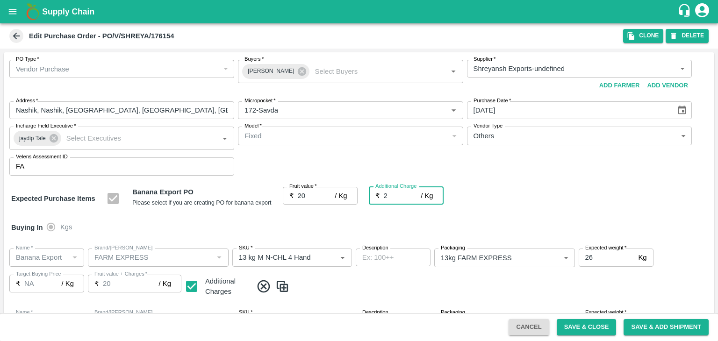
type input "22"
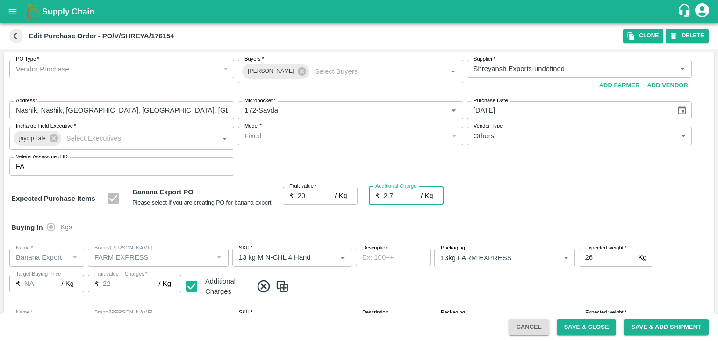
type input "2.75"
type input "22.75"
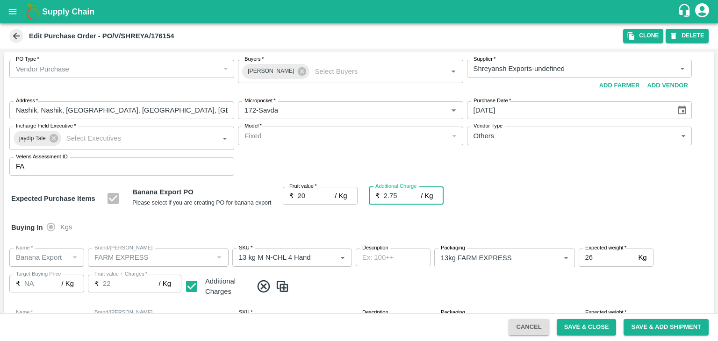
type input "22.75"
type input "2.75"
click at [300, 225] on div "Buying In Kgs" at bounding box center [359, 227] width 711 height 27
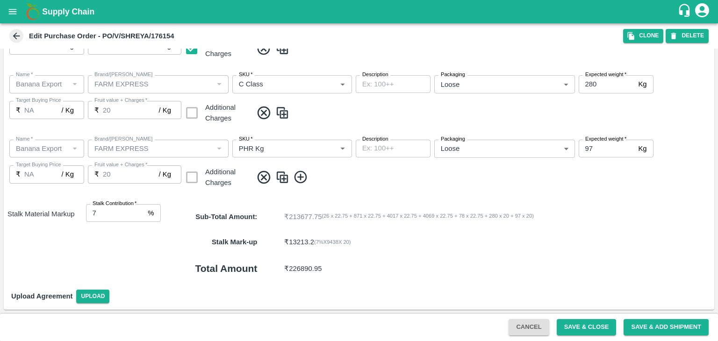
click at [574, 318] on div "Cancel Save & Close Save & Add Shipment" at bounding box center [359, 327] width 718 height 28
click at [584, 324] on button "Save & Close" at bounding box center [587, 327] width 60 height 16
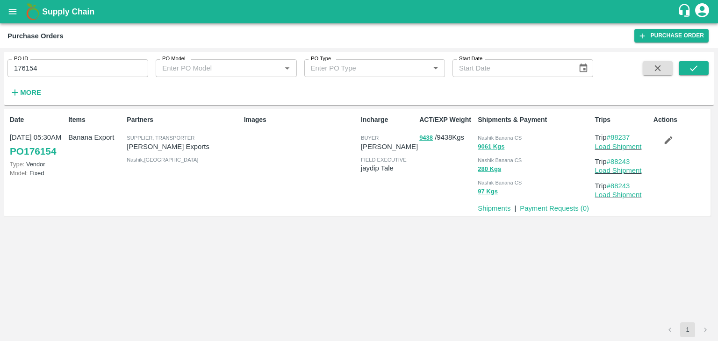
click at [72, 72] on input "176154" at bounding box center [77, 68] width 141 height 18
paste input "text"
click at [686, 71] on button "submit" at bounding box center [694, 68] width 30 height 14
click at [80, 64] on input "176175" at bounding box center [77, 68] width 141 height 18
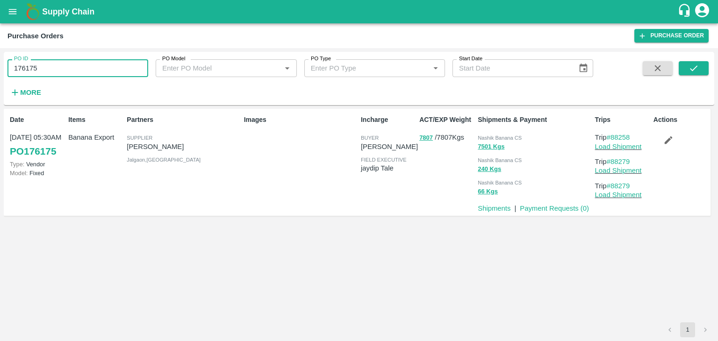
click at [80, 64] on input "176175" at bounding box center [77, 68] width 141 height 18
paste input "text"
type input "176169"
click at [687, 71] on button "submit" at bounding box center [694, 68] width 30 height 14
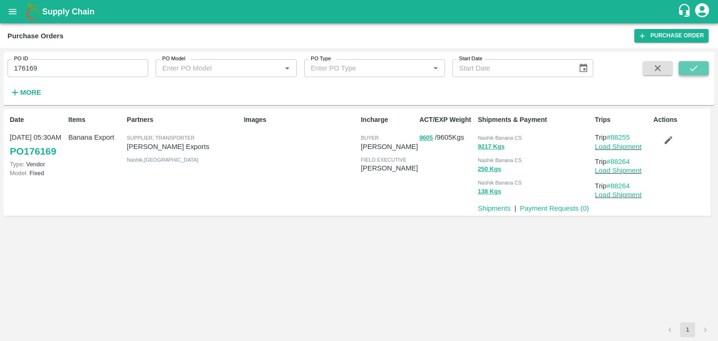
click at [687, 71] on button "submit" at bounding box center [694, 68] width 30 height 14
click at [697, 72] on icon "submit" at bounding box center [694, 68] width 10 height 10
click at [631, 142] on p "Load Shipment" at bounding box center [622, 147] width 55 height 10
click at [630, 144] on link "Load Shipment" at bounding box center [618, 146] width 47 height 7
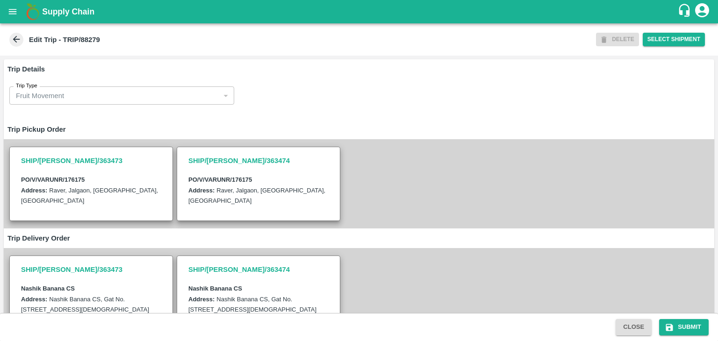
scroll to position [219, 0]
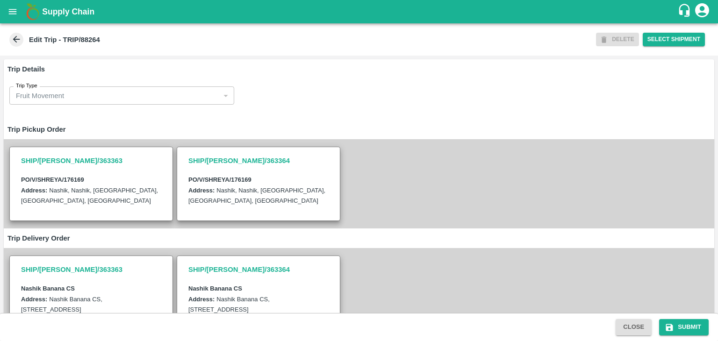
drag, startPoint x: 0, startPoint y: 0, endPoint x: 123, endPoint y: 223, distance: 254.9
click at [123, 223] on div "SHIP/[PERSON_NAME]/363363 PO/V/SHREYA/176169 Address: [GEOGRAPHIC_DATA], [GEOGR…" at bounding box center [359, 183] width 711 height 89
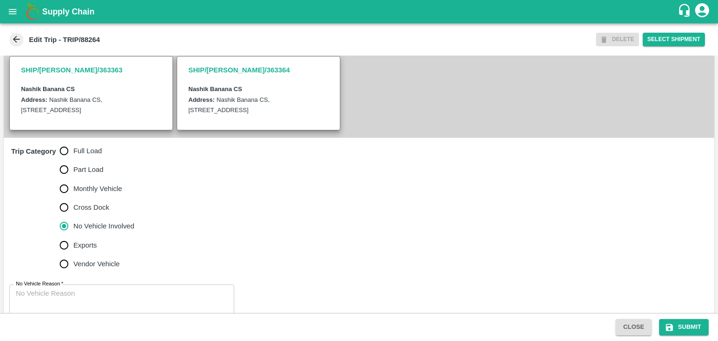
scroll to position [204, 0]
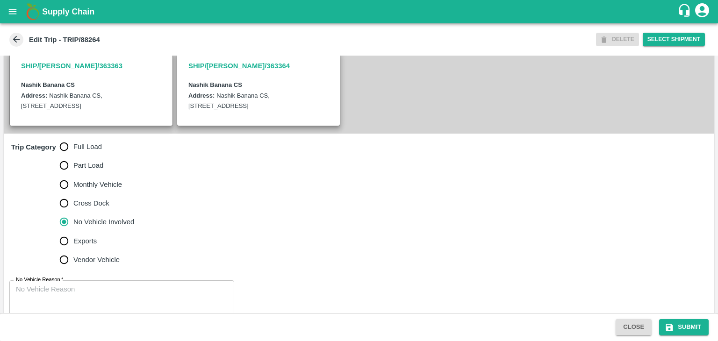
click at [82, 151] on span "Full Load" at bounding box center [87, 147] width 29 height 10
click at [73, 151] on input "Full Load" at bounding box center [64, 146] width 19 height 19
radio input "true"
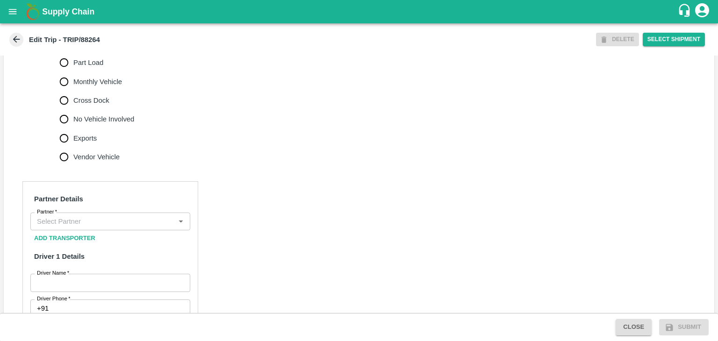
scroll to position [308, 0]
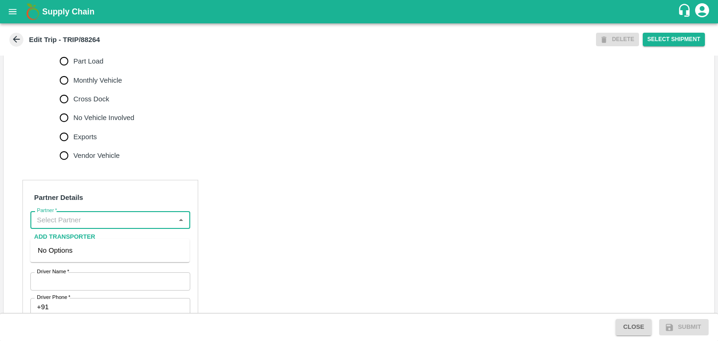
click at [83, 226] on input "Partner   *" at bounding box center [102, 220] width 139 height 12
click at [95, 253] on div "[PERSON_NAME] ( [PERSON_NAME] Transport )-[GEOGRAPHIC_DATA], Pune-9860466997(Tr…" at bounding box center [110, 260] width 144 height 31
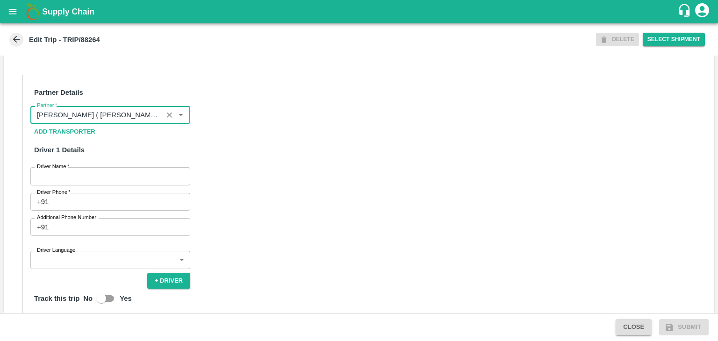
scroll to position [414, 0]
type input "[PERSON_NAME] ( [PERSON_NAME] Transport )-[GEOGRAPHIC_DATA], Pune-9860466997(Tr…"
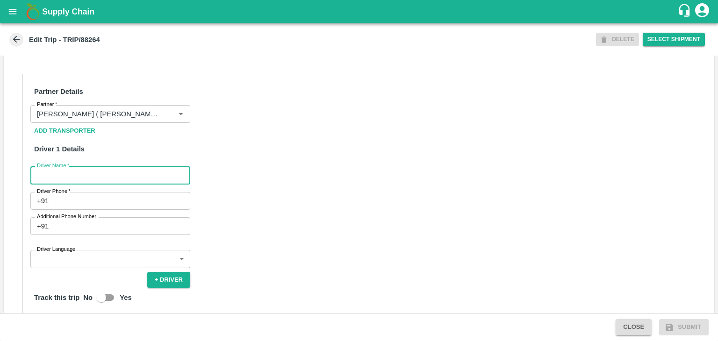
click at [77, 184] on input "Driver Name   *" at bounding box center [110, 175] width 160 height 18
type input "Godase"
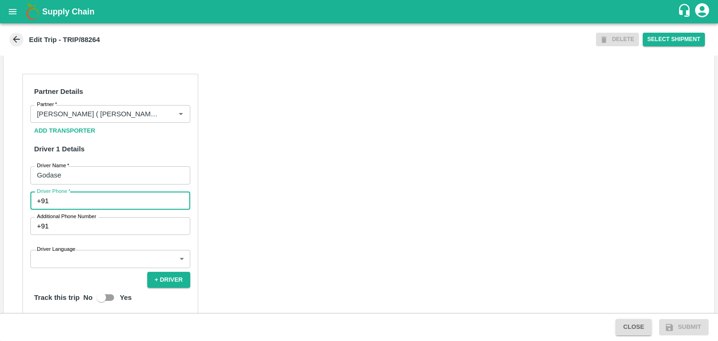
click at [88, 210] on input "Driver Phone   *" at bounding box center [121, 201] width 138 height 18
type input "9975280177"
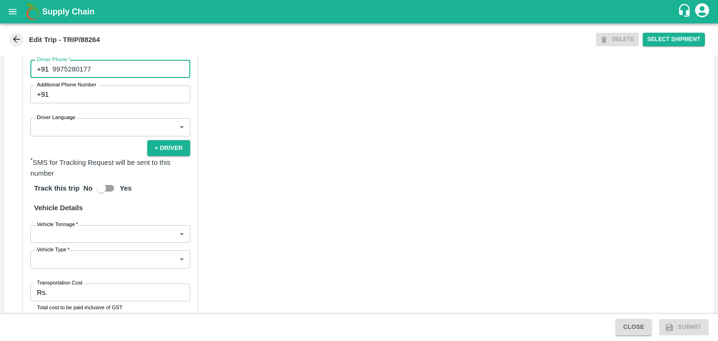
scroll to position [553, 0]
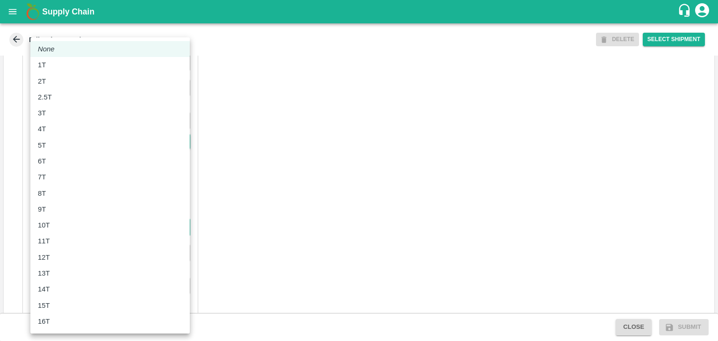
click at [70, 245] on body "Supply Chain Edit Trip - TRIP/88264 DELETE Select Shipment Trip Details Trip Ty…" at bounding box center [359, 170] width 718 height 341
click at [75, 236] on div "11T" at bounding box center [110, 241] width 144 height 10
type input "11000"
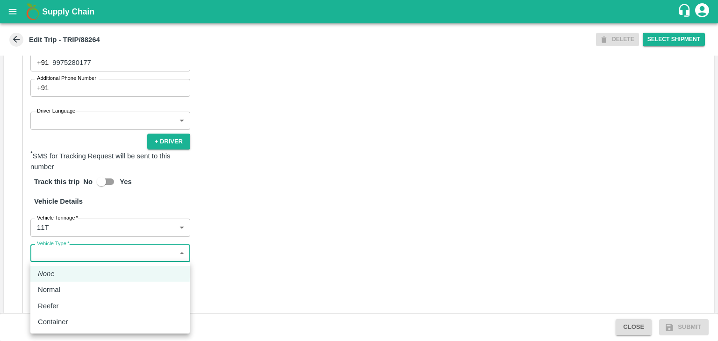
click at [84, 267] on body "Supply Chain Edit Trip - TRIP/88264 DELETE Select Shipment Trip Details Trip Ty…" at bounding box center [359, 170] width 718 height 341
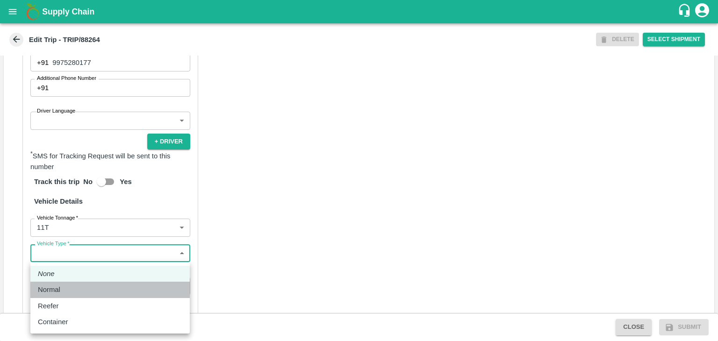
click at [82, 288] on div "Normal" at bounding box center [110, 290] width 144 height 10
type input "Normal"
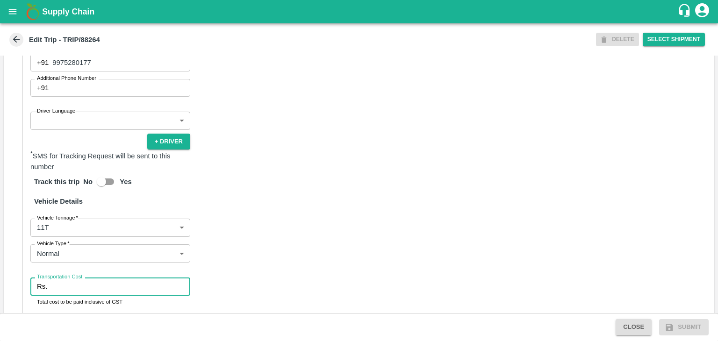
click at [89, 289] on input "Transportation Cost" at bounding box center [120, 287] width 139 height 18
type input "1"
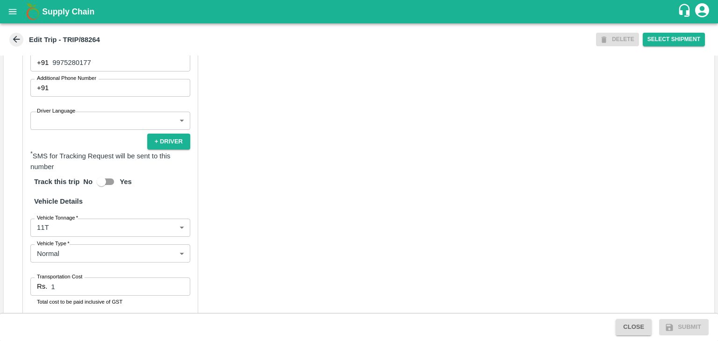
click at [251, 278] on div "Partner Details Partner   * Partner Add Transporter Driver 1 Details Driver Nam…" at bounding box center [359, 159] width 711 height 470
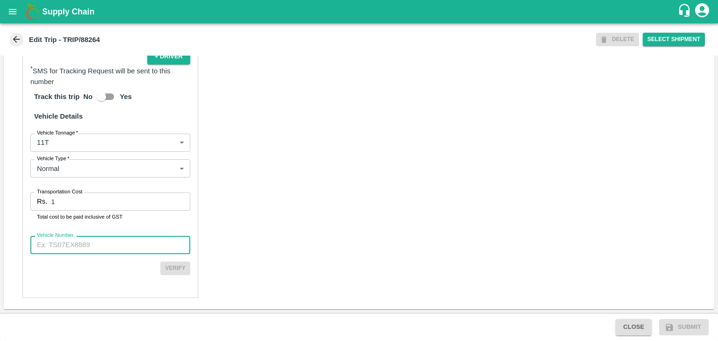
click at [104, 250] on input "Vehicle Number" at bounding box center [110, 245] width 160 height 18
type input "MH42B9581"
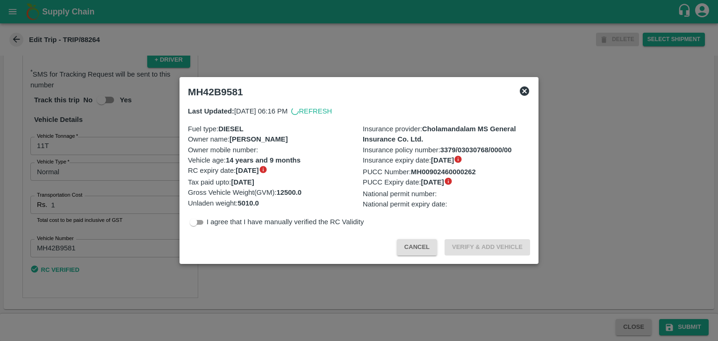
scroll to position [644, 0]
drag, startPoint x: 685, startPoint y: 318, endPoint x: 690, endPoint y: 326, distance: 9.4
click at [690, 326] on div at bounding box center [359, 170] width 718 height 341
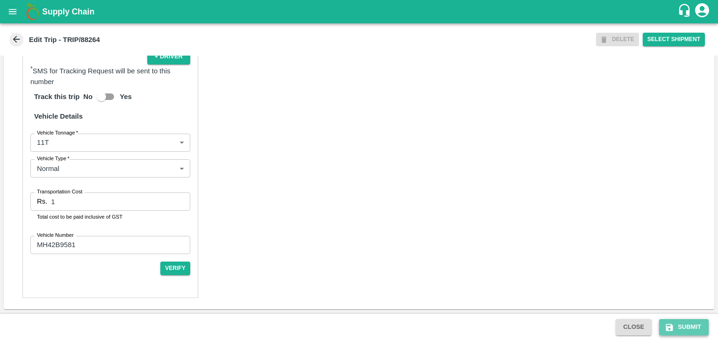
click at [690, 326] on button "Submit" at bounding box center [684, 327] width 50 height 16
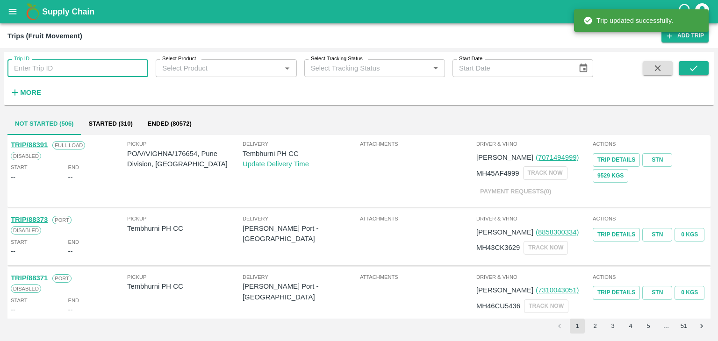
click at [75, 61] on input "Trip ID" at bounding box center [77, 68] width 141 height 18
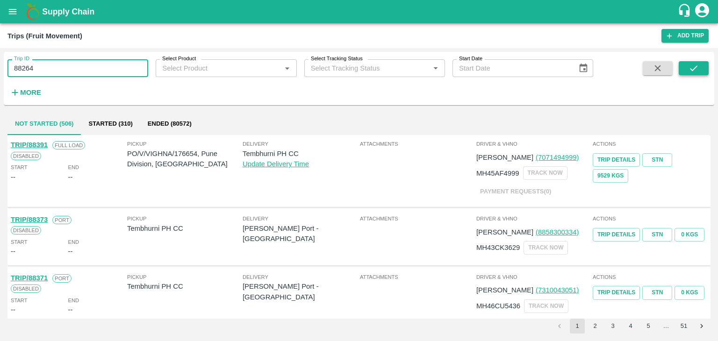
type input "88264"
click at [694, 62] on button "submit" at bounding box center [694, 68] width 30 height 14
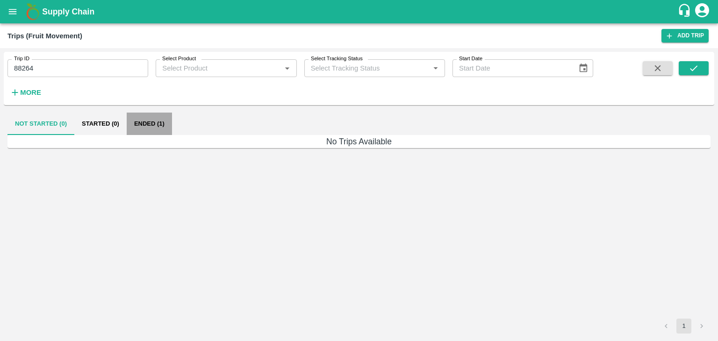
click at [150, 123] on button "Ended (1)" at bounding box center [149, 124] width 45 height 22
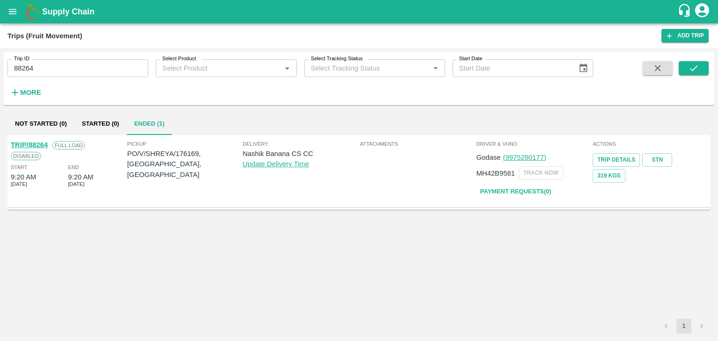
click at [33, 142] on link "TRIP/88264" at bounding box center [29, 144] width 37 height 7
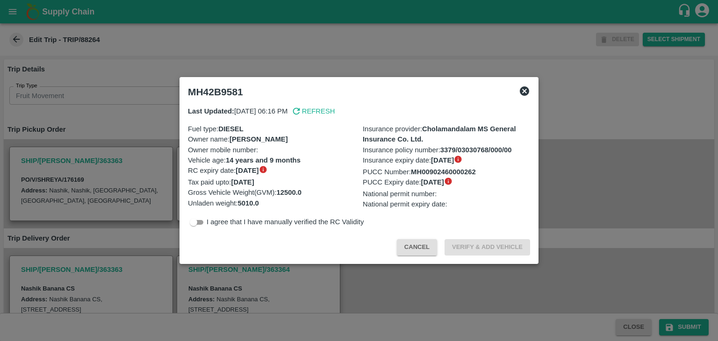
click at [183, 282] on div at bounding box center [359, 170] width 718 height 341
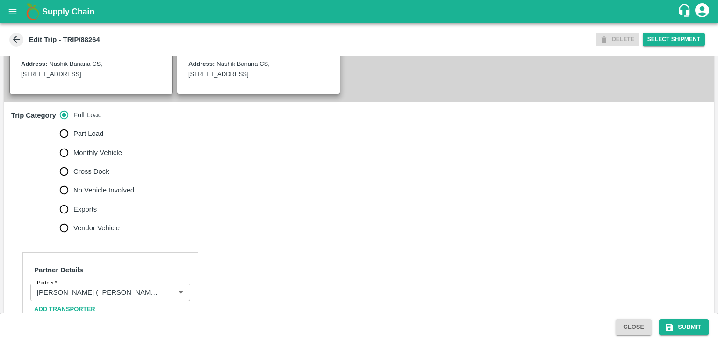
click at [86, 195] on span "No Vehicle Involved" at bounding box center [103, 190] width 61 height 10
click at [73, 200] on input "No Vehicle Involved" at bounding box center [64, 190] width 19 height 19
radio input "true"
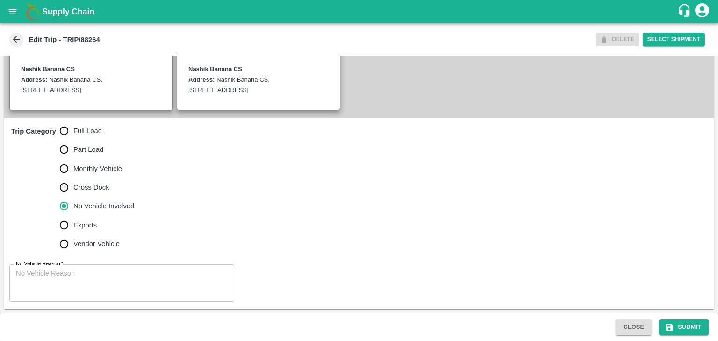
scroll to position [230, 0]
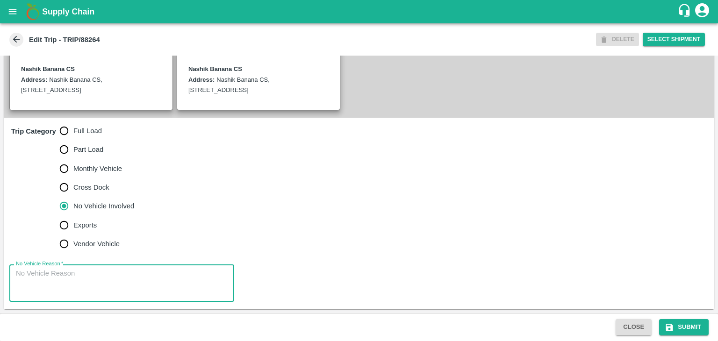
click at [96, 288] on textarea "No Vehicle Reason   *" at bounding box center [122, 283] width 212 height 29
type textarea "Field Dump"
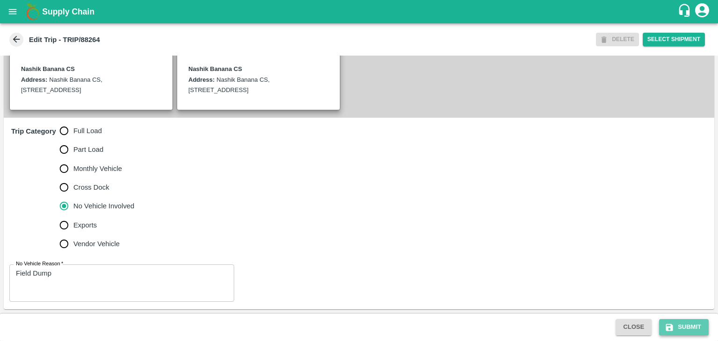
click at [688, 326] on button "Submit" at bounding box center [684, 327] width 50 height 16
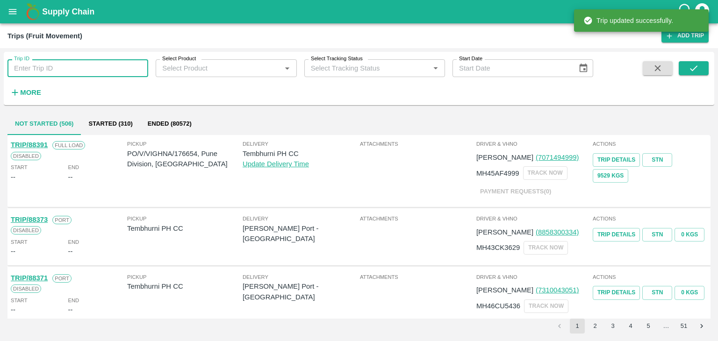
click at [122, 69] on input "Trip ID" at bounding box center [77, 68] width 141 height 18
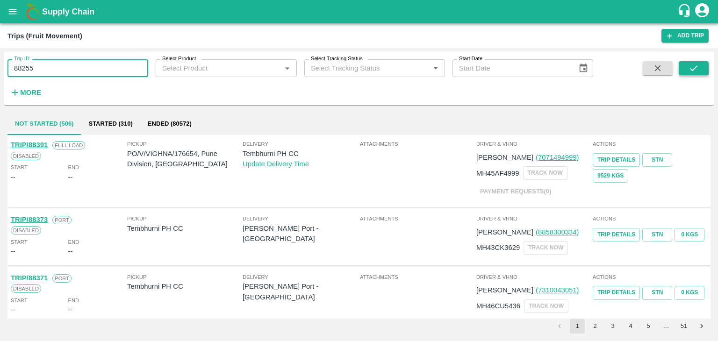
type input "88255"
click at [704, 71] on button "submit" at bounding box center [694, 68] width 30 height 14
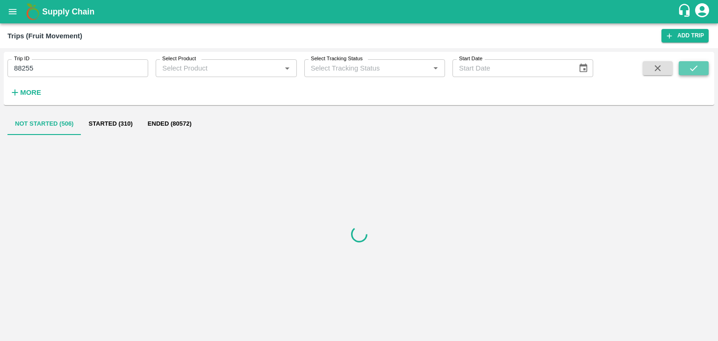
click at [704, 71] on button "submit" at bounding box center [694, 68] width 30 height 14
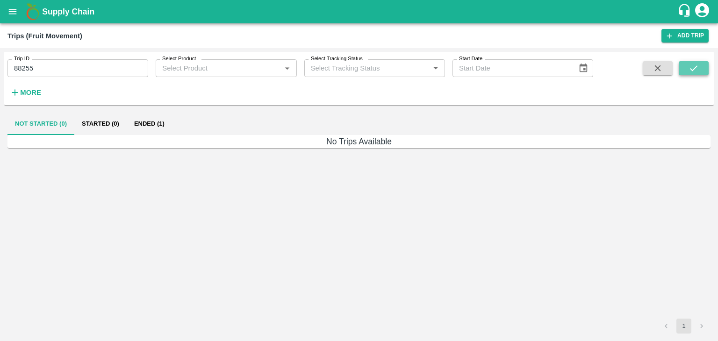
click at [704, 71] on button "submit" at bounding box center [694, 68] width 30 height 14
click at [159, 121] on button "Ended (1)" at bounding box center [149, 124] width 45 height 22
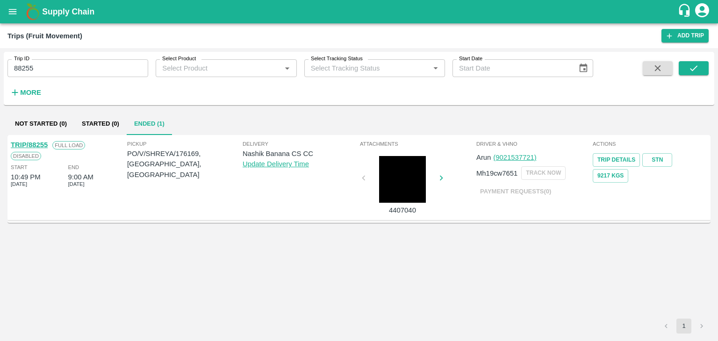
click at [36, 144] on link "TRIP/88255" at bounding box center [29, 144] width 37 height 7
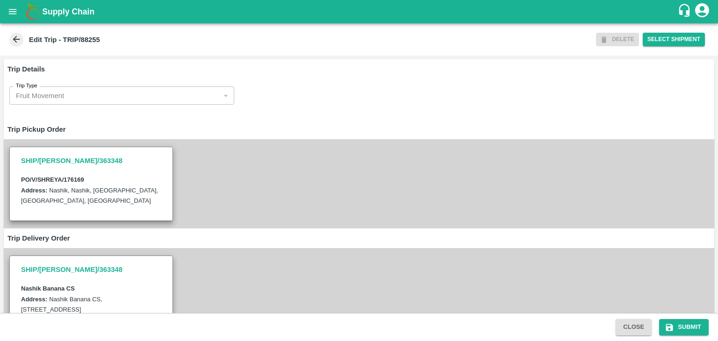
scroll to position [277, 0]
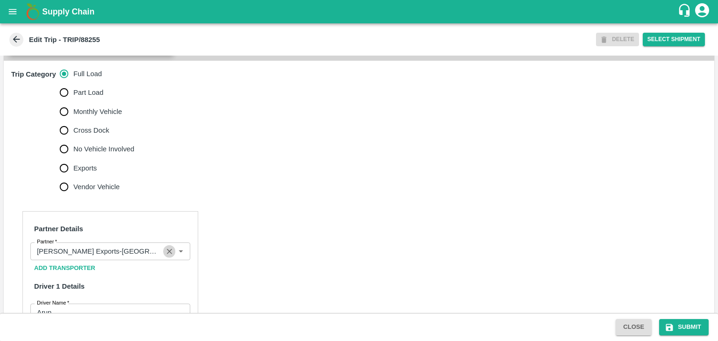
click at [169, 256] on icon "Clear" at bounding box center [169, 251] width 9 height 9
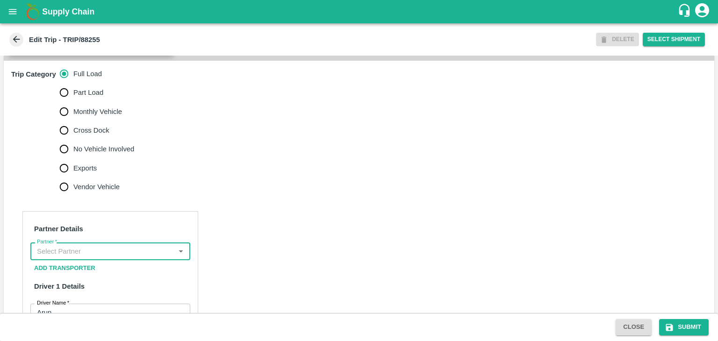
scroll to position [0, 0]
click at [151, 258] on input "Partner   *" at bounding box center [102, 251] width 139 height 12
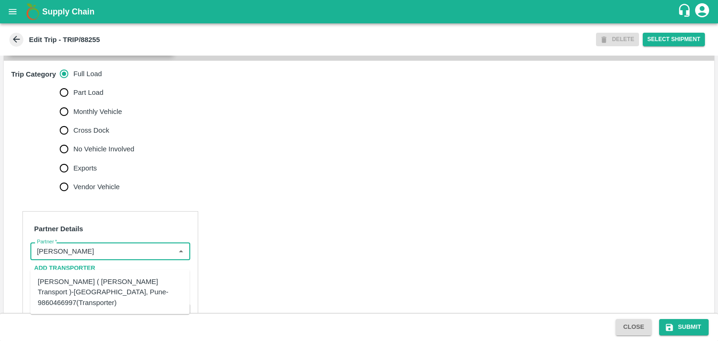
click at [118, 279] on div "Nitin Rasal ( Bhairavnath Transport )-Deulgaon, Pune-9860466997(Transporter)" at bounding box center [110, 292] width 144 height 31
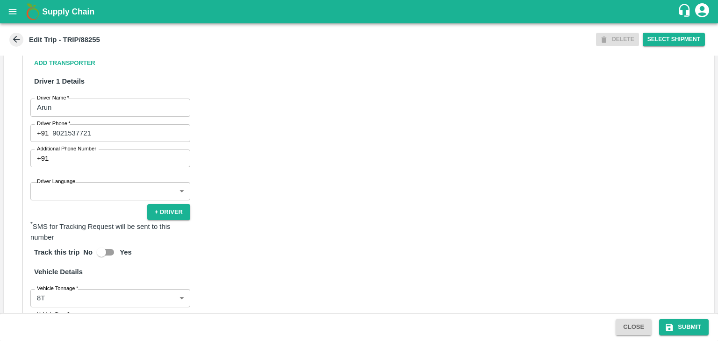
scroll to position [483, 0]
type input "Nitin Rasal ( Bhairavnath Transport )-Deulgaon, Pune-9860466997(Transporter)"
click at [72, 203] on body "Supply Chain Edit Trip - TRIP/88255 DELETE Select Shipment Trip Details Trip Ty…" at bounding box center [359, 170] width 718 height 341
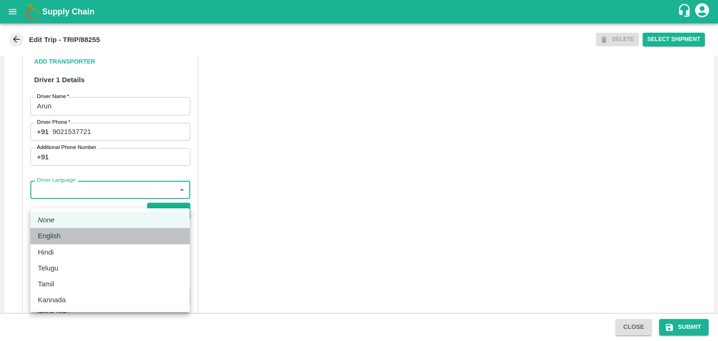
drag, startPoint x: 85, startPoint y: 242, endPoint x: 82, endPoint y: 249, distance: 8.2
click at [82, 249] on ul "None English Hindi Telugu Tamil Kannada" at bounding box center [109, 261] width 159 height 104
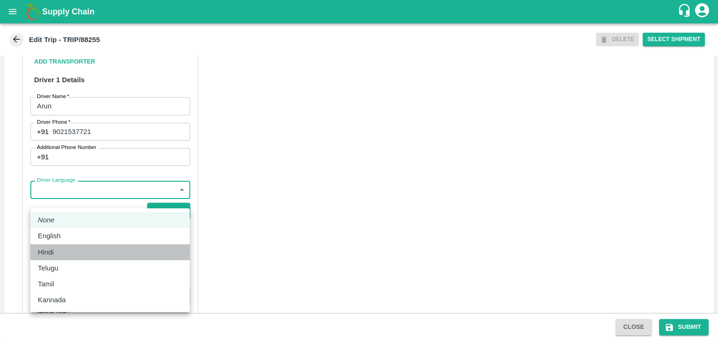
click at [82, 249] on div "Hindi" at bounding box center [110, 252] width 144 height 10
type input "hi"
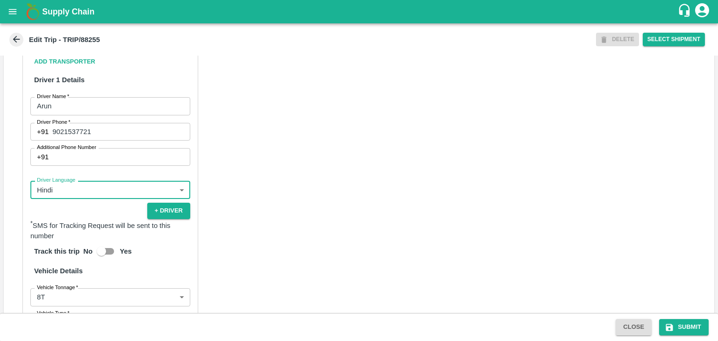
scroll to position [666, 0]
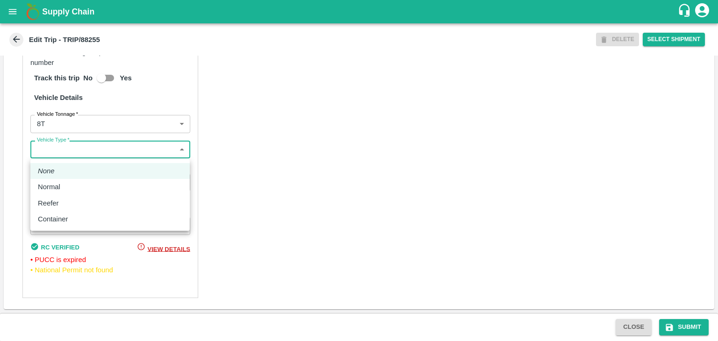
click at [50, 151] on body "Supply Chain Edit Trip - TRIP/88255 DELETE Select Shipment Trip Details Trip Ty…" at bounding box center [359, 170] width 718 height 341
click at [60, 184] on p "Normal" at bounding box center [49, 187] width 22 height 10
type input "Normal"
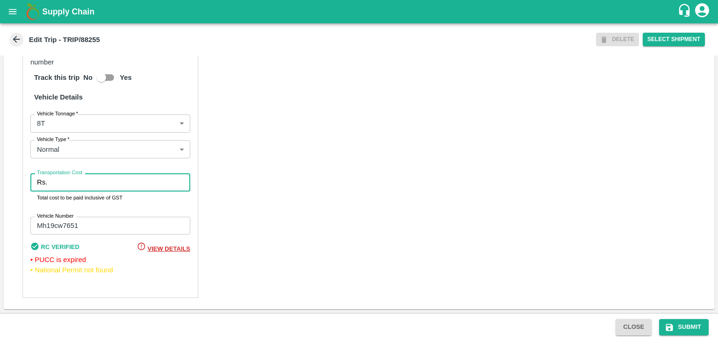
click at [78, 186] on input "Transportation Cost" at bounding box center [120, 182] width 139 height 18
type input "10000"
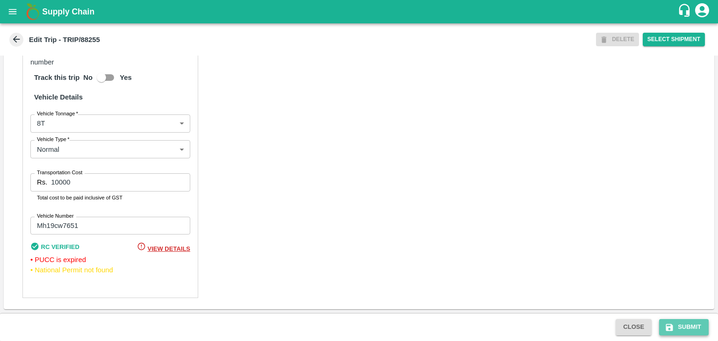
click at [698, 320] on button "Submit" at bounding box center [684, 327] width 50 height 16
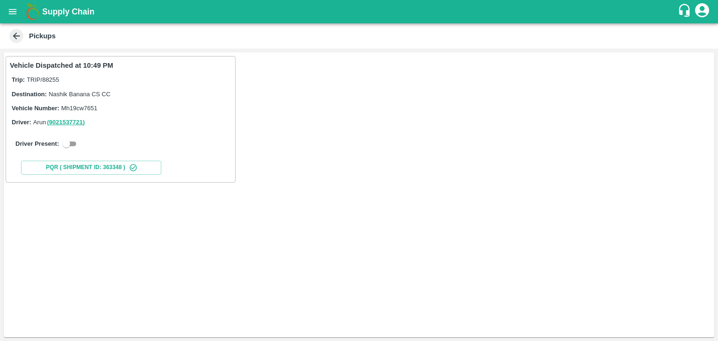
click at [68, 140] on input "checkbox" at bounding box center [67, 143] width 34 height 11
checkbox input "true"
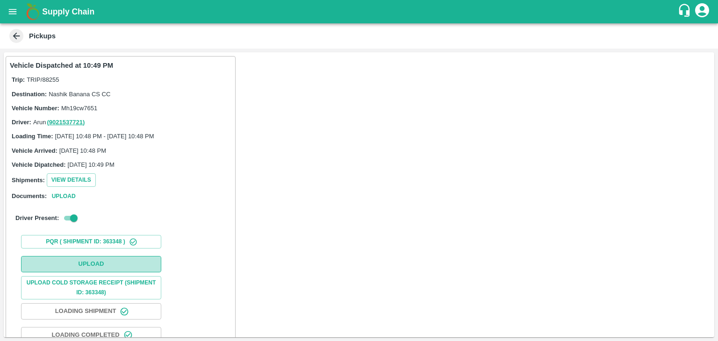
click at [97, 264] on button "Upload" at bounding box center [91, 264] width 140 height 16
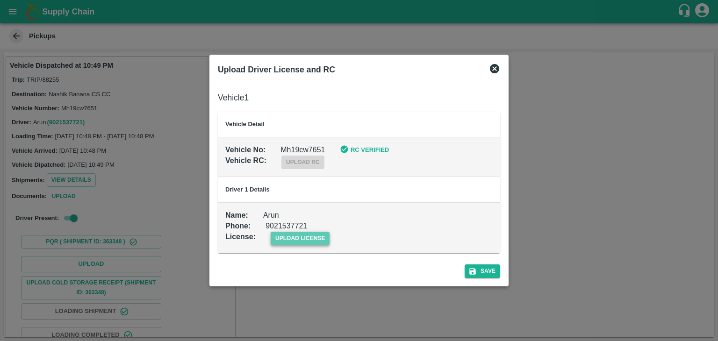
click at [317, 239] on span "upload license" at bounding box center [300, 239] width 59 height 14
click at [0, 0] on input "upload license" at bounding box center [0, 0] width 0 height 0
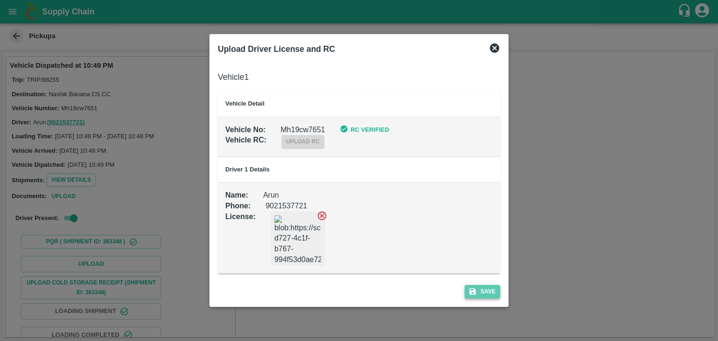
click at [477, 285] on button "Save" at bounding box center [483, 292] width 36 height 14
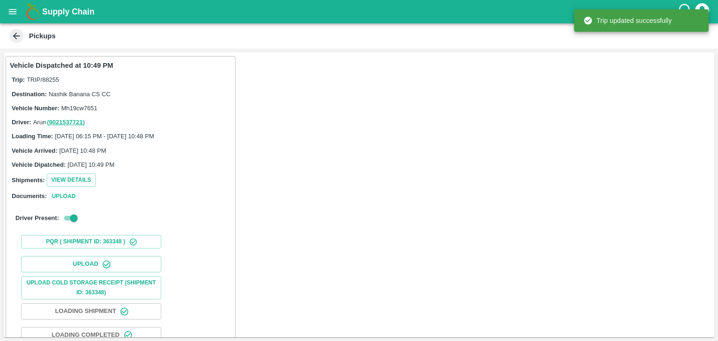
scroll to position [64, 0]
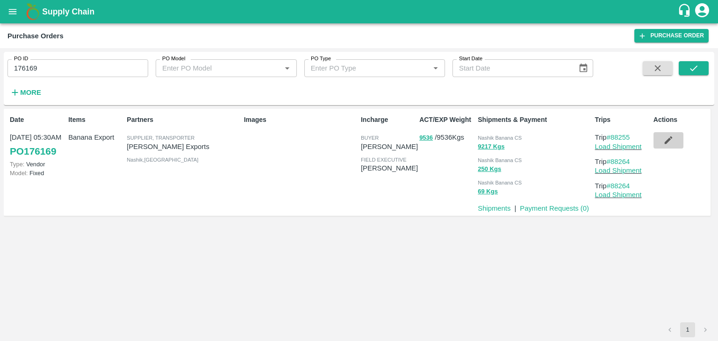
click at [663, 143] on icon "button" at bounding box center [668, 140] width 10 height 10
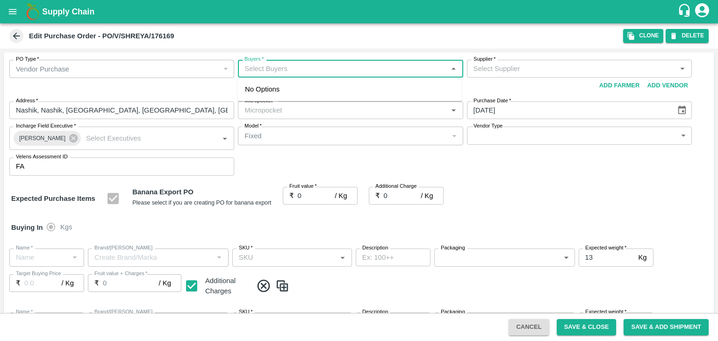
click at [292, 69] on input "Buyers   *" at bounding box center [343, 69] width 204 height 12
type input "Ajit O"
type input "Shreyansh Exports-undefined"
type input "172-Savda"
type input "Banana Export"
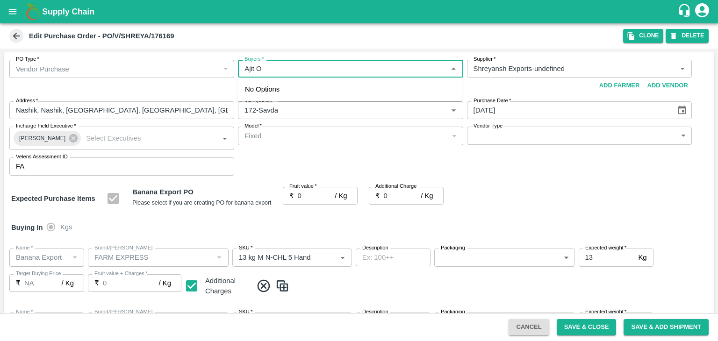
type input "FARM EXPRESS"
type input "13 kg M N-CHL 5 Hand"
type input "NA"
type input "Banana Export"
type input "FARM EXPRESS"
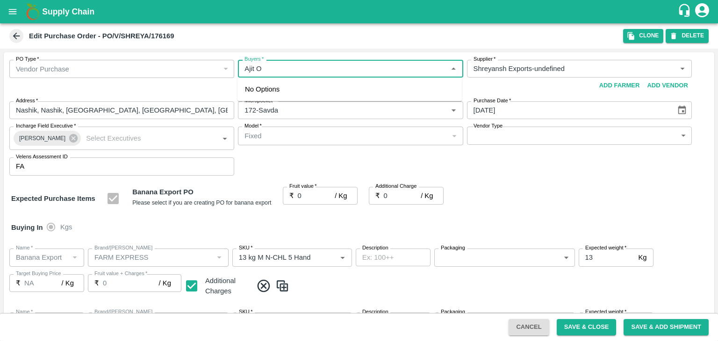
type input "13 kg M N-CHL 6 Hand"
type input "NA"
type input "Banana Export"
type input "FARM EXPRESS"
type input "13 kg M N-CHL 8 Hand"
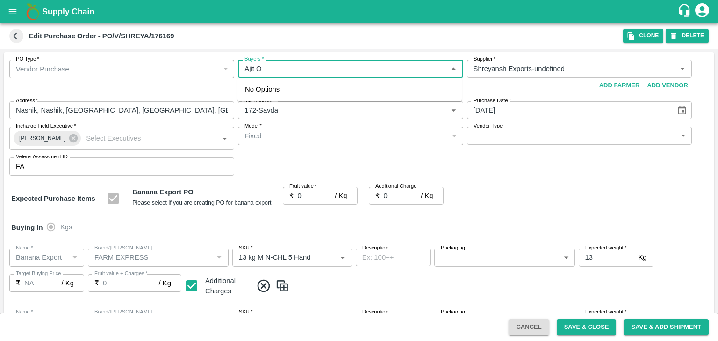
type input "NA"
type input "Banana Export"
type input "FARM EXPRESS"
type input "13 kg M N-CHL CL"
type input "NA"
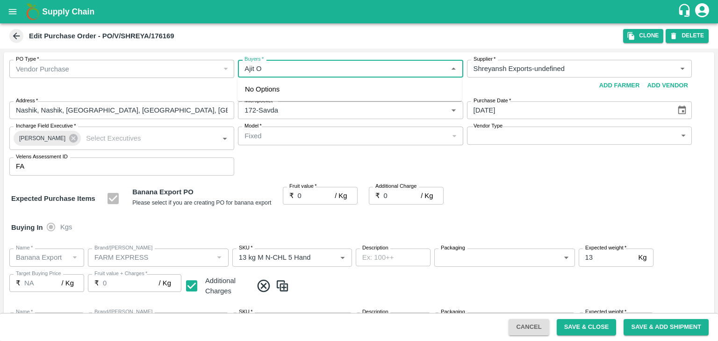
type input "Banana Export"
type input "FARM EXPRESS"
type input "C Class"
type input "NA"
type input "Banana Export"
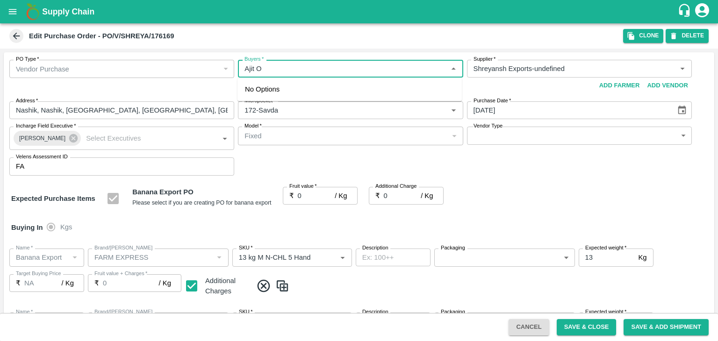
type input "FARM EXPRESS"
type input "PHR Kg"
type input "NA"
click at [284, 86] on div "[PERSON_NAME]" at bounding box center [350, 93] width 224 height 24
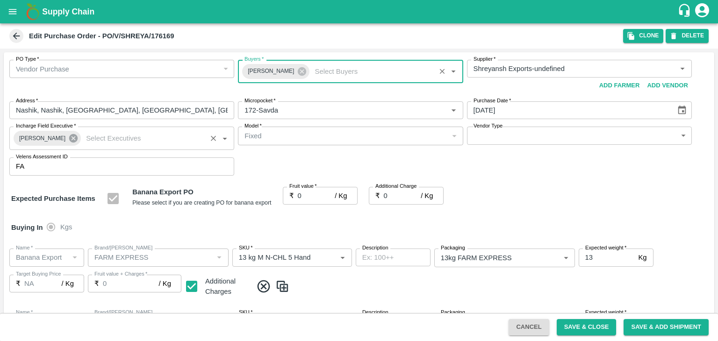
click at [69, 136] on div "[PERSON_NAME]" at bounding box center [47, 138] width 67 height 15
click at [69, 136] on icon at bounding box center [73, 138] width 8 height 8
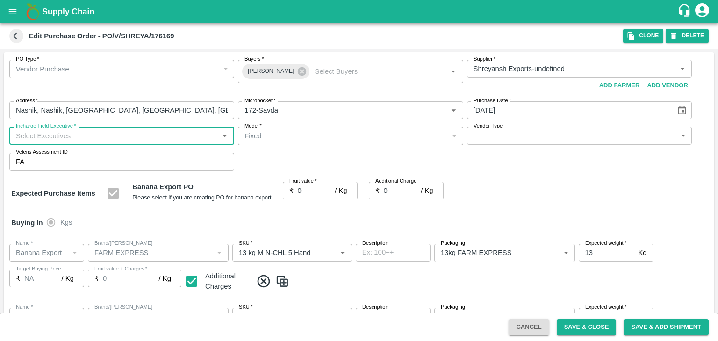
click at [94, 133] on input "Incharge Field Executive   *" at bounding box center [114, 136] width 204 height 12
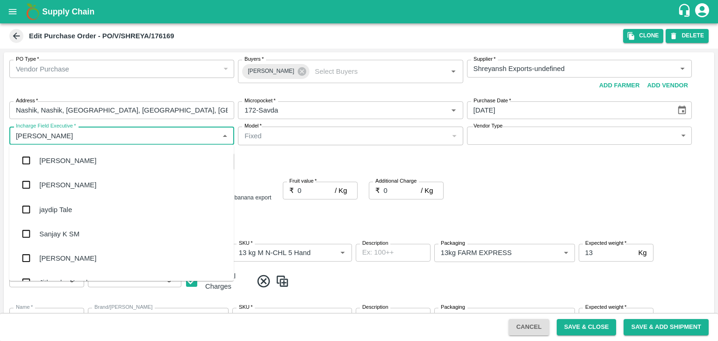
type input "[PERSON_NAME]"
click at [71, 214] on div "jaydip Tale" at bounding box center [55, 209] width 33 height 10
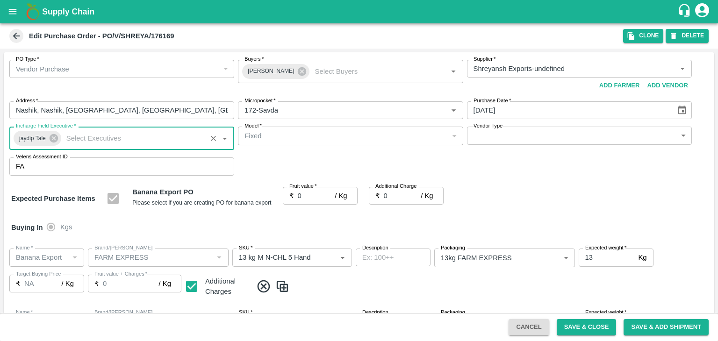
click at [531, 136] on body "Supply Chain Edit Purchase Order - PO/V/SHREYA/176169 Clone DELETE PO Type   * …" at bounding box center [359, 170] width 718 height 341
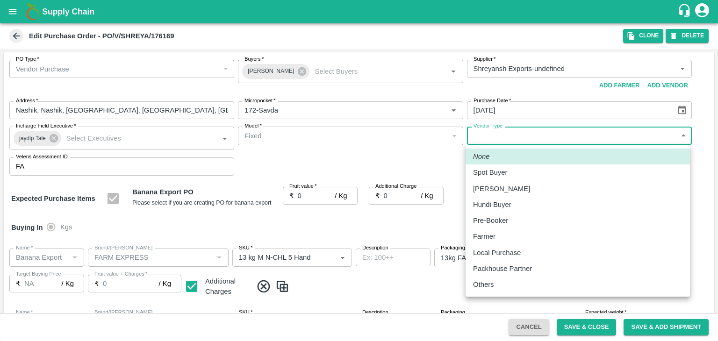
click at [492, 292] on li "Others" at bounding box center [578, 285] width 224 height 16
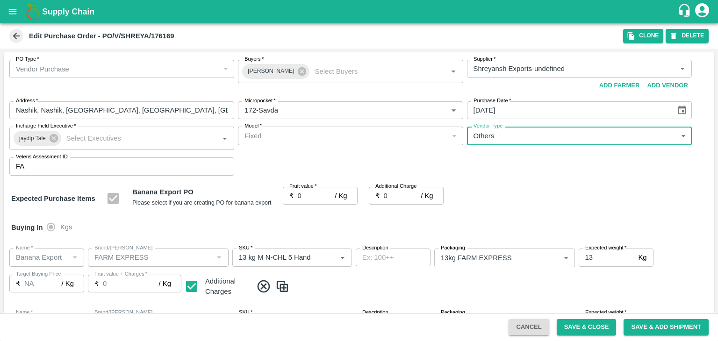
type input "OTHER"
click at [312, 199] on div at bounding box center [359, 170] width 718 height 341
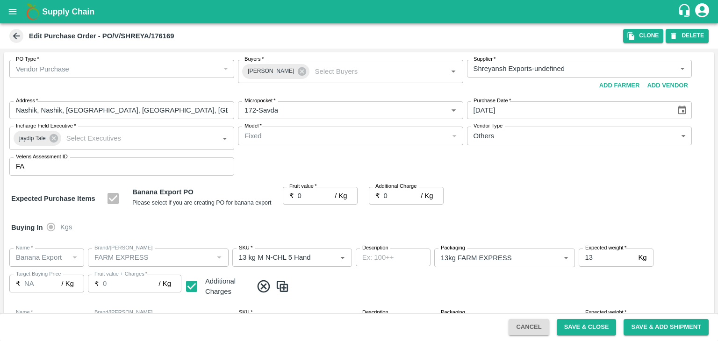
click at [312, 199] on div at bounding box center [359, 170] width 718 height 341
drag, startPoint x: 312, startPoint y: 199, endPoint x: 541, endPoint y: 122, distance: 241.6
click at [541, 107] on div at bounding box center [359, 170] width 718 height 341
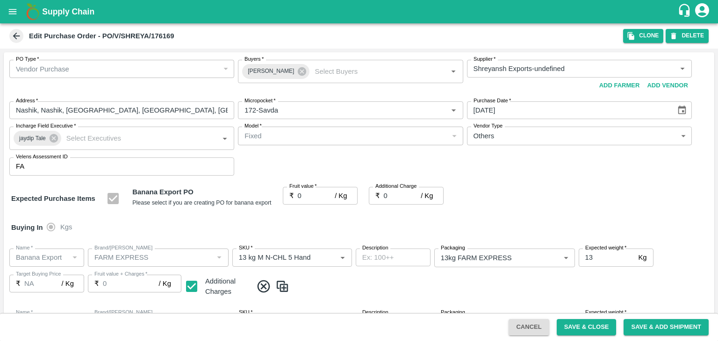
click at [542, 140] on div at bounding box center [359, 170] width 718 height 341
click at [489, 141] on div at bounding box center [359, 170] width 718 height 341
click at [347, 141] on div at bounding box center [359, 170] width 718 height 341
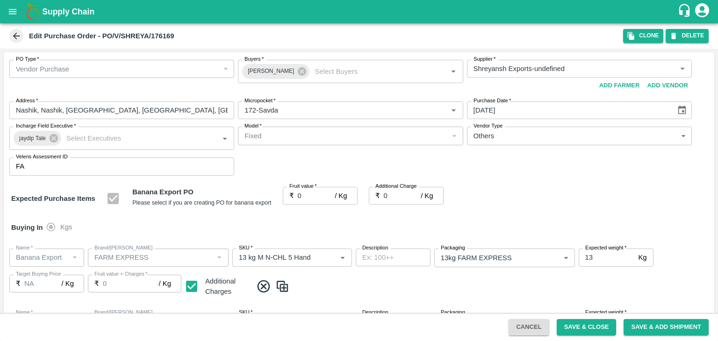
drag, startPoint x: 524, startPoint y: 126, endPoint x: 531, endPoint y: 137, distance: 13.9
click at [531, 137] on div at bounding box center [359, 170] width 718 height 341
click at [317, 199] on input "0" at bounding box center [316, 196] width 37 height 18
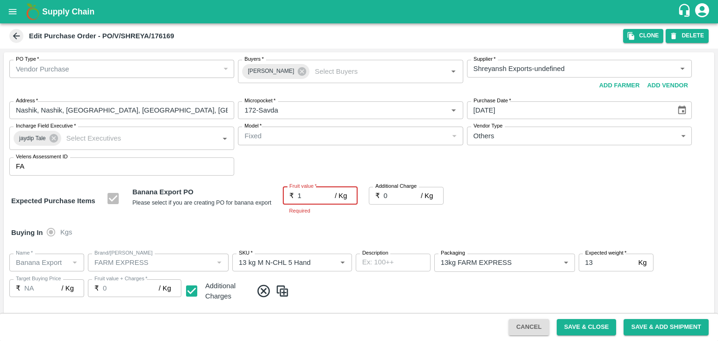
type input "19"
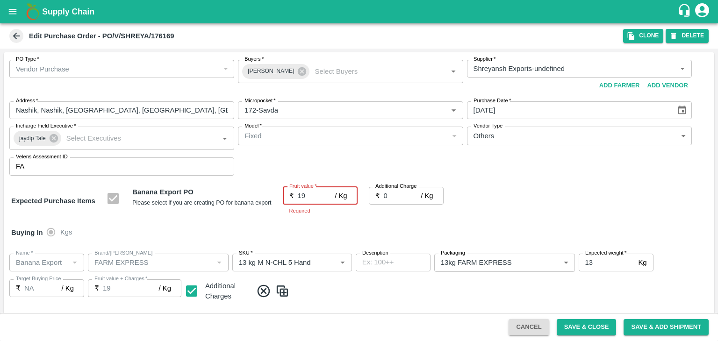
type input "19"
type input "19.5"
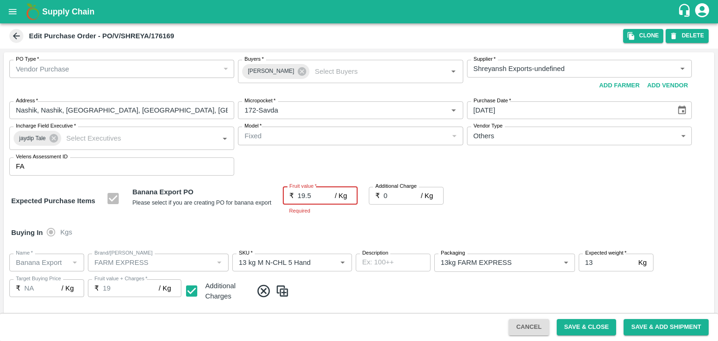
type input "19.5"
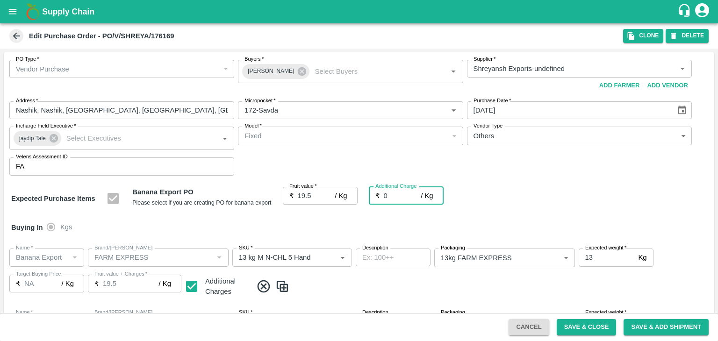
type input "2"
type input "21.5"
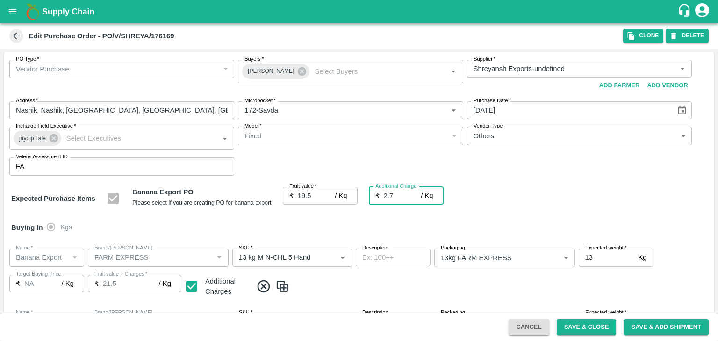
type input "2.75"
type input "22.25"
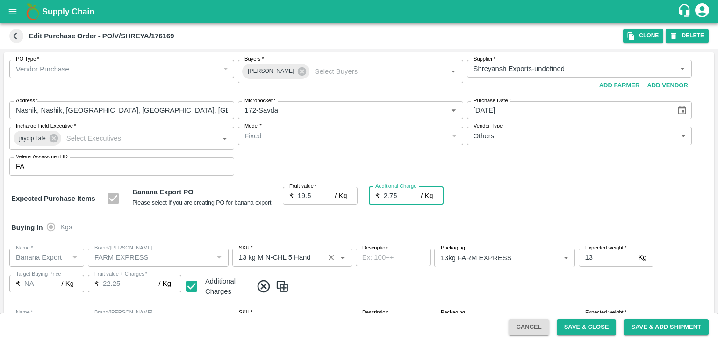
click at [340, 249] on div "SKU   *" at bounding box center [292, 258] width 120 height 18
type input "2.75"
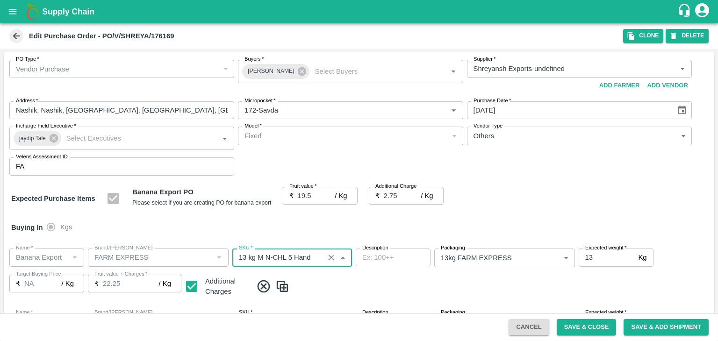
scroll to position [432, 0]
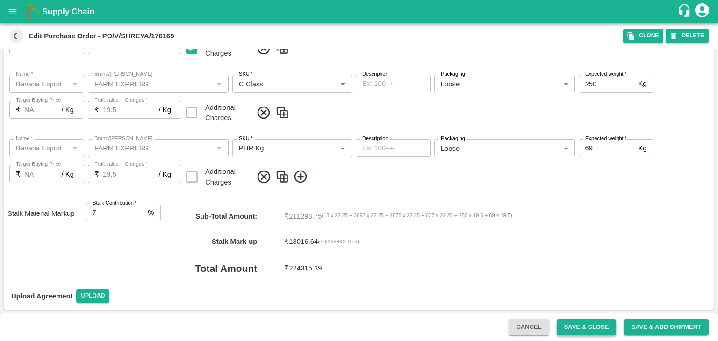
click at [589, 328] on button "Save & Close" at bounding box center [587, 327] width 60 height 16
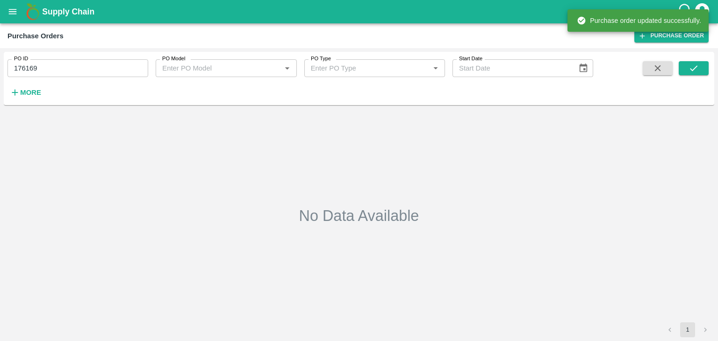
type input "176169"
